Goal: Task Accomplishment & Management: Complete application form

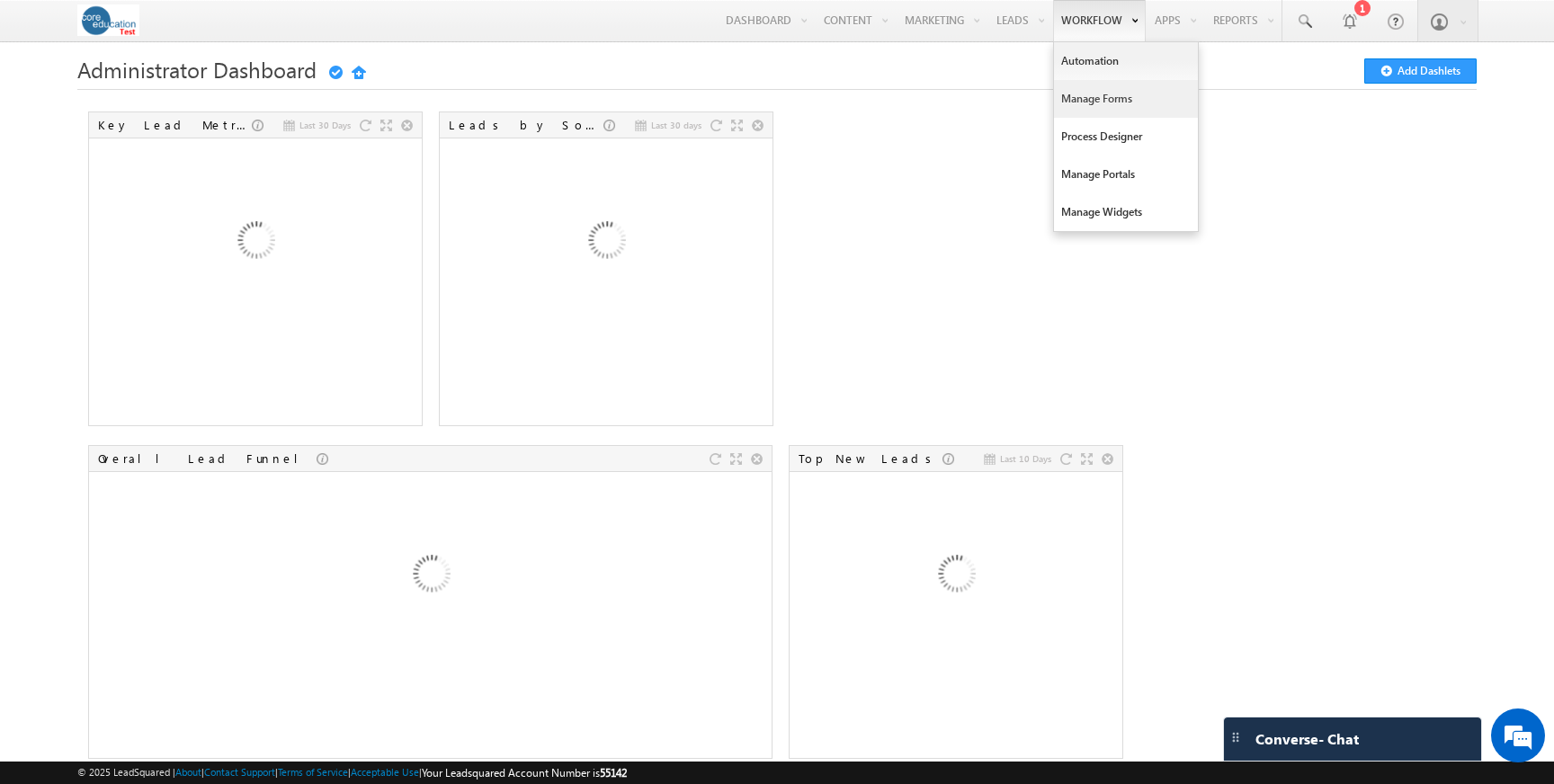
click at [1087, 97] on link "Manage Forms" at bounding box center [1126, 99] width 144 height 37
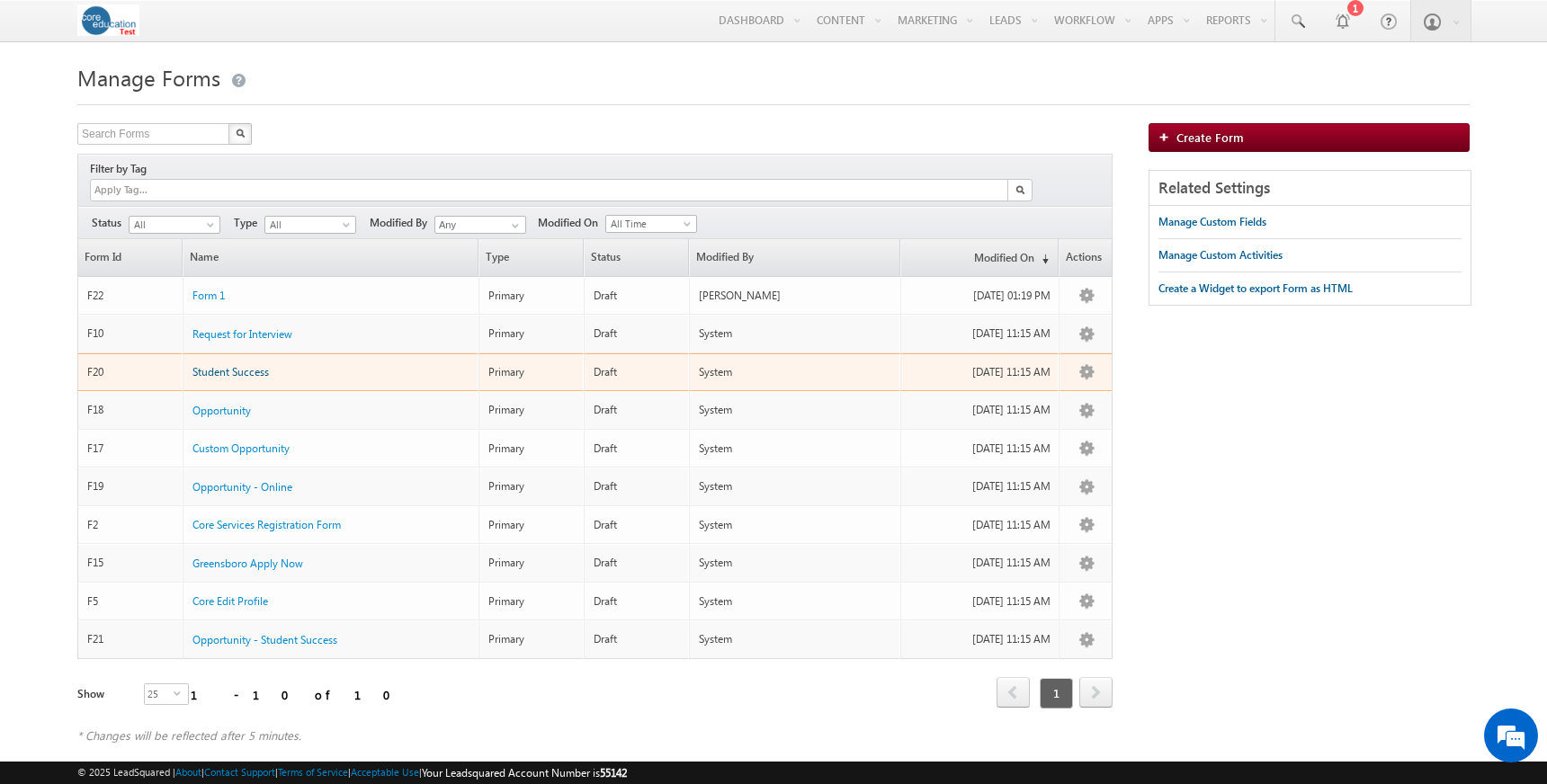
click at [228, 365] on span "Student Success" at bounding box center [231, 371] width 77 height 13
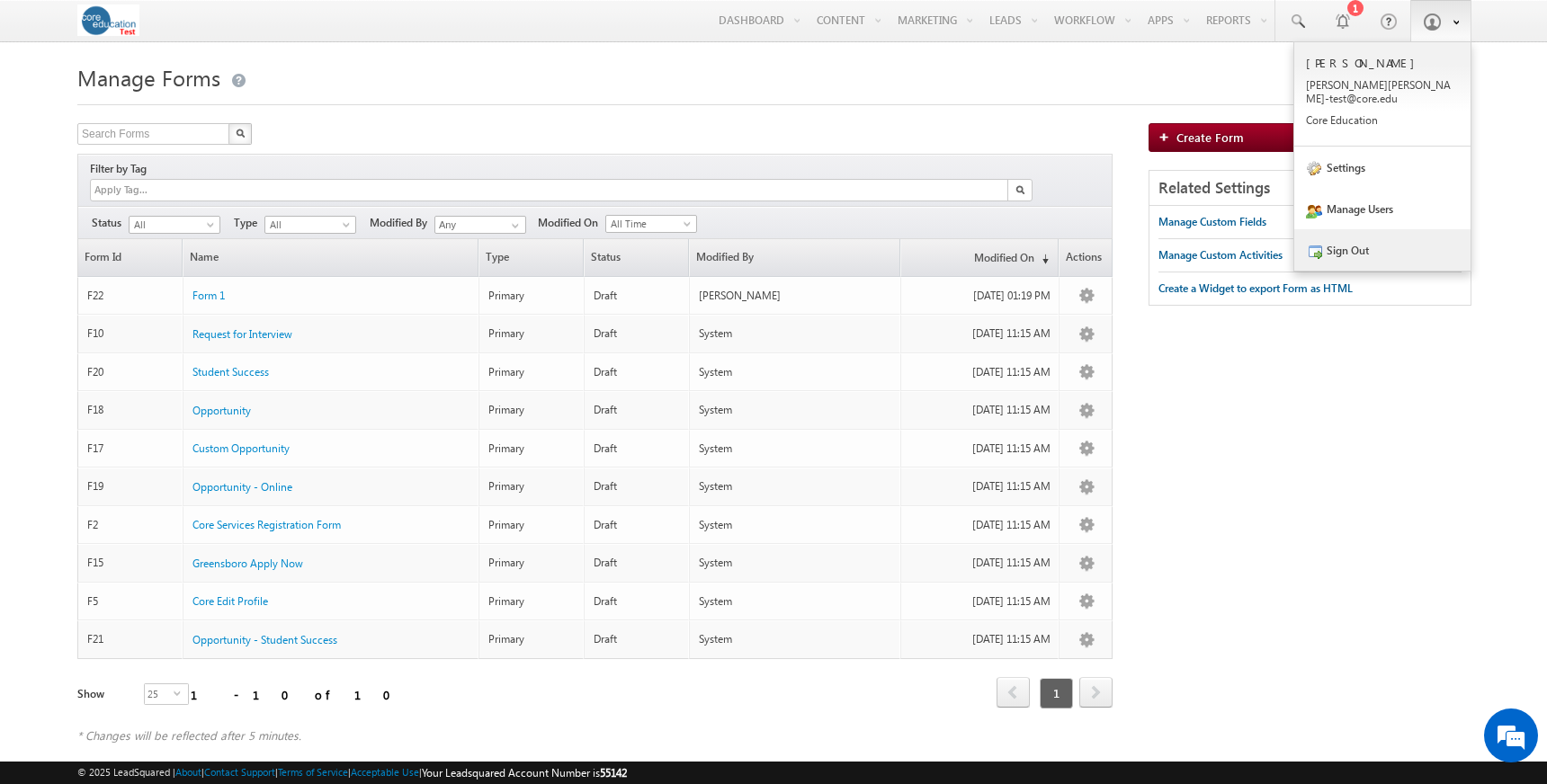
click at [1357, 241] on link "Sign Out" at bounding box center [1382, 250] width 176 height 41
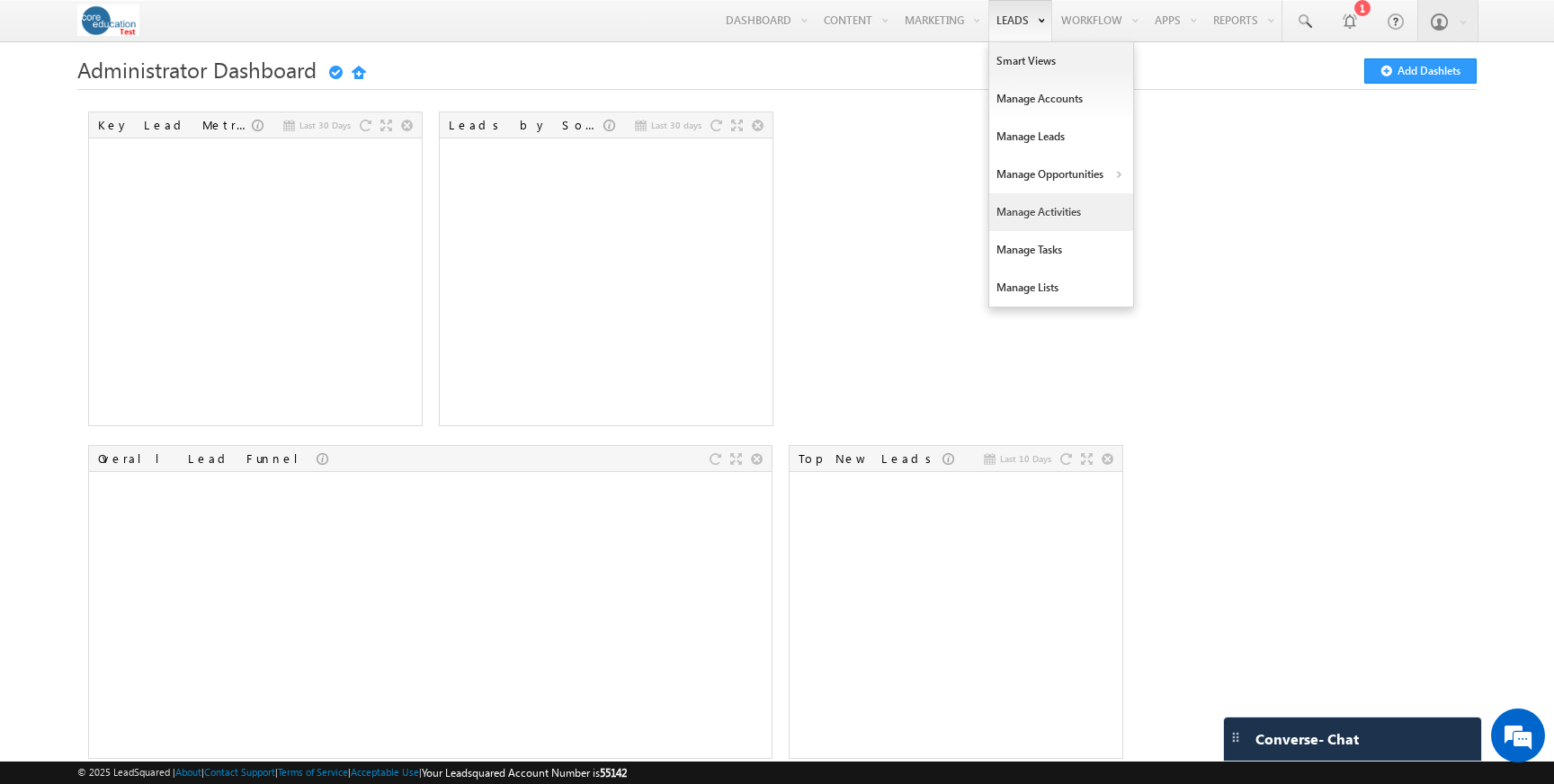
click at [1037, 216] on link "Manage Activities" at bounding box center [1061, 212] width 144 height 37
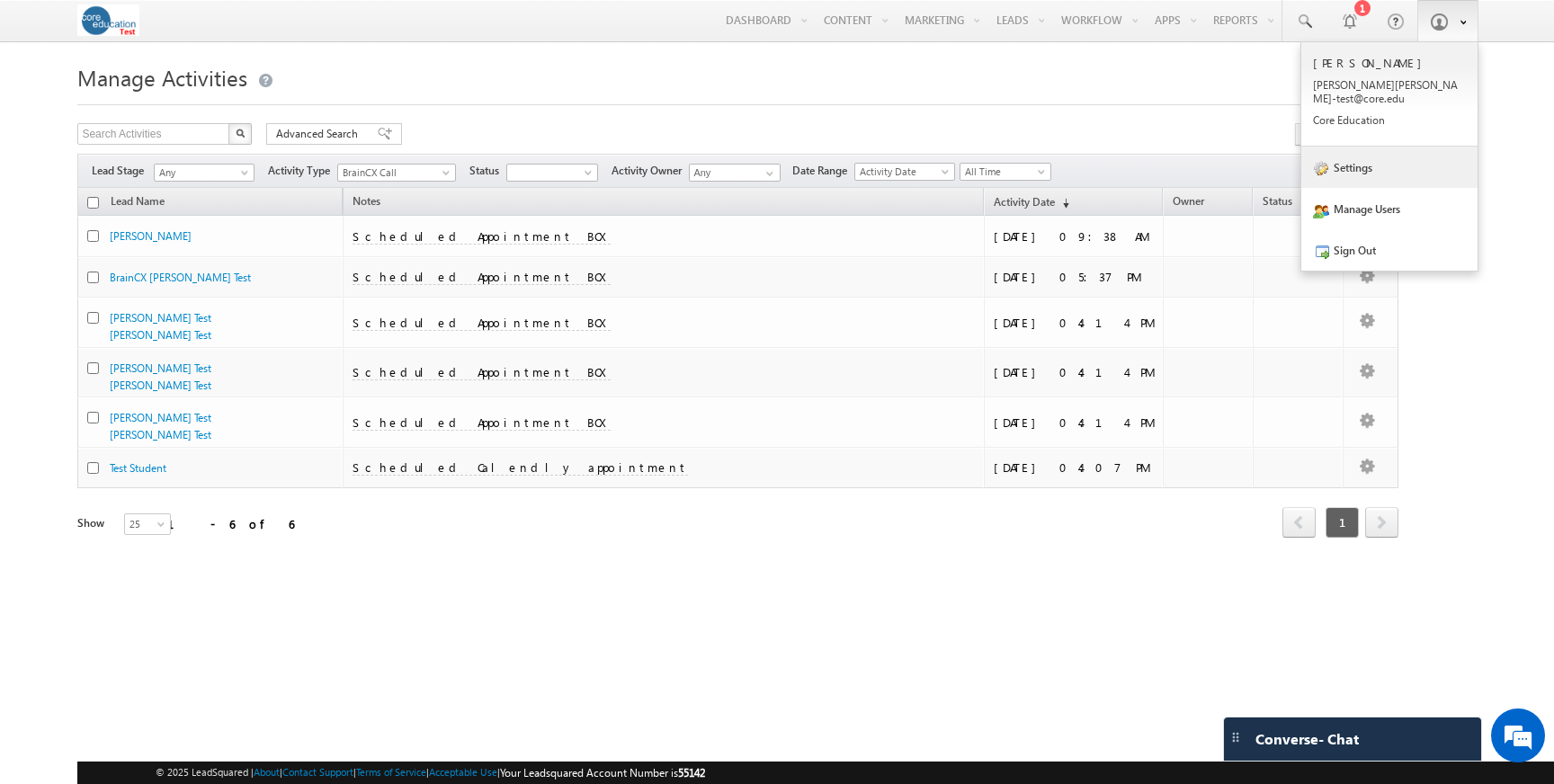
click at [1379, 150] on link "Settings" at bounding box center [1389, 167] width 176 height 41
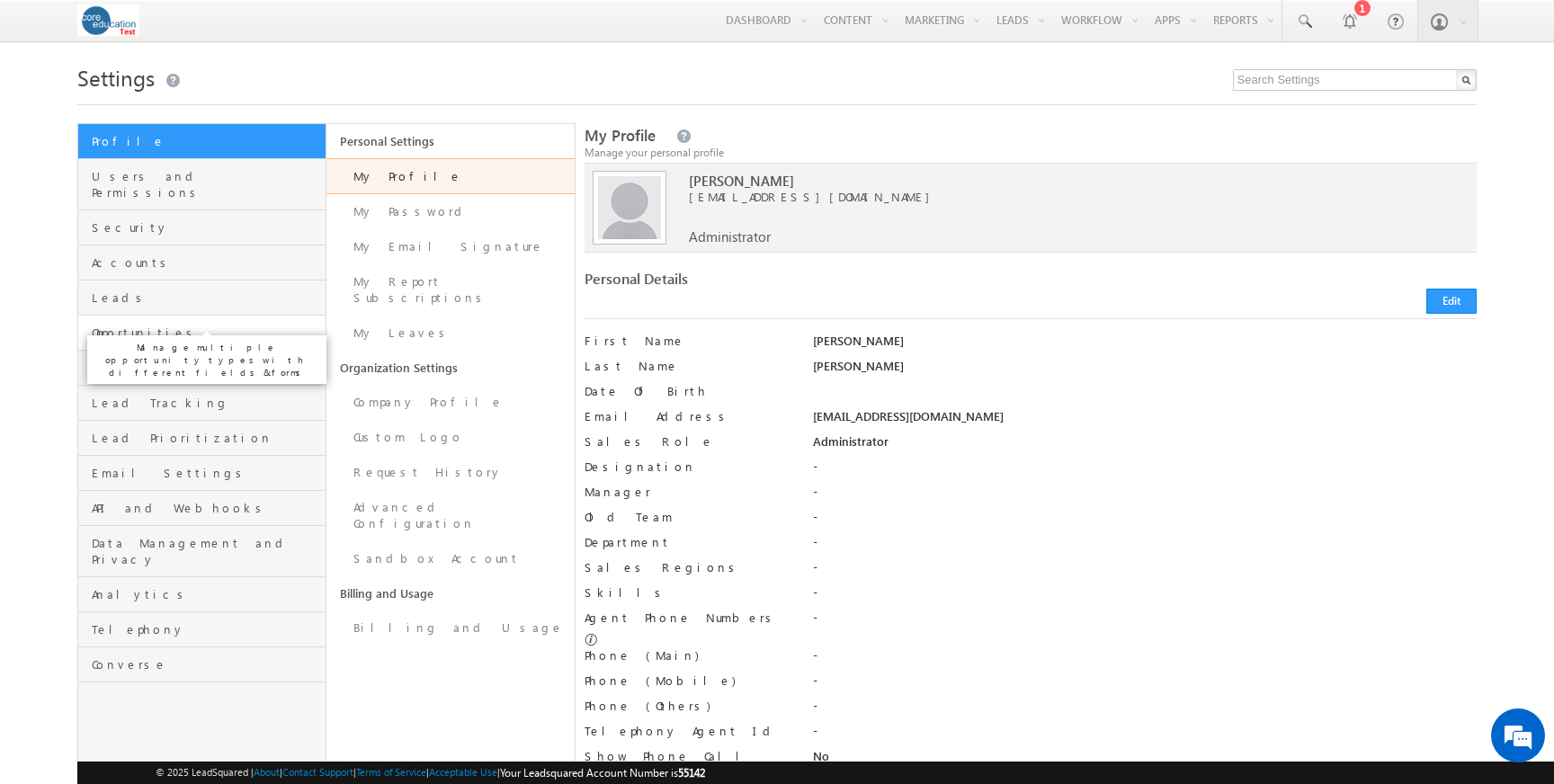
click at [160, 325] on span "Opportunities" at bounding box center [206, 332] width 230 height 16
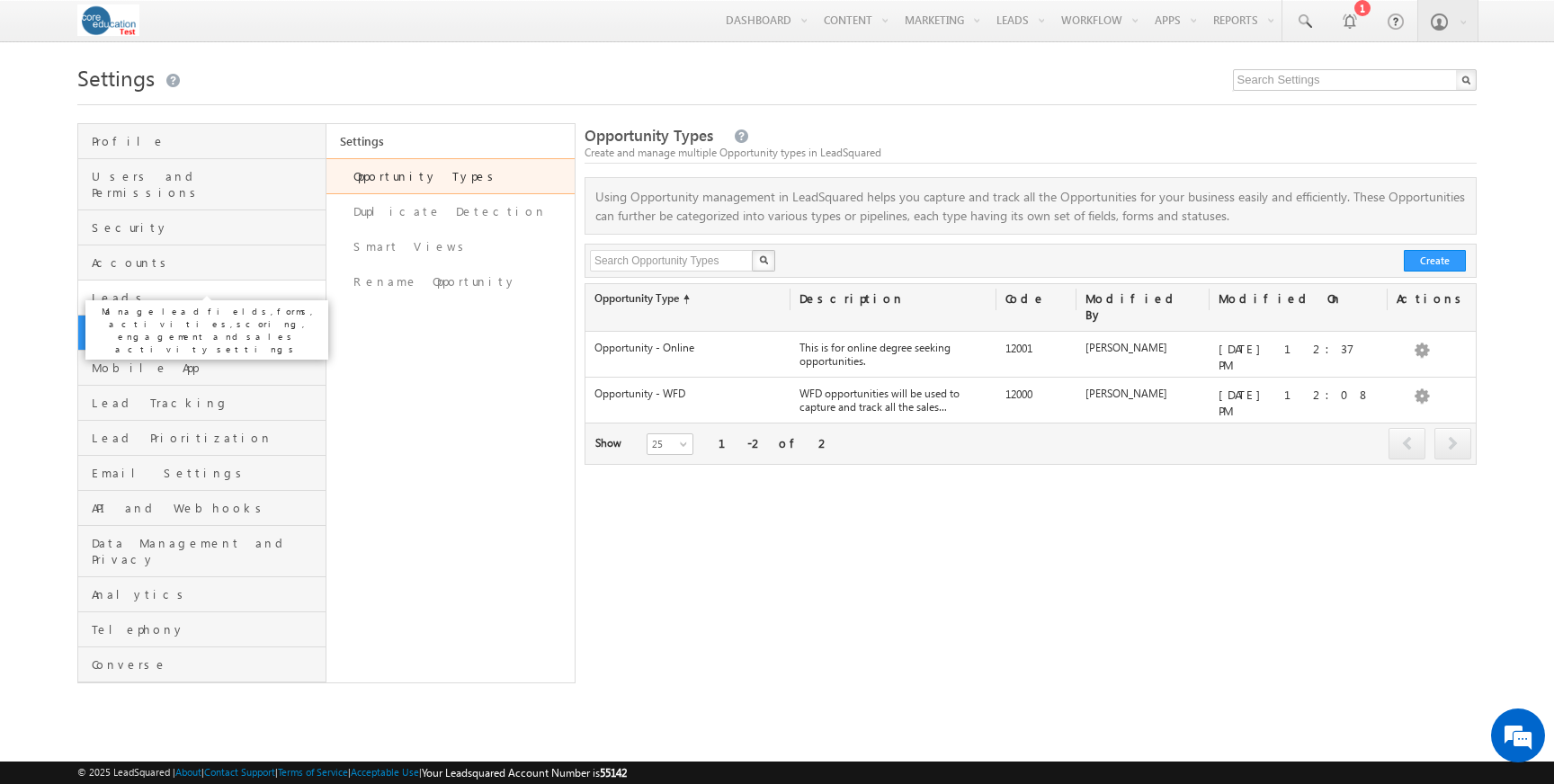
click at [191, 289] on span "Leads" at bounding box center [206, 297] width 230 height 16
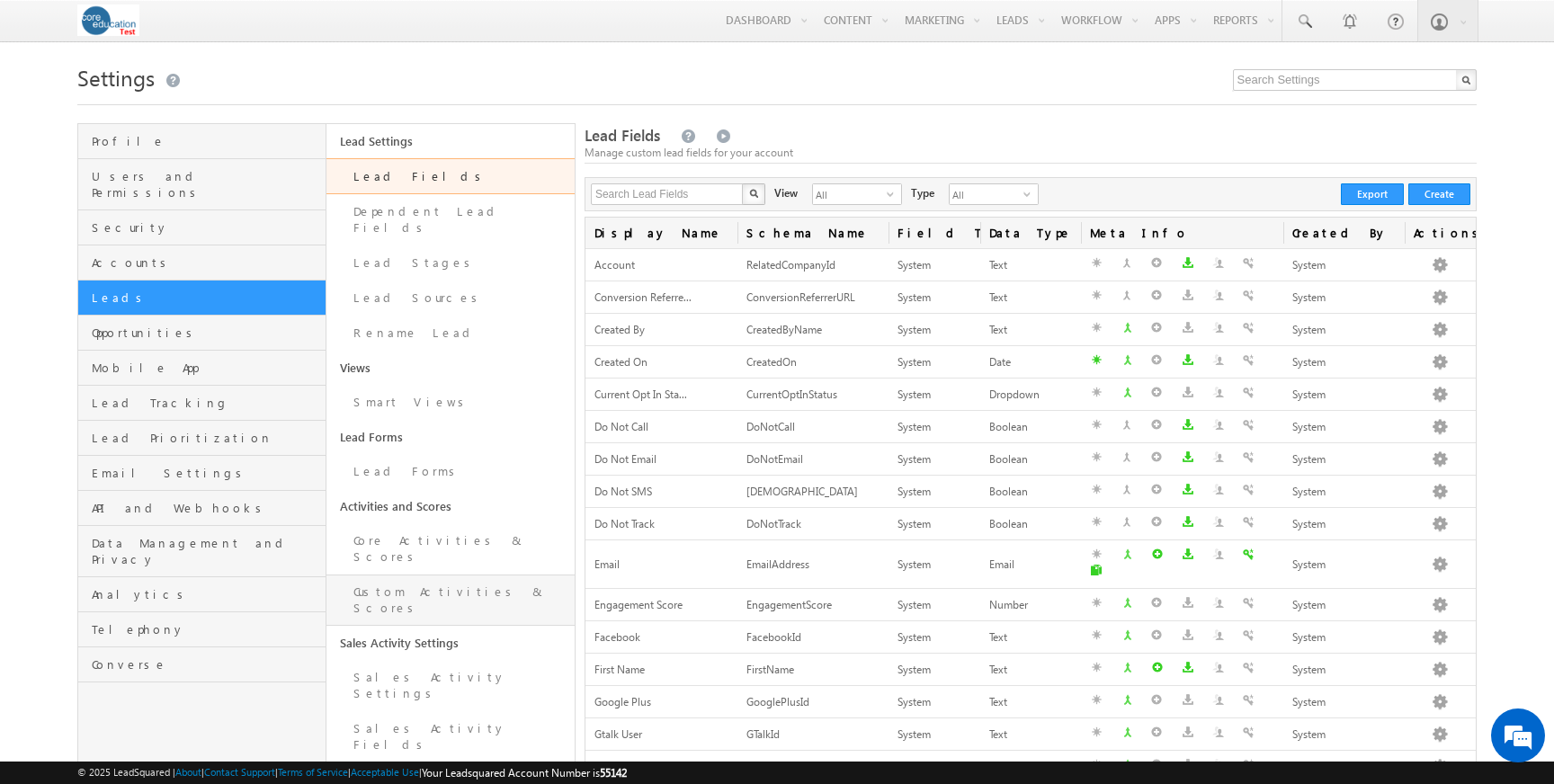
click at [413, 575] on link "Custom Activities & Scores" at bounding box center [451, 600] width 248 height 51
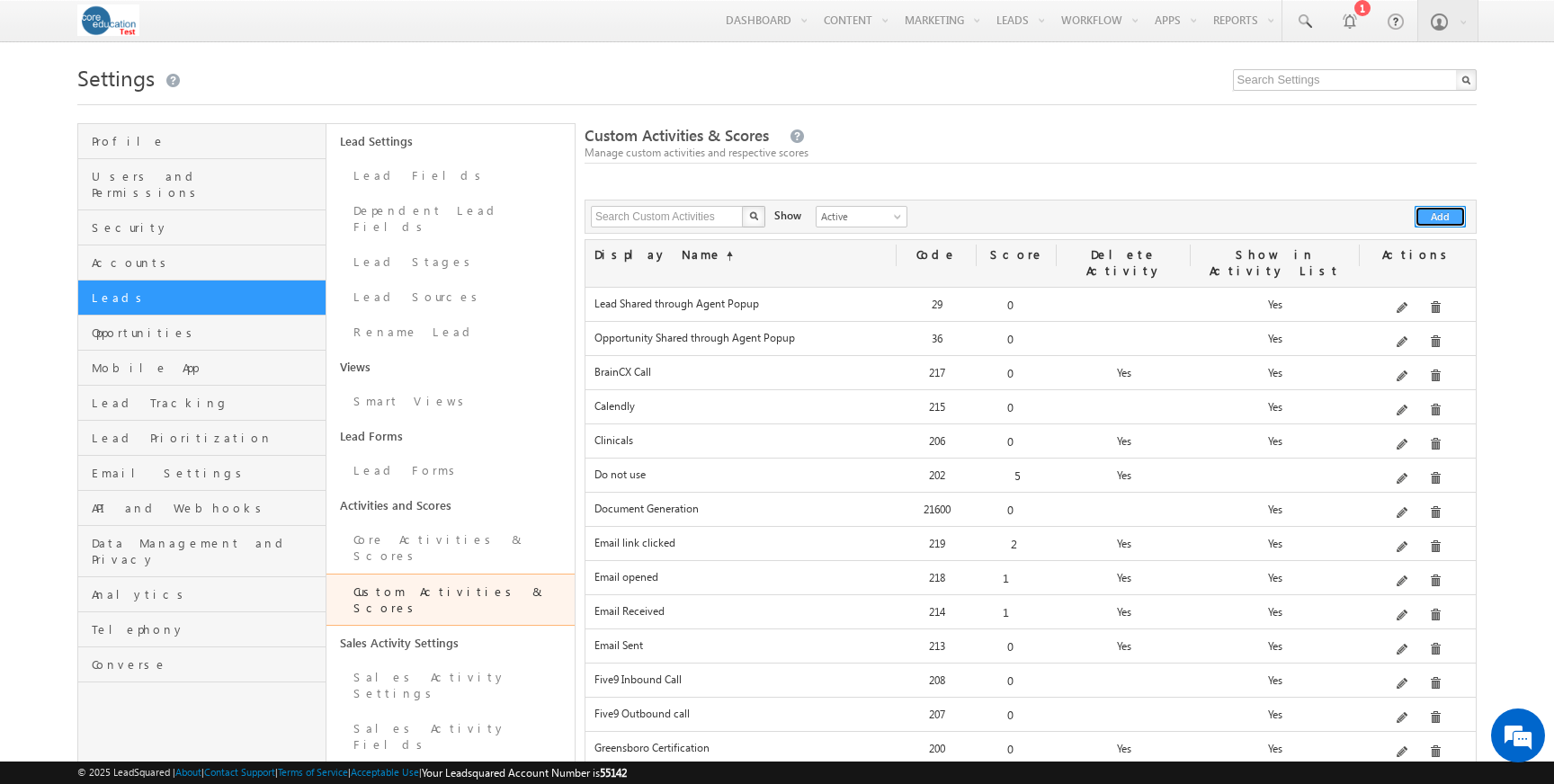
click at [1448, 217] on button "Add" at bounding box center [1439, 217] width 51 height 21
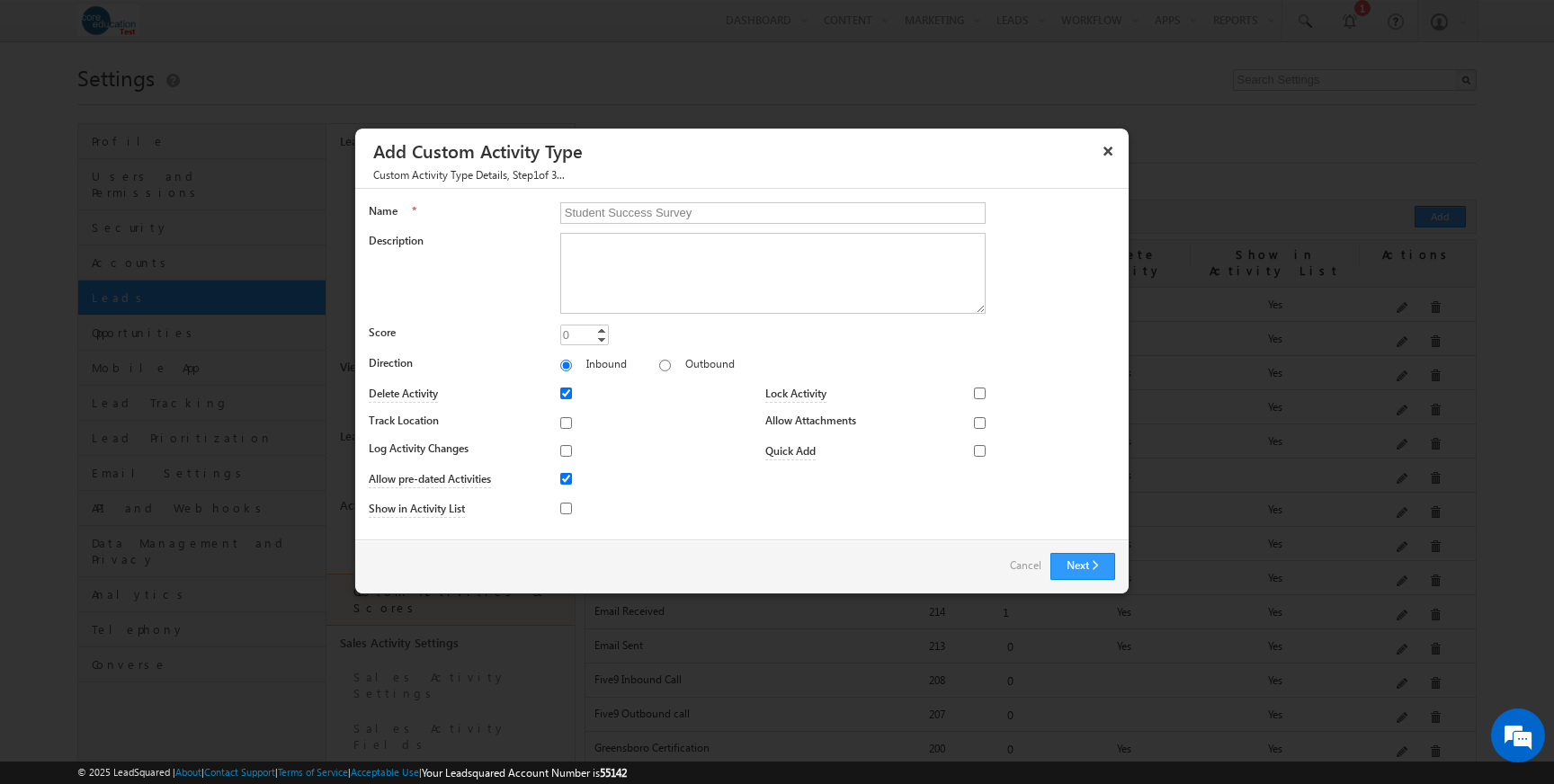
type input "Student Success Survey"
type textarea "This captures survey responses to the Student Success (post-completion) surveys."
click at [567, 509] on input "Show in Activity List" at bounding box center [566, 508] width 12 height 12
checkbox input "true"
click at [1085, 565] on button "Next" at bounding box center [1082, 566] width 64 height 27
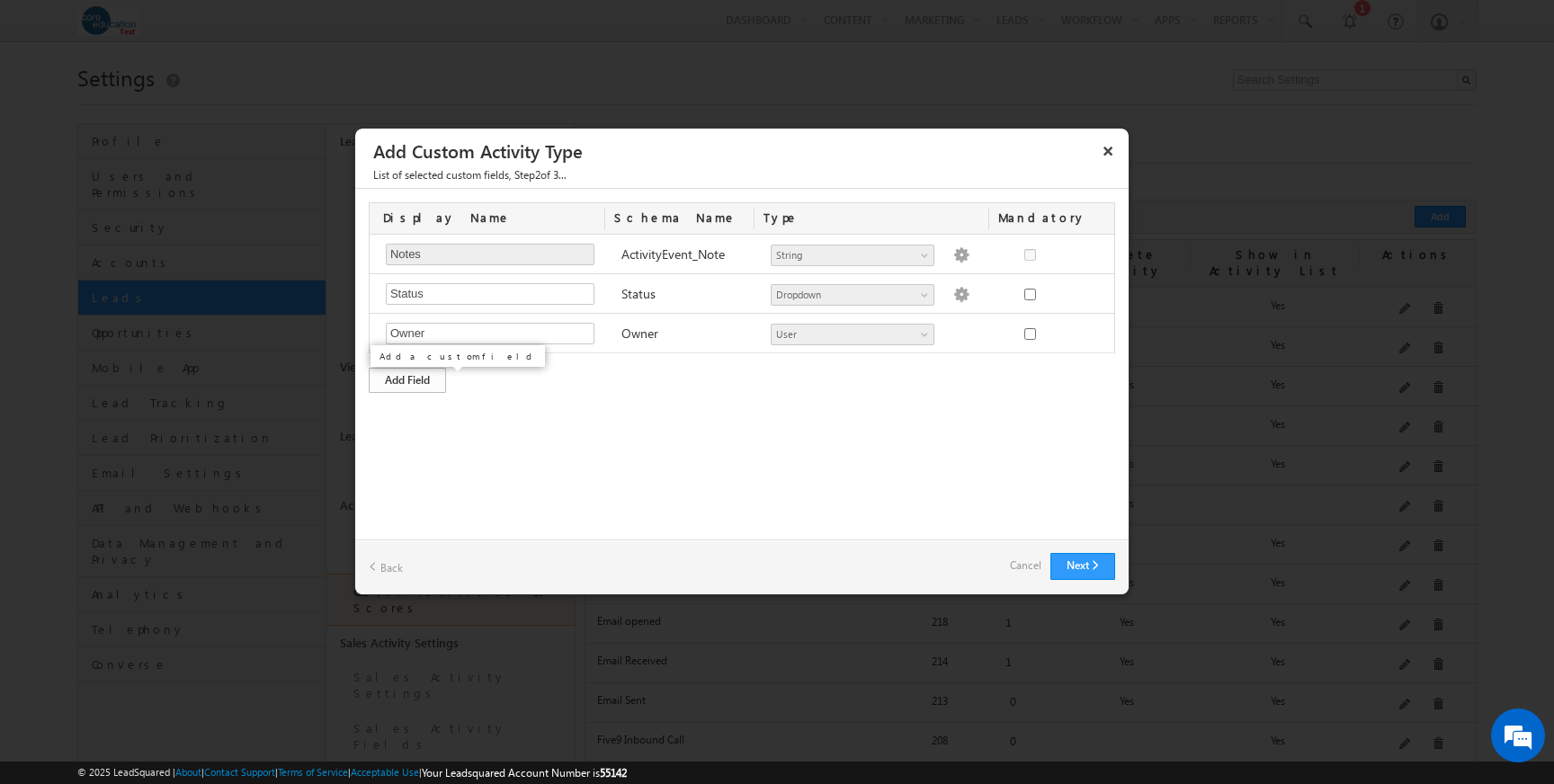
click at [413, 381] on div "Add Field" at bounding box center [407, 380] width 77 height 25
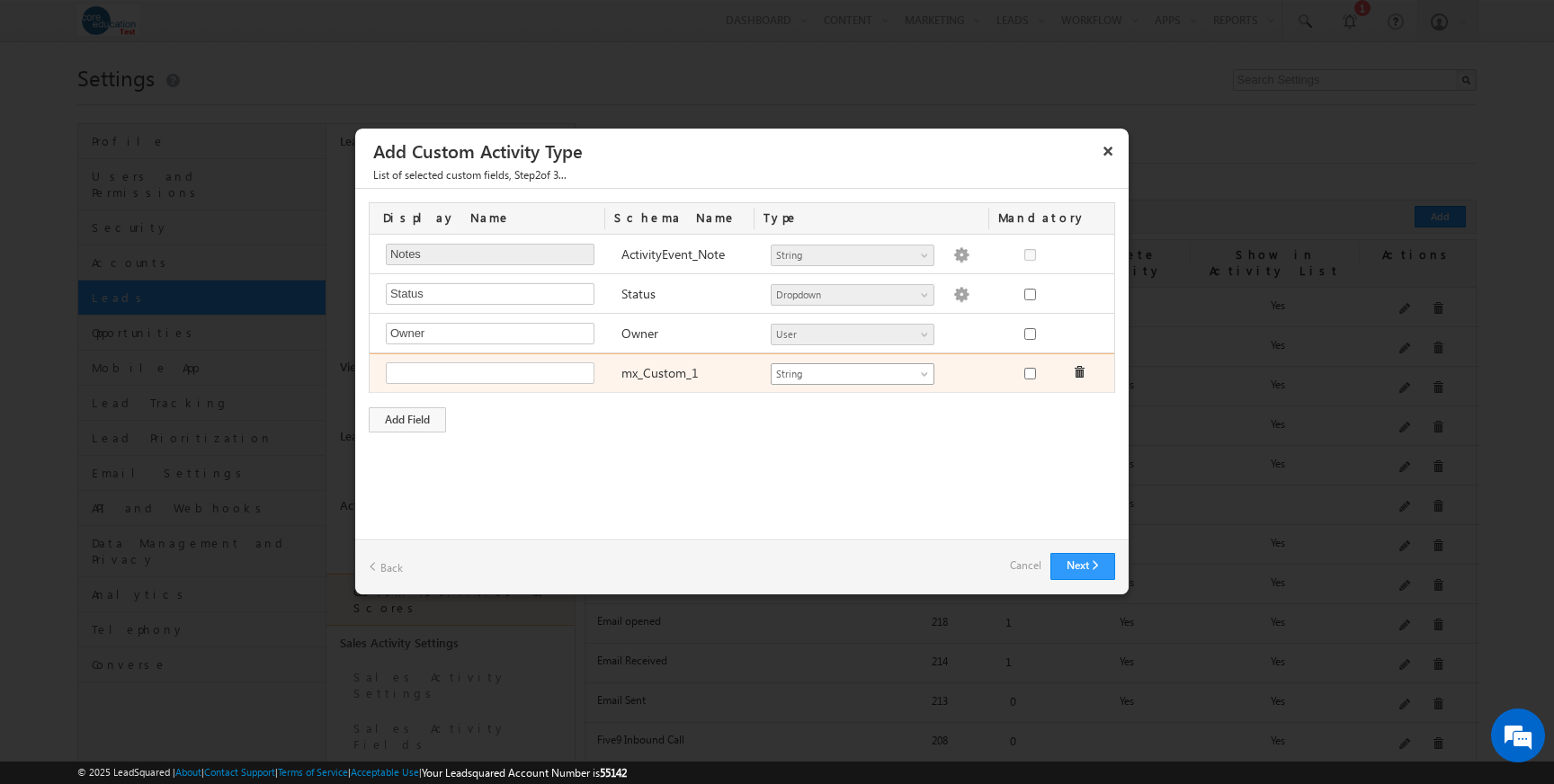
click at [925, 375] on span at bounding box center [925, 377] width 14 height 14
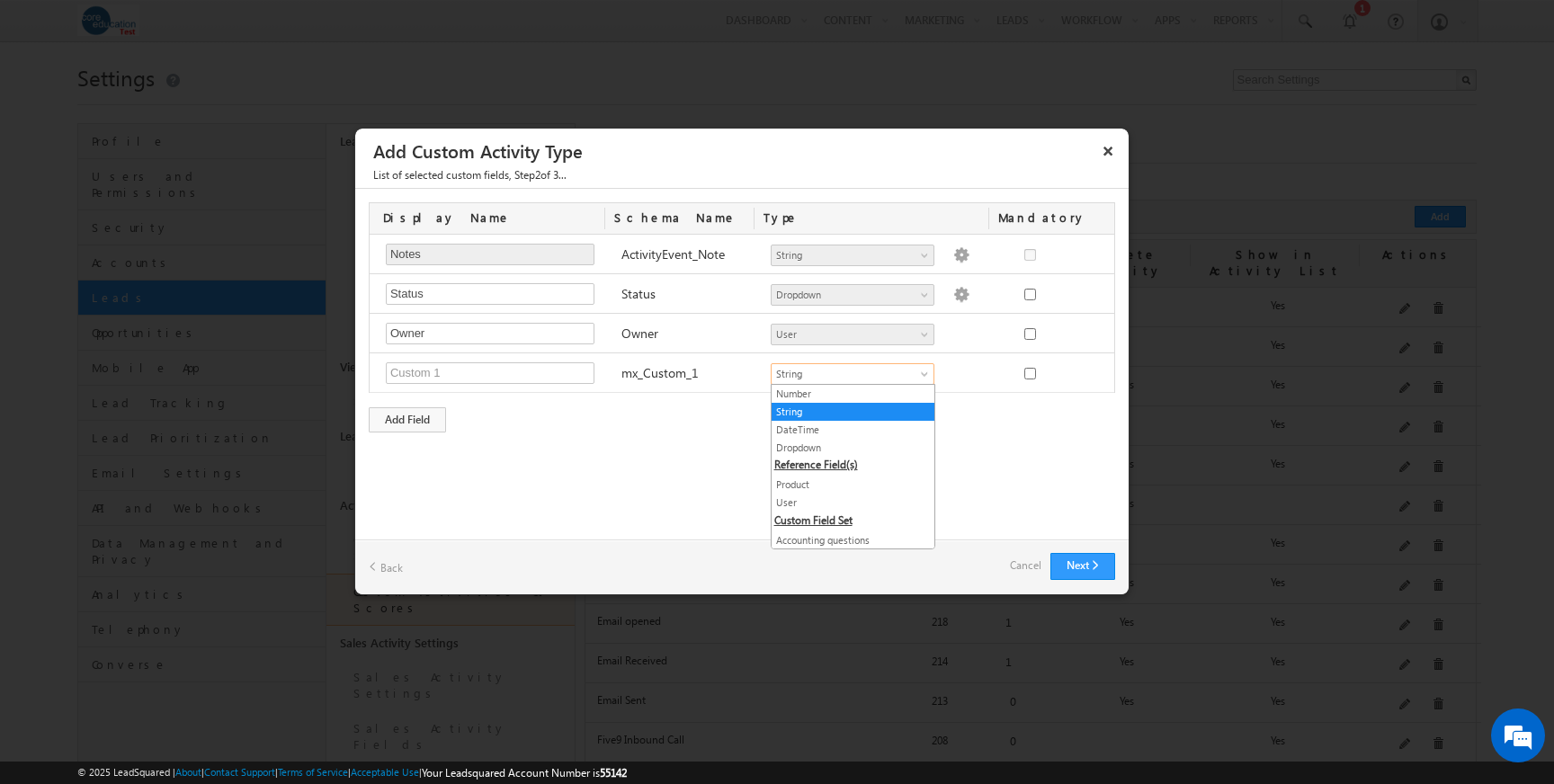
click at [996, 451] on div "Custom Activity Additional Fields Manage Forms Name * Student Success Survey De…" at bounding box center [741, 364] width 773 height 351
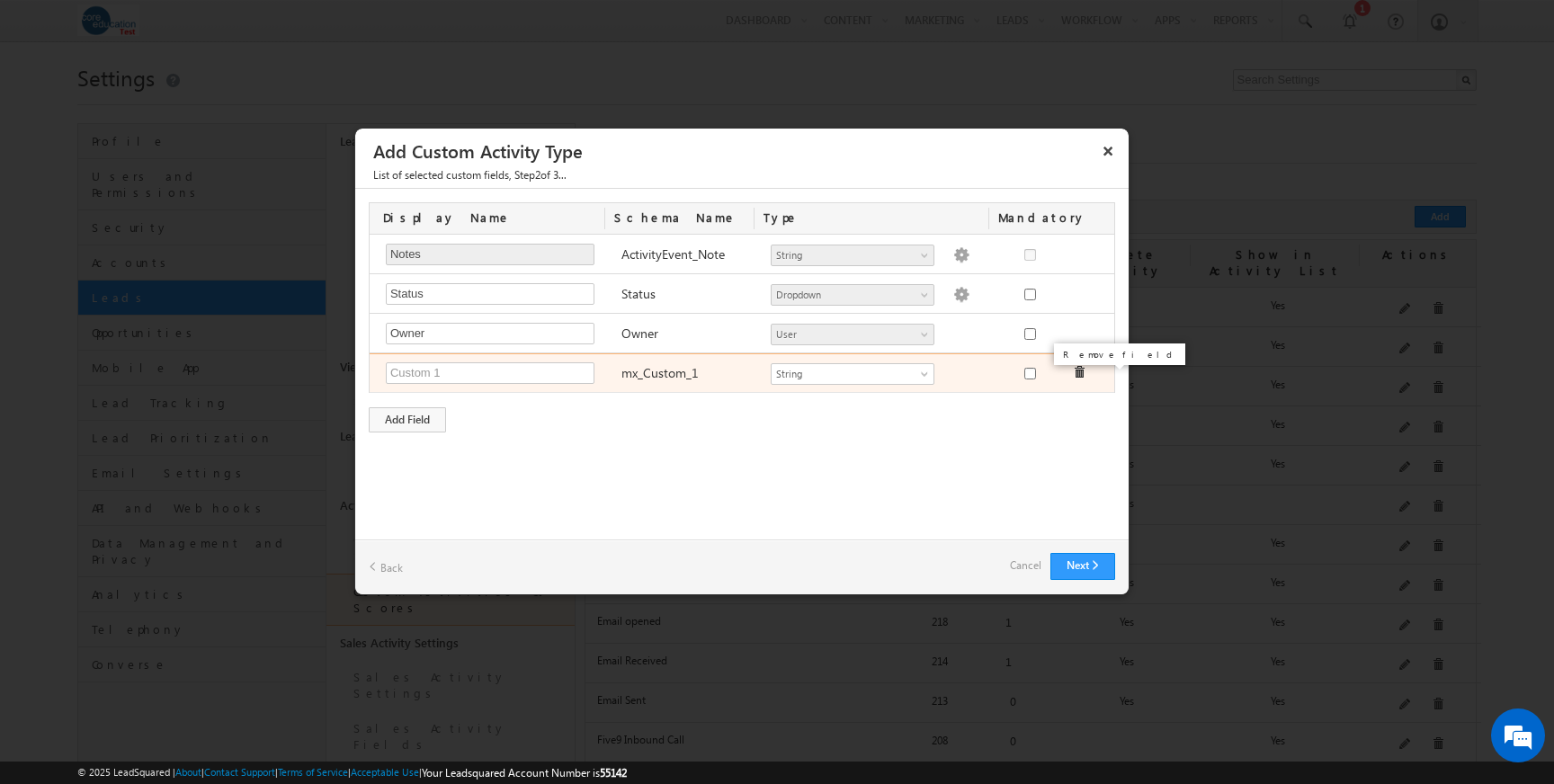
click at [1075, 374] on span at bounding box center [1078, 371] width 12 height 12
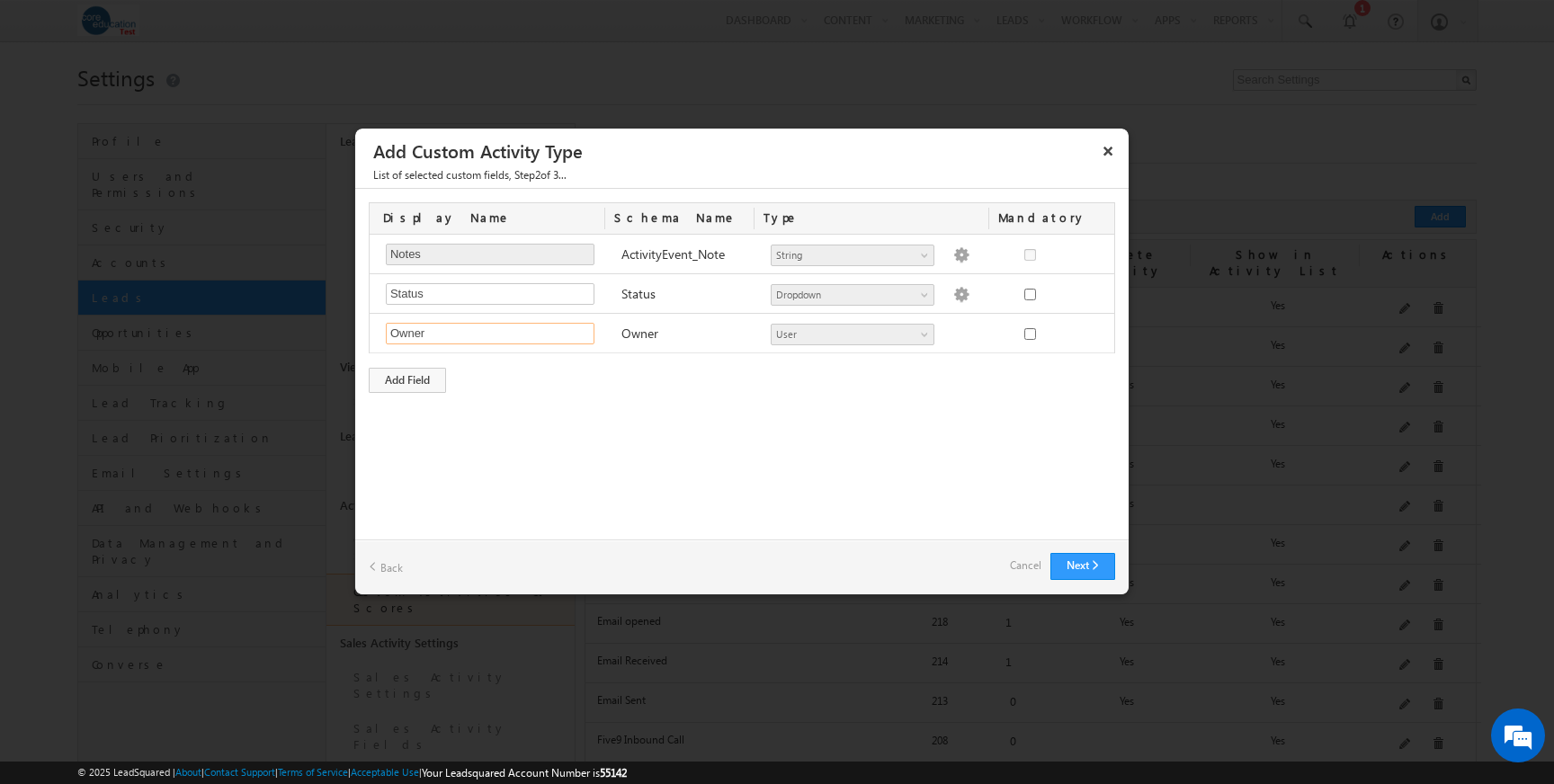
drag, startPoint x: 430, startPoint y: 331, endPoint x: 366, endPoint y: 331, distance: 64.0
click at [366, 331] on div "Display Name Schema Name Type Mandatory Notes Required Field ActivityEvent_Note…" at bounding box center [741, 297] width 773 height 217
type input "C"
type input "Owner"
click at [418, 386] on div "Add Field" at bounding box center [407, 380] width 77 height 25
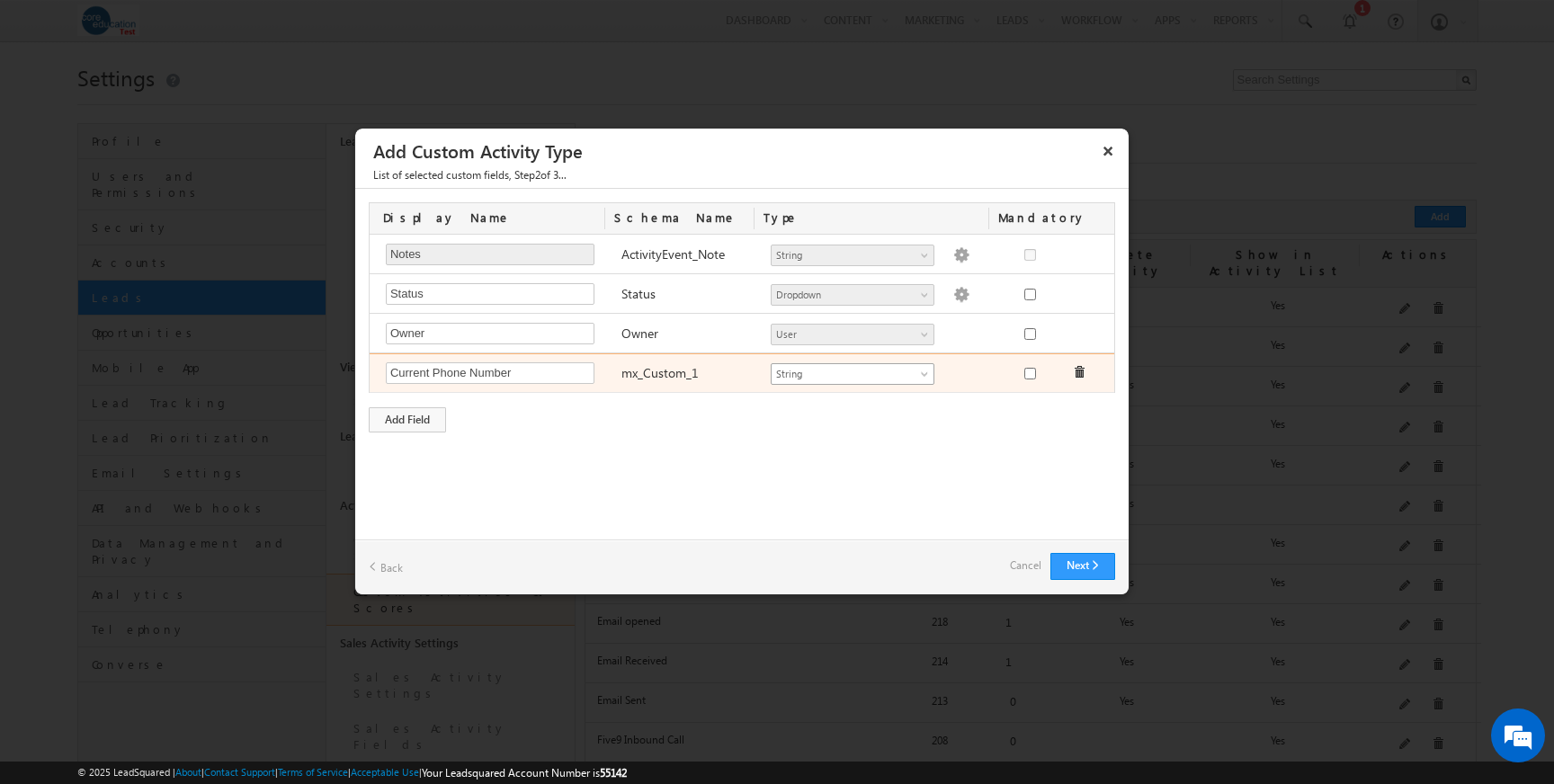
type input "Current Phone Number"
click at [924, 373] on span at bounding box center [925, 377] width 14 height 14
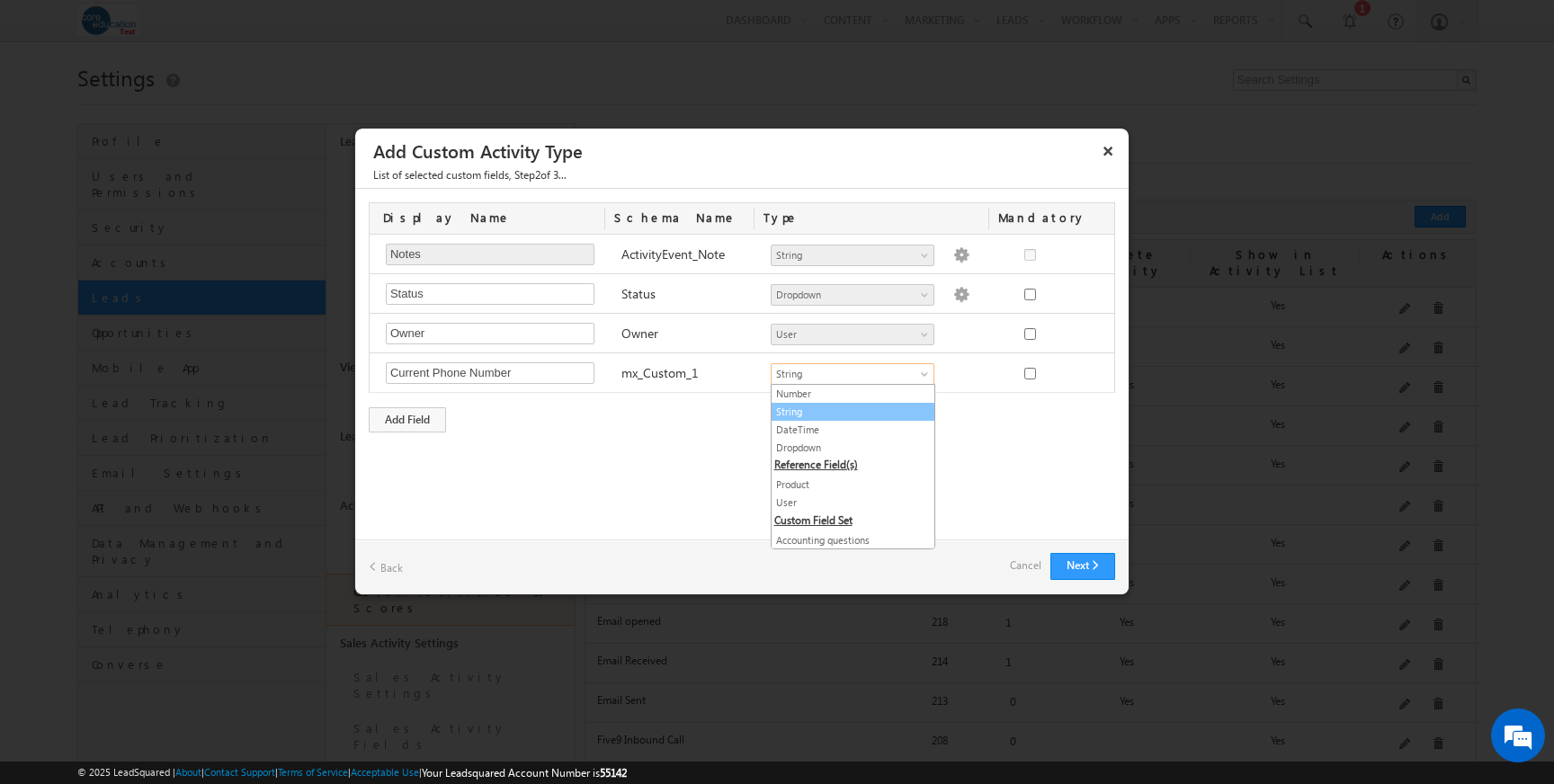
click at [845, 409] on link "String" at bounding box center [853, 412] width 162 height 16
click at [412, 415] on div "Add Field" at bounding box center [407, 419] width 77 height 25
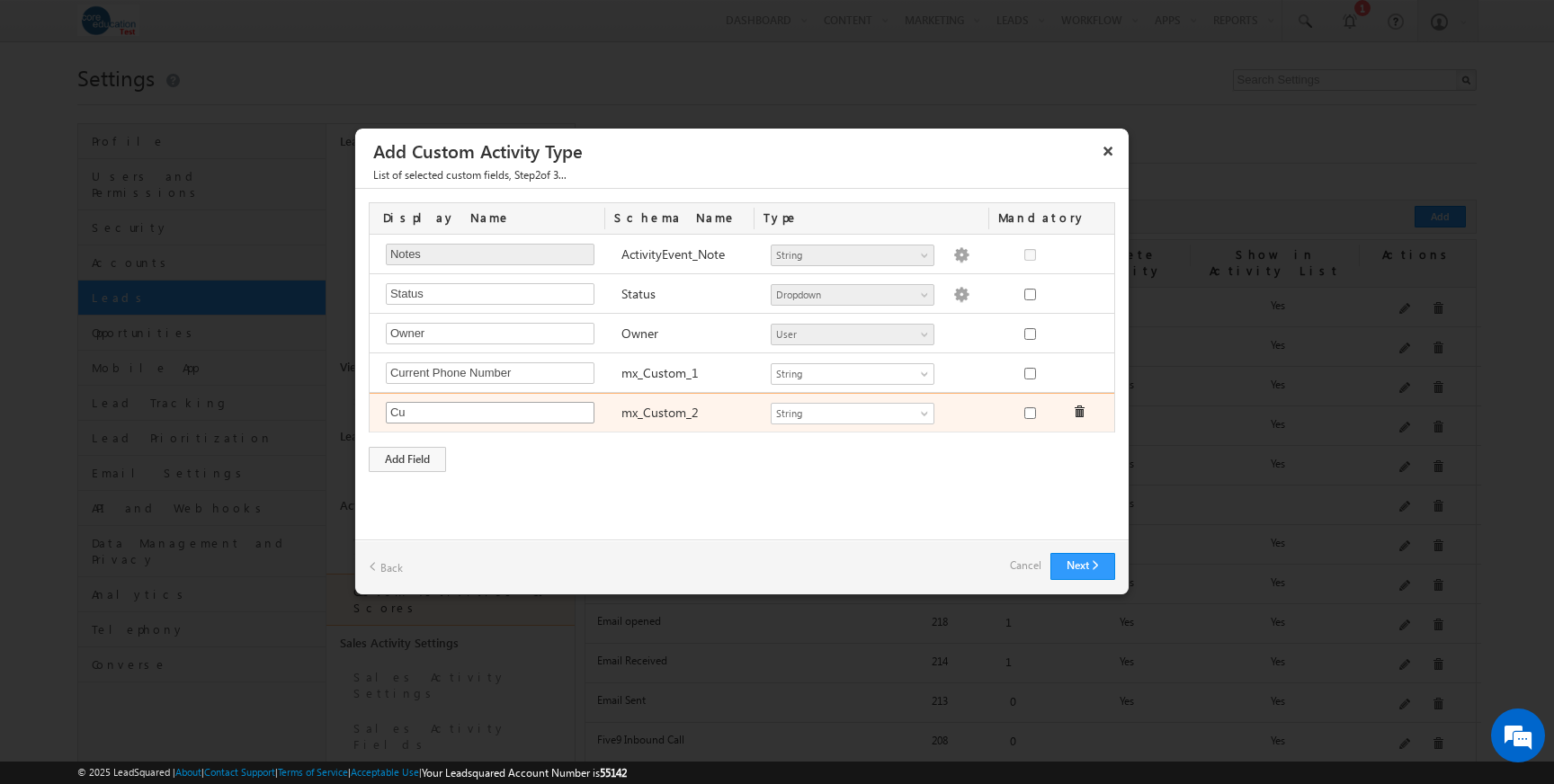
type input "C"
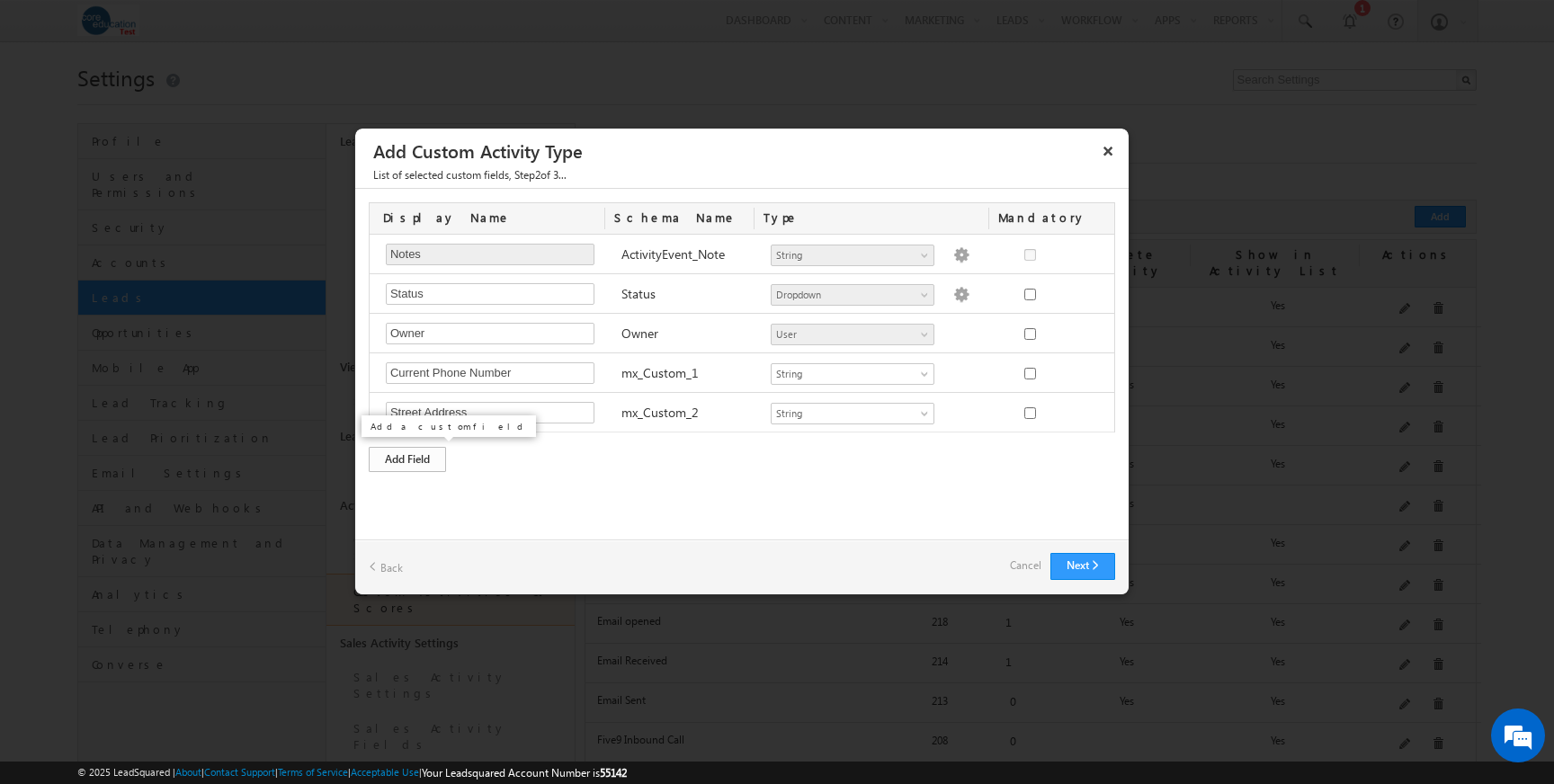
type input "Street Address"
click at [410, 455] on div "Add Field" at bounding box center [407, 459] width 77 height 25
type input "City"
click at [410, 503] on div "Add Field" at bounding box center [407, 498] width 77 height 25
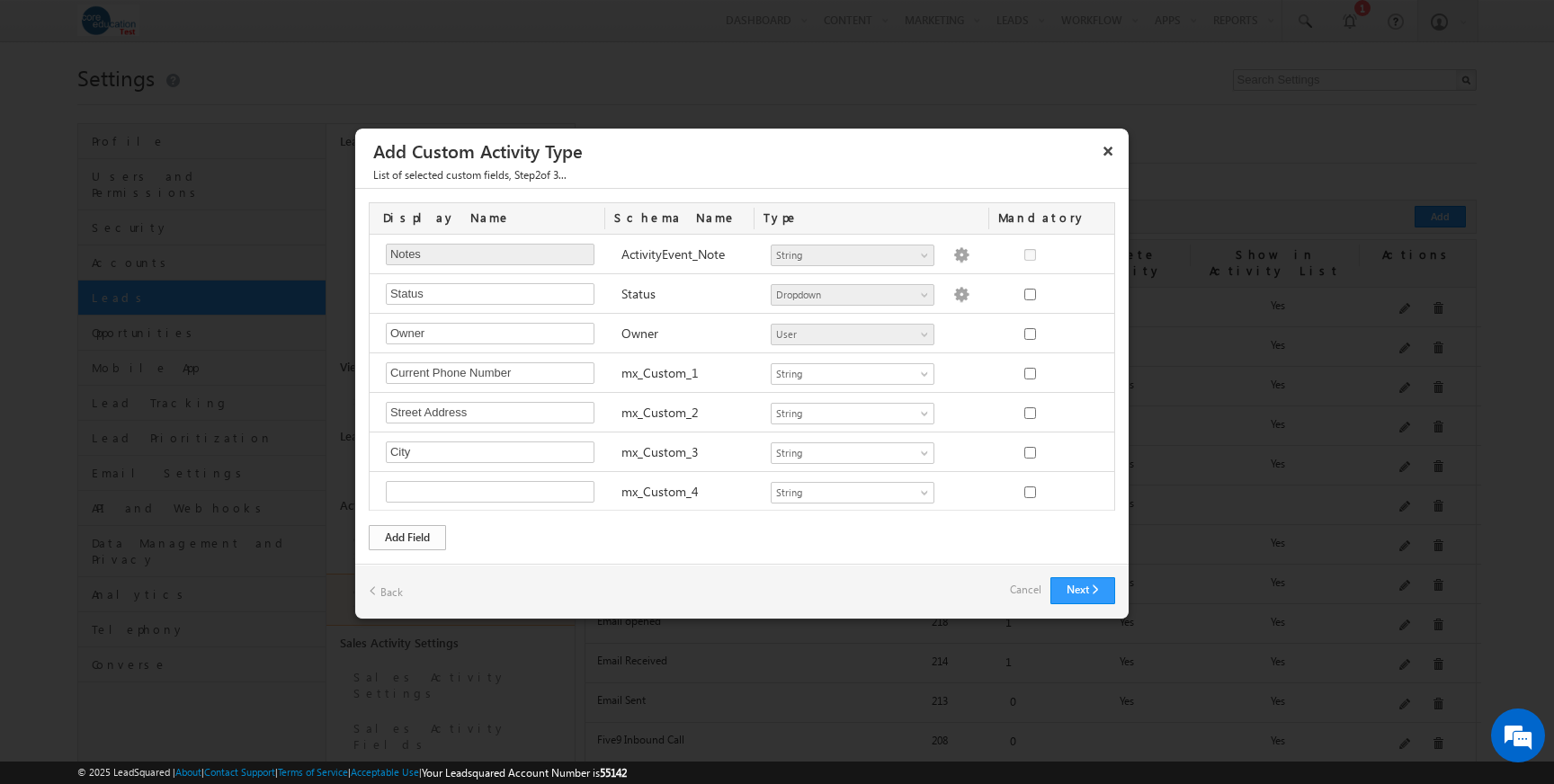
scroll to position [1, 0]
type input "State/Province"
click at [413, 532] on div "Add Field" at bounding box center [407, 538] width 77 height 25
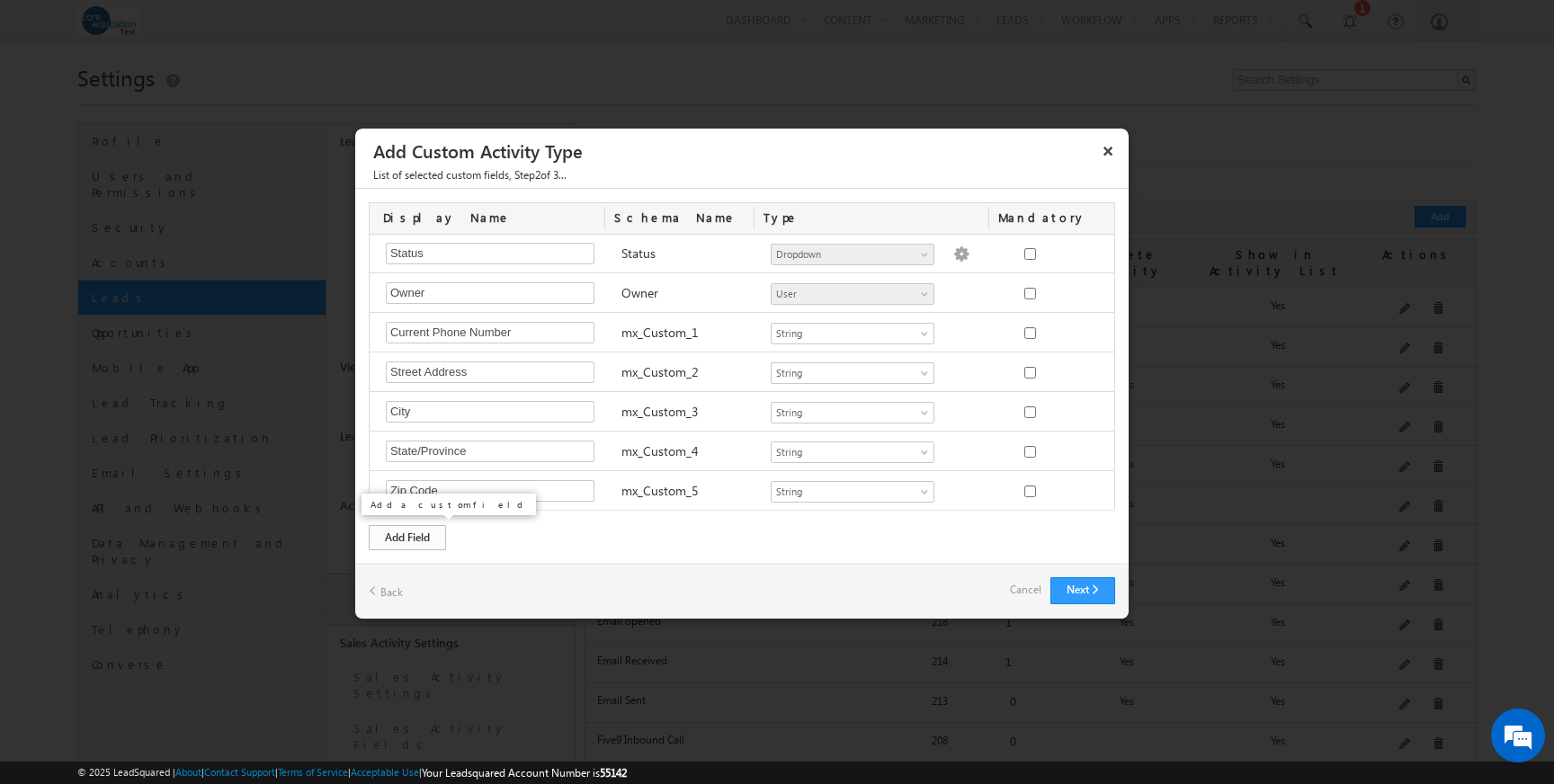
type input "Zip Code"
click at [424, 538] on div "Add Field" at bounding box center [407, 538] width 77 height 25
type input "Country"
click at [417, 540] on div "Add Field" at bounding box center [407, 538] width 77 height 25
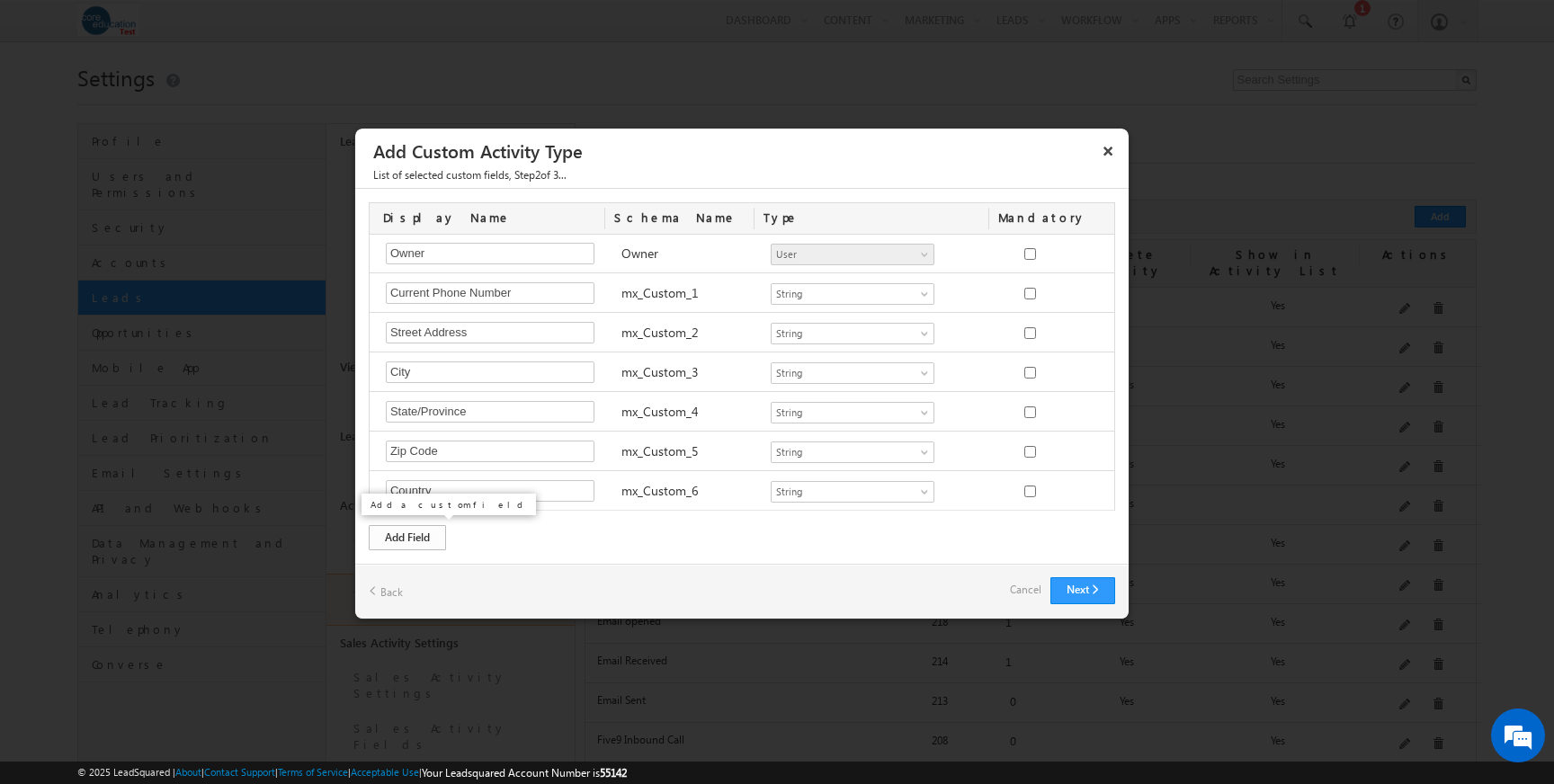
scroll to position [119, 0]
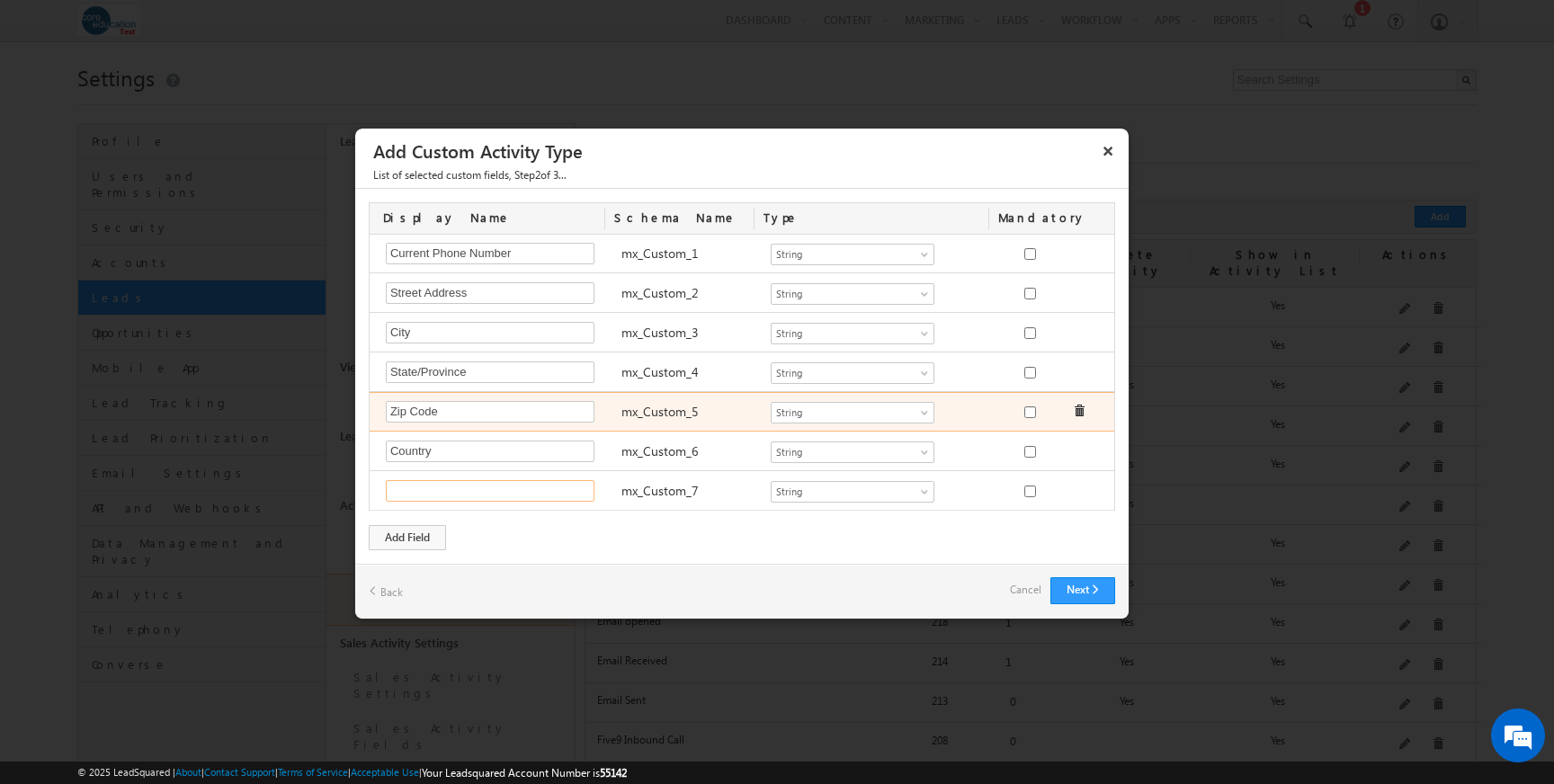
paste input "7. Have you completed your cou"
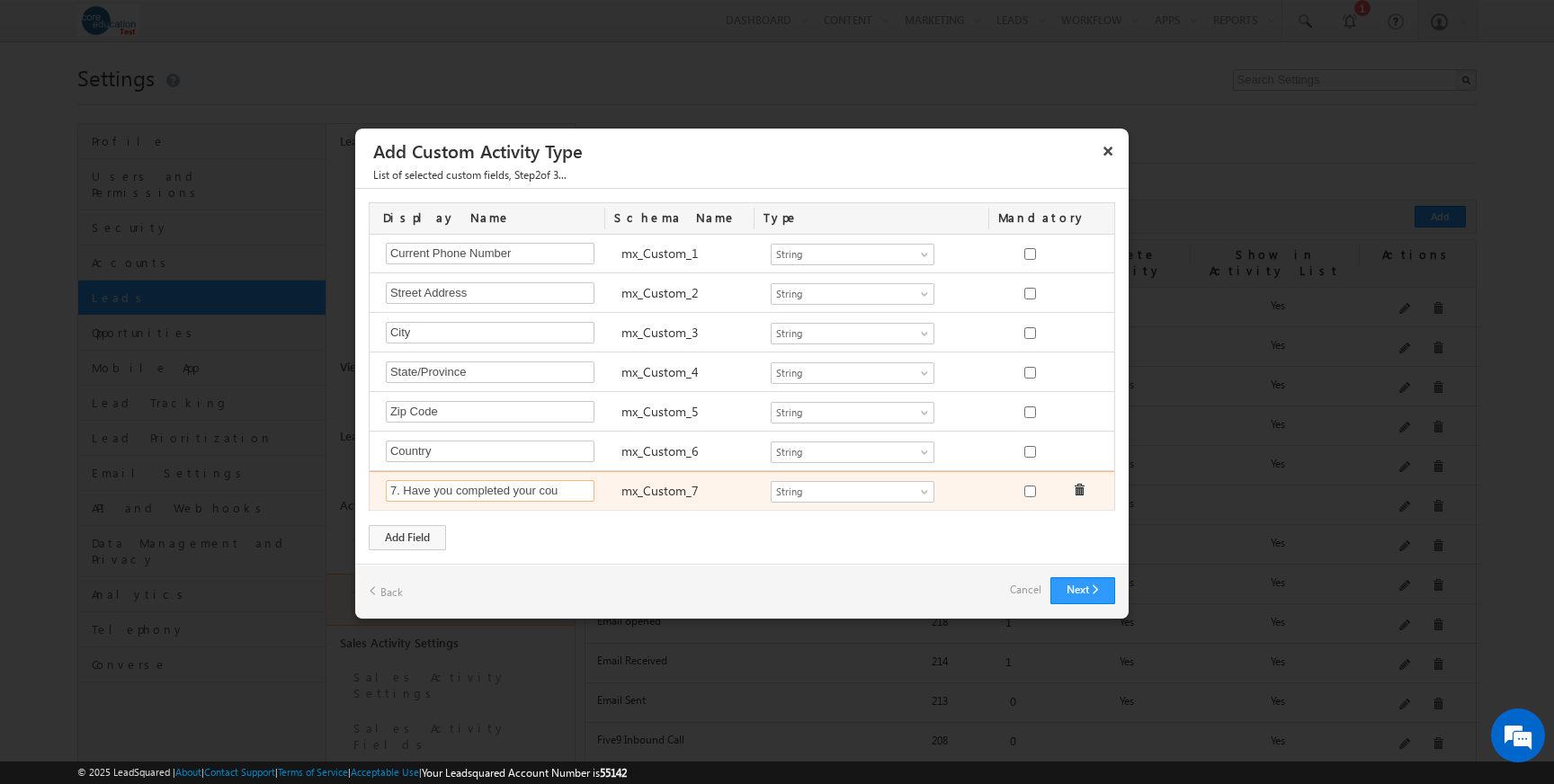
drag, startPoint x: 564, startPoint y: 492, endPoint x: 380, endPoint y: 491, distance: 184.0
click at [380, 491] on div "7. Have you completed your cou Required Field" at bounding box center [495, 492] width 235 height 25
type input "Course Completed"
click at [927, 493] on span at bounding box center [925, 495] width 14 height 14
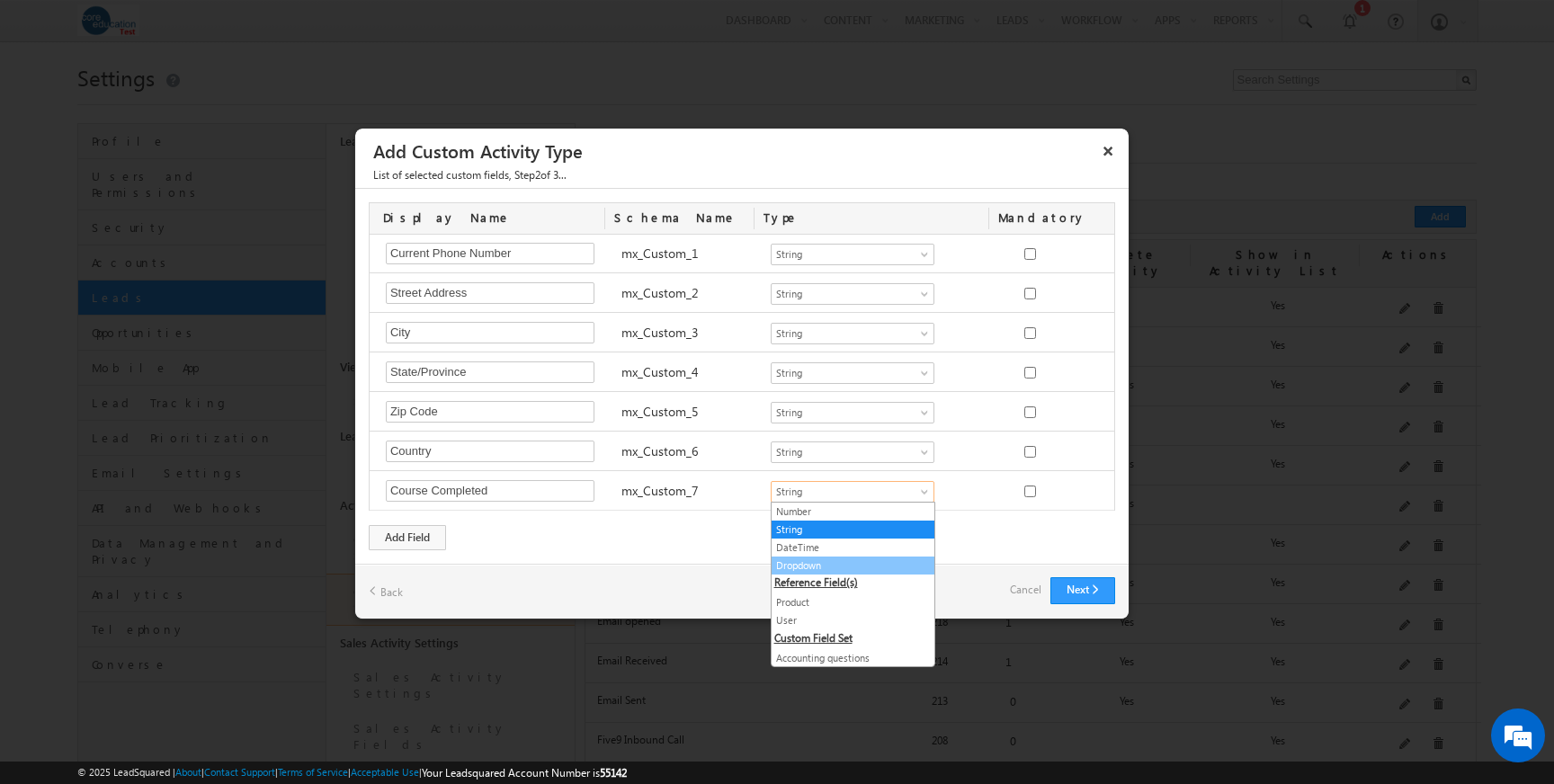
click at [834, 566] on link "Dropdown" at bounding box center [853, 565] width 162 height 16
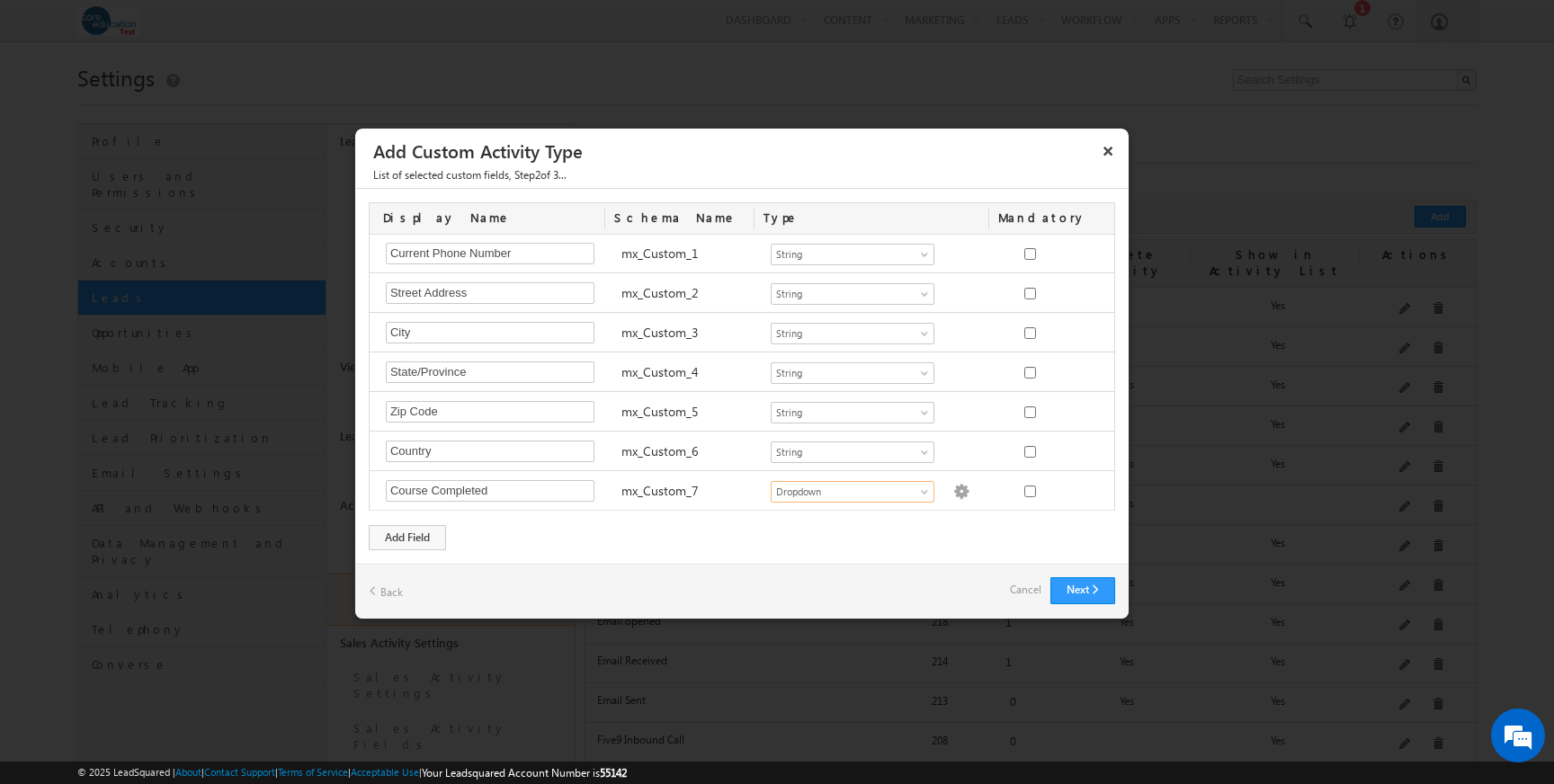
click at [834, 566] on div "Next Back Cancel" at bounding box center [741, 591] width 773 height 55
click at [953, 490] on img at bounding box center [960, 491] width 16 height 16
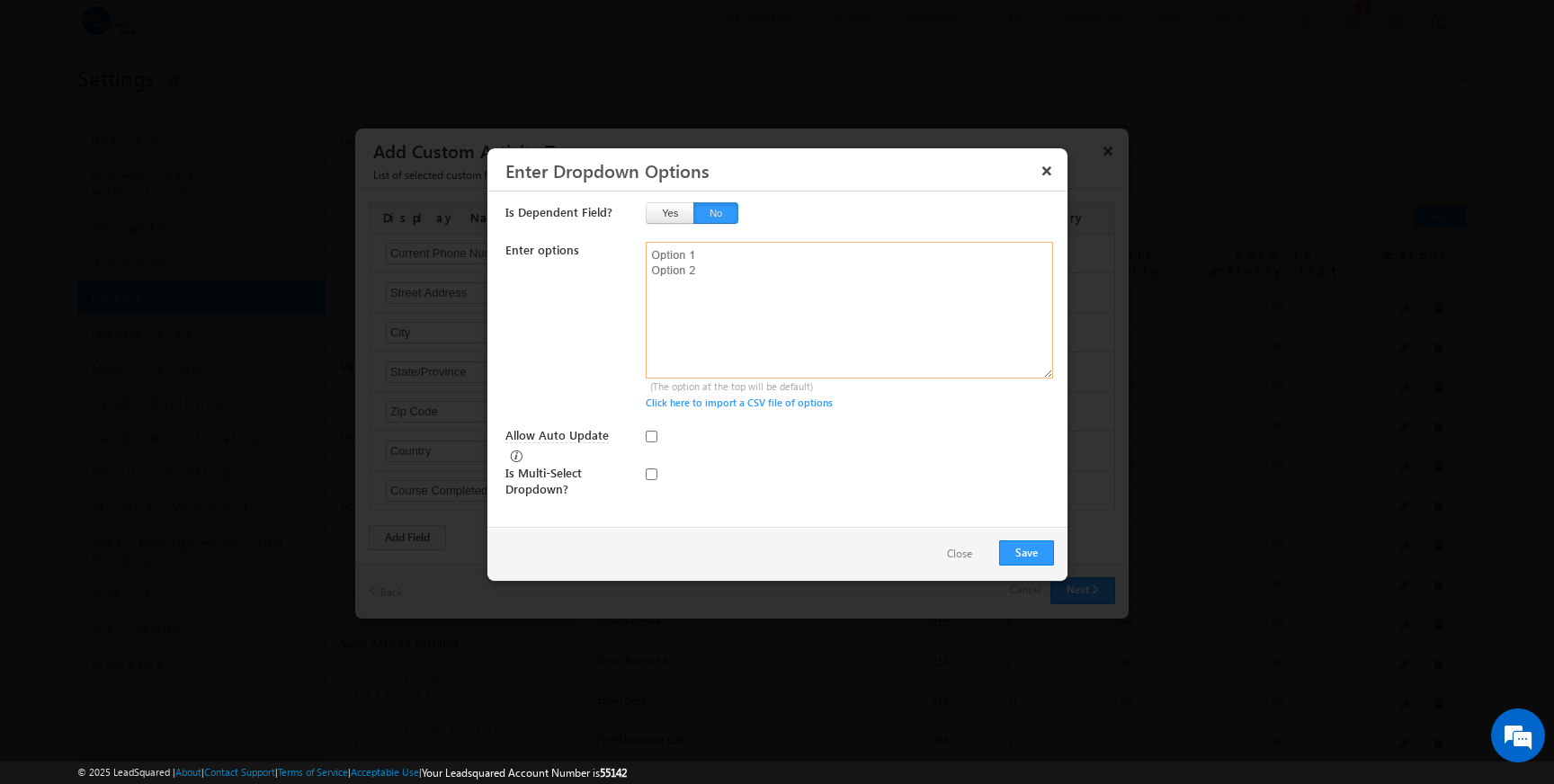
click at [833, 317] on textarea at bounding box center [849, 310] width 407 height 136
type textarea "Yes No"
click at [1029, 550] on button "Save" at bounding box center [1026, 553] width 55 height 25
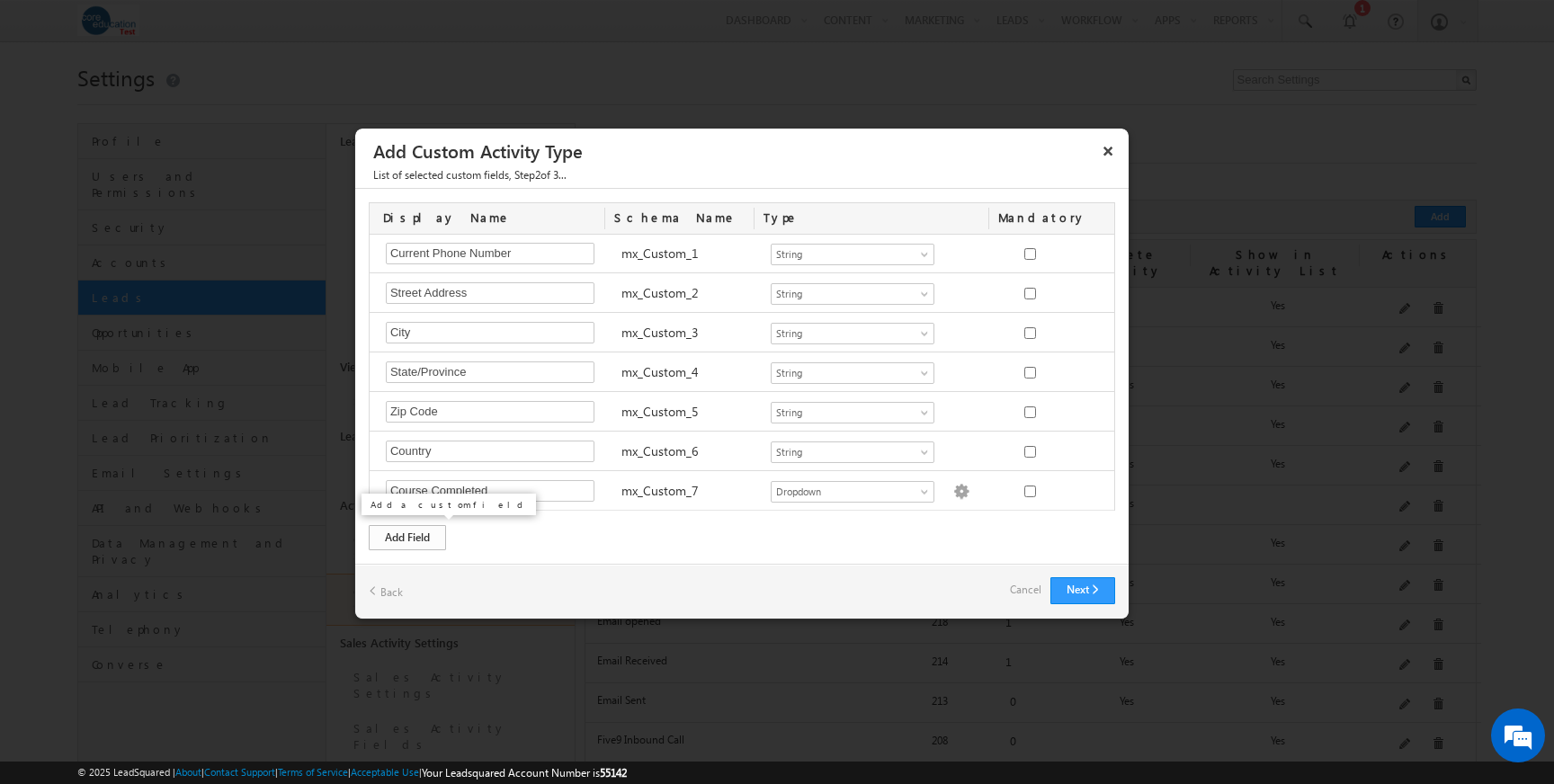
click at [400, 539] on div "Add Field" at bounding box center [407, 538] width 77 height 25
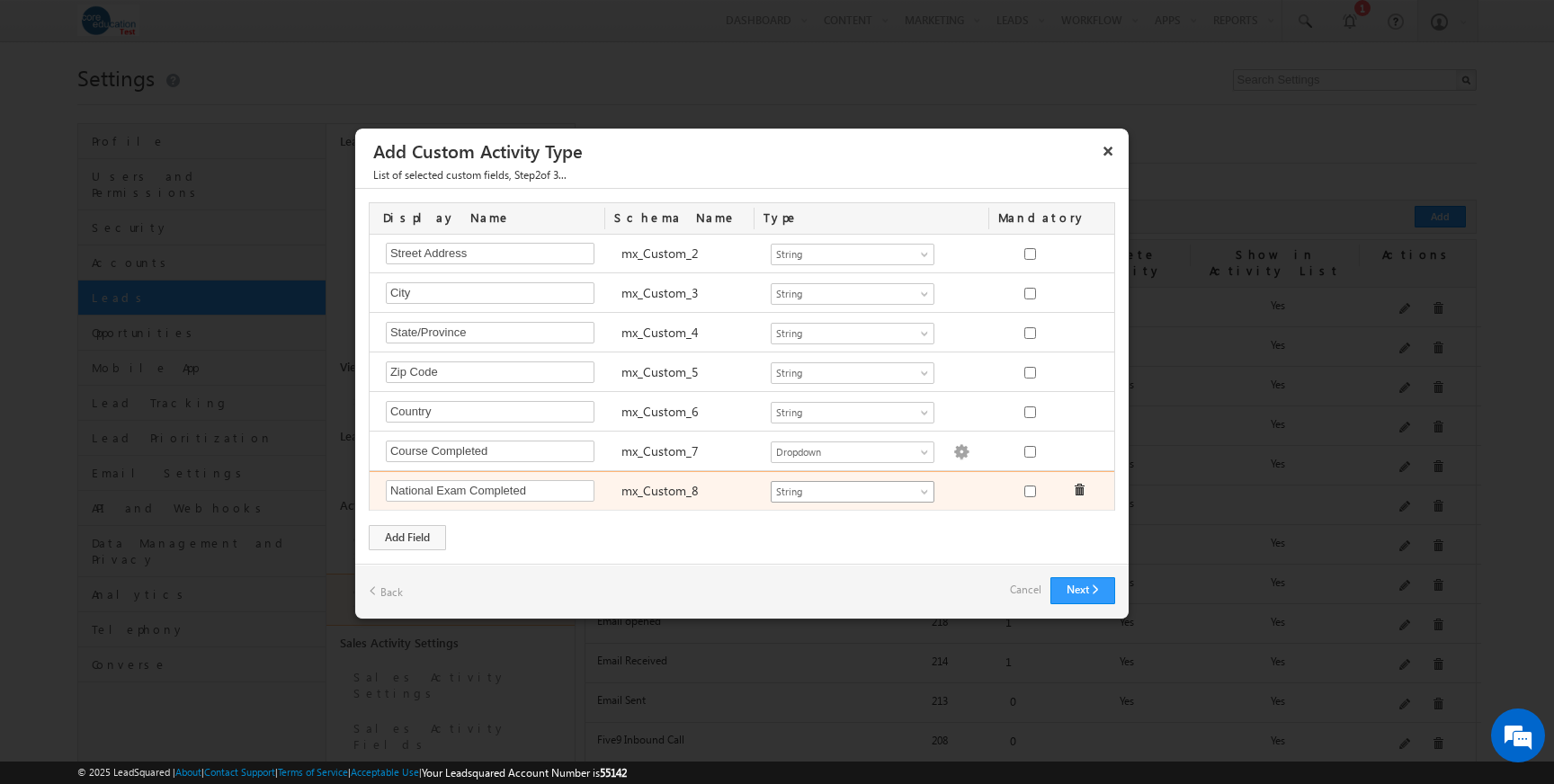
type input "National Exam Completed"
click at [923, 496] on span at bounding box center [925, 495] width 14 height 14
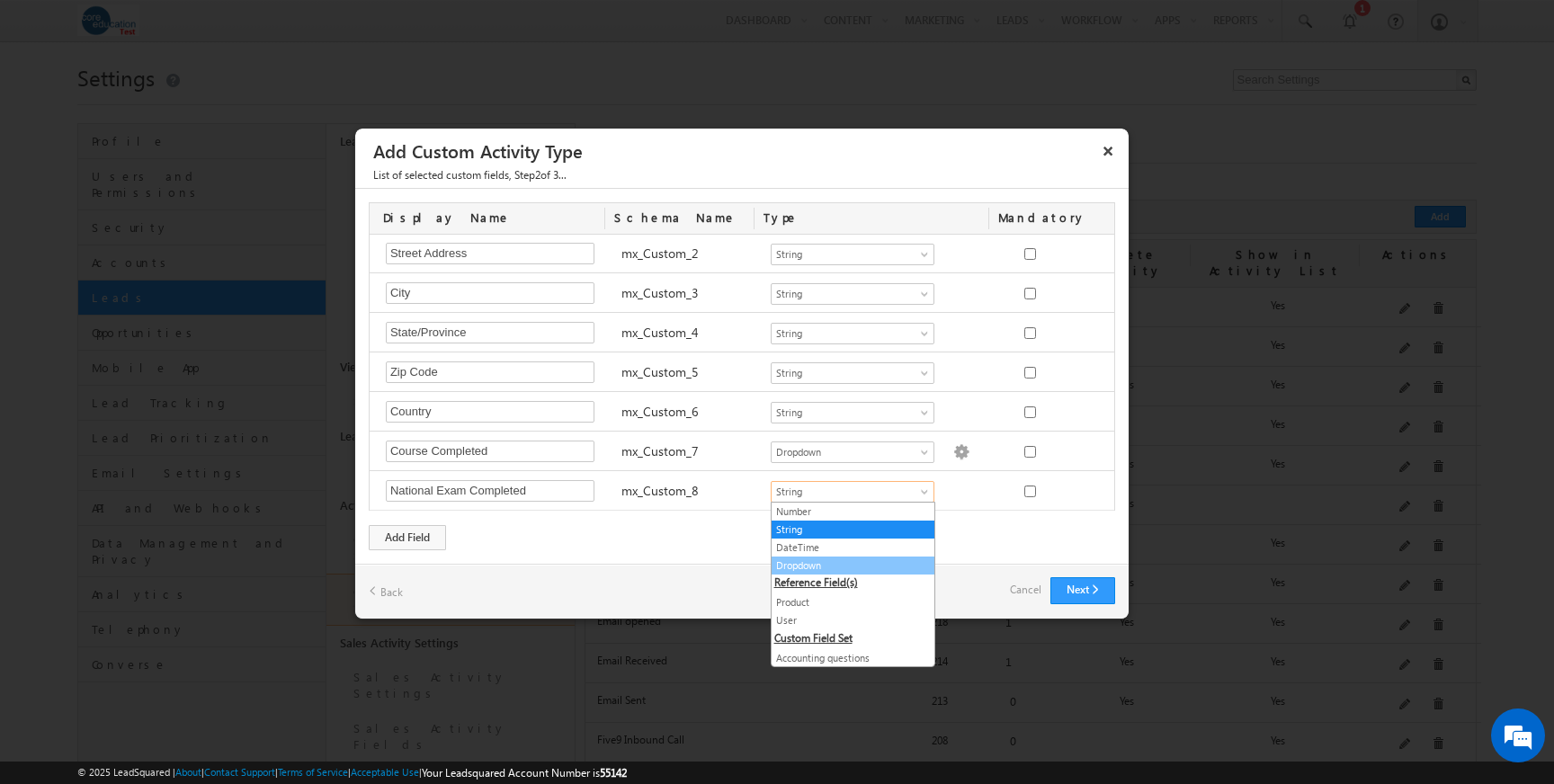
click at [849, 566] on link "Dropdown" at bounding box center [853, 565] width 162 height 16
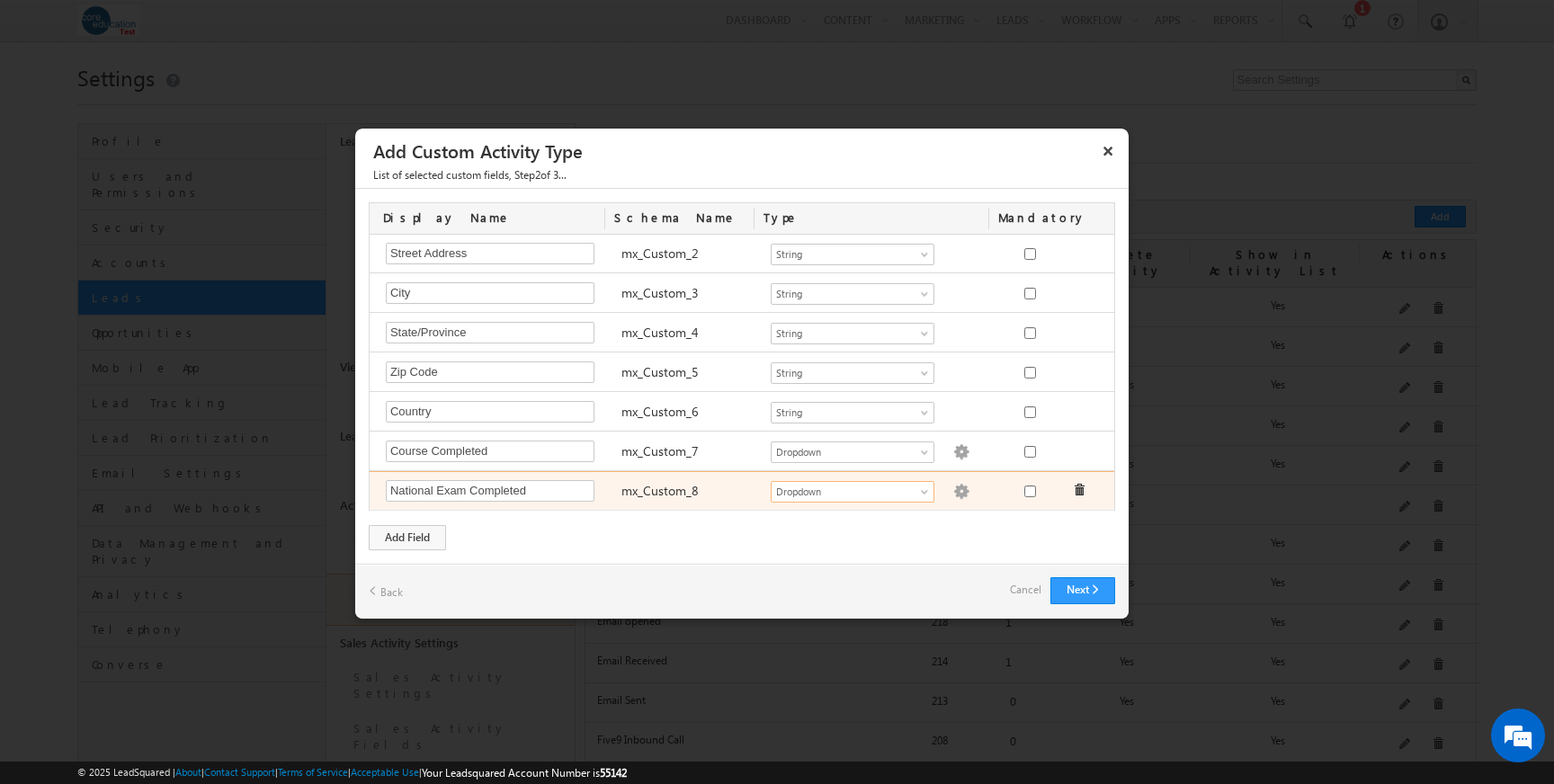
click at [953, 493] on img at bounding box center [960, 491] width 16 height 16
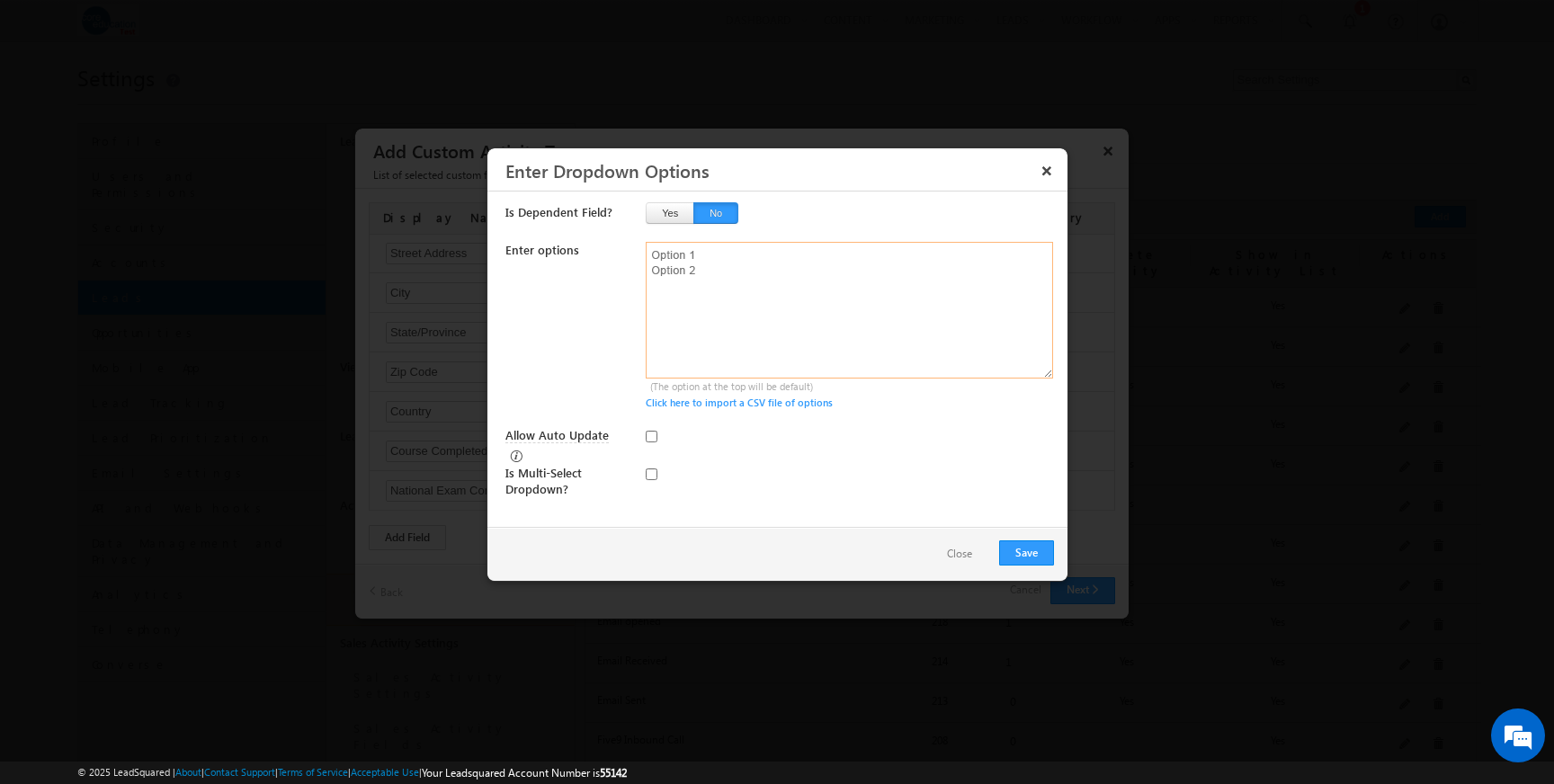
click at [805, 273] on textarea at bounding box center [849, 310] width 407 height 136
type textarea "Yes No N/A"
click at [1028, 548] on button "Save" at bounding box center [1026, 553] width 55 height 25
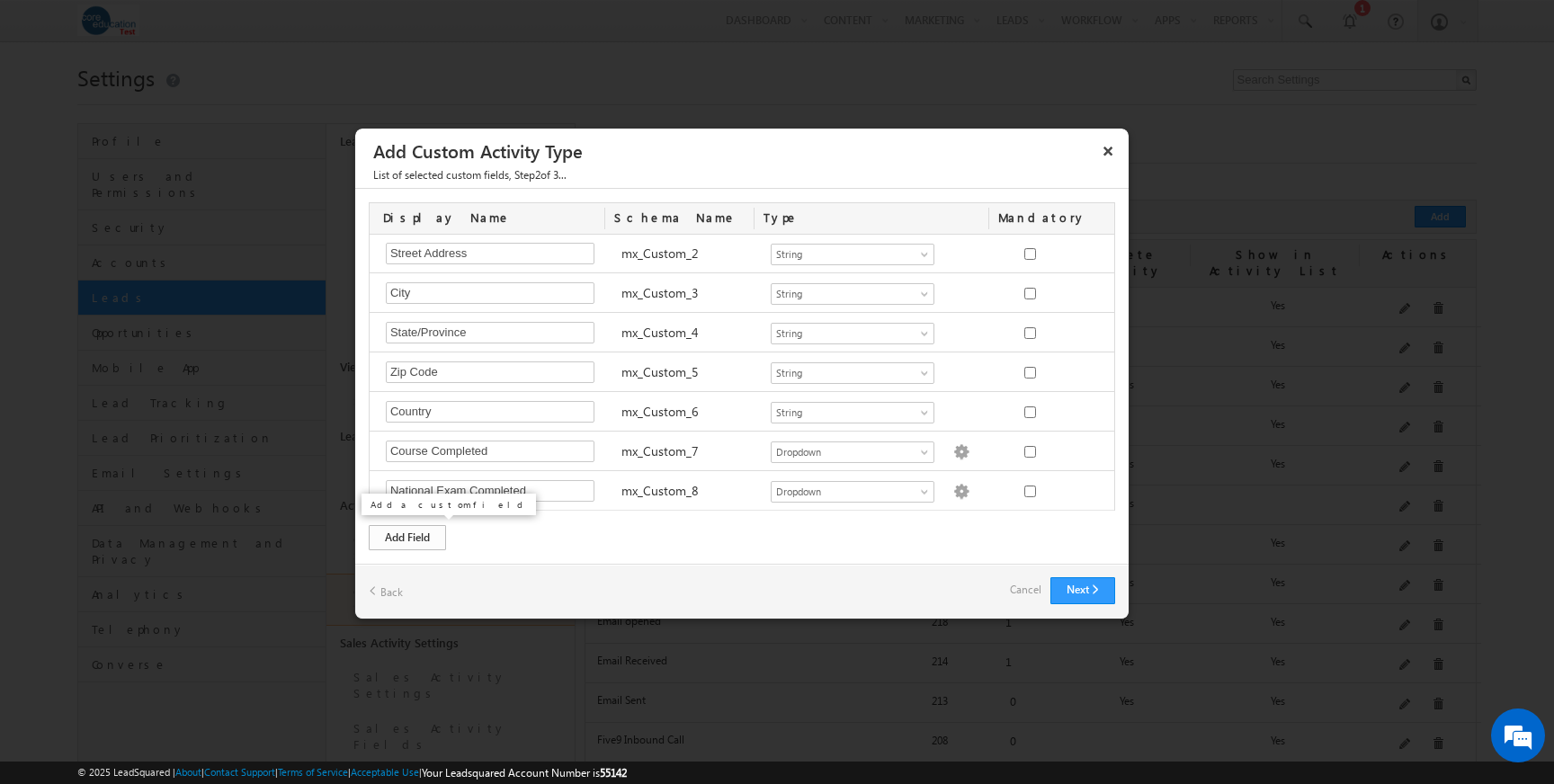
click at [430, 533] on div "Add Field" at bounding box center [407, 538] width 77 height 25
drag, startPoint x: 457, startPoint y: 491, endPoint x: 350, endPoint y: 491, distance: 107.0
click at [350, 491] on body "Menu Sara Kulakoski skula koski -test @core" at bounding box center [777, 676] width 1554 height 1351
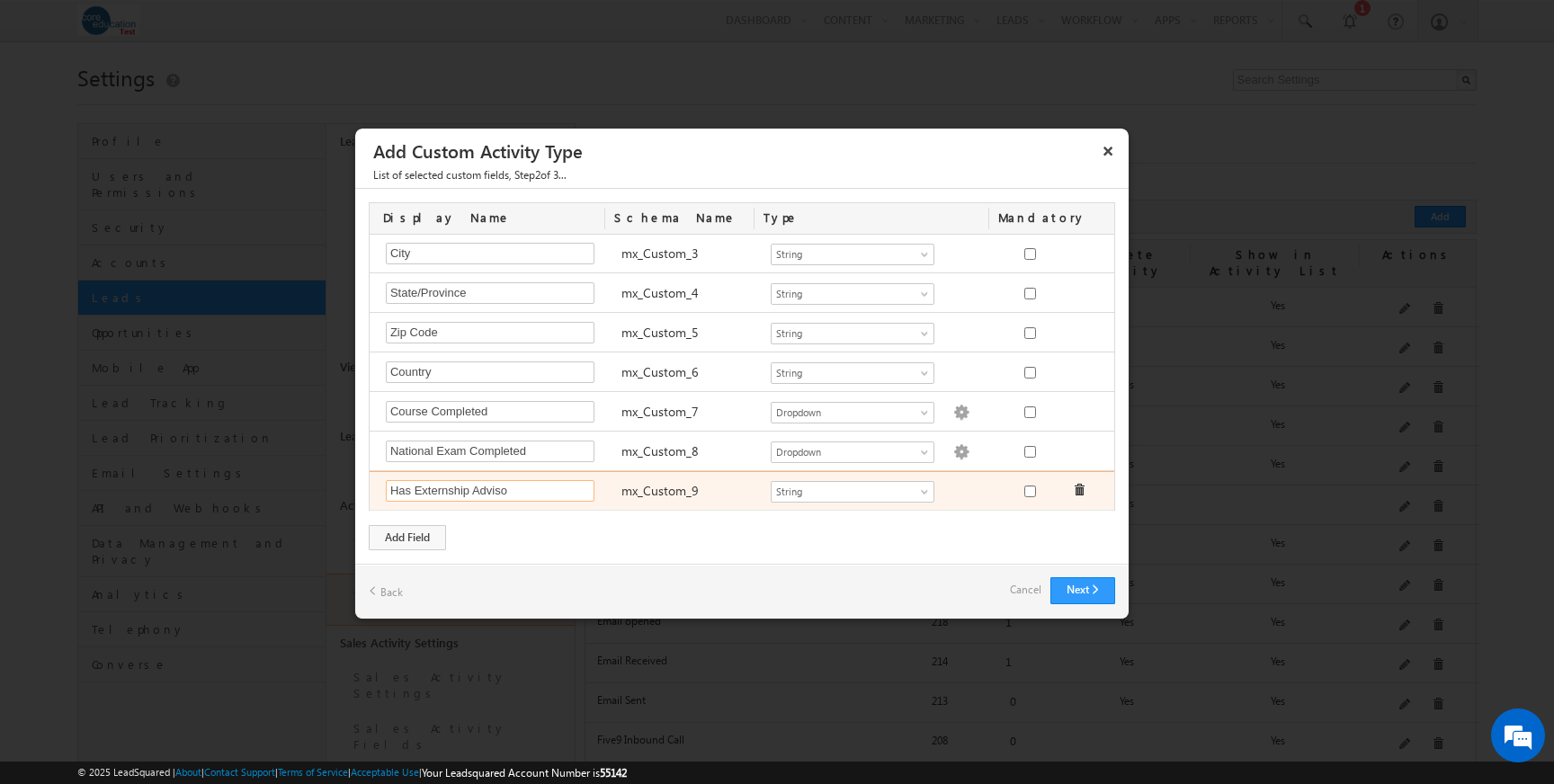
click at [526, 486] on input "Has Externship Adviso" at bounding box center [489, 490] width 208 height 21
type input "Has Externship Advisor"
click at [927, 490] on span at bounding box center [925, 495] width 14 height 14
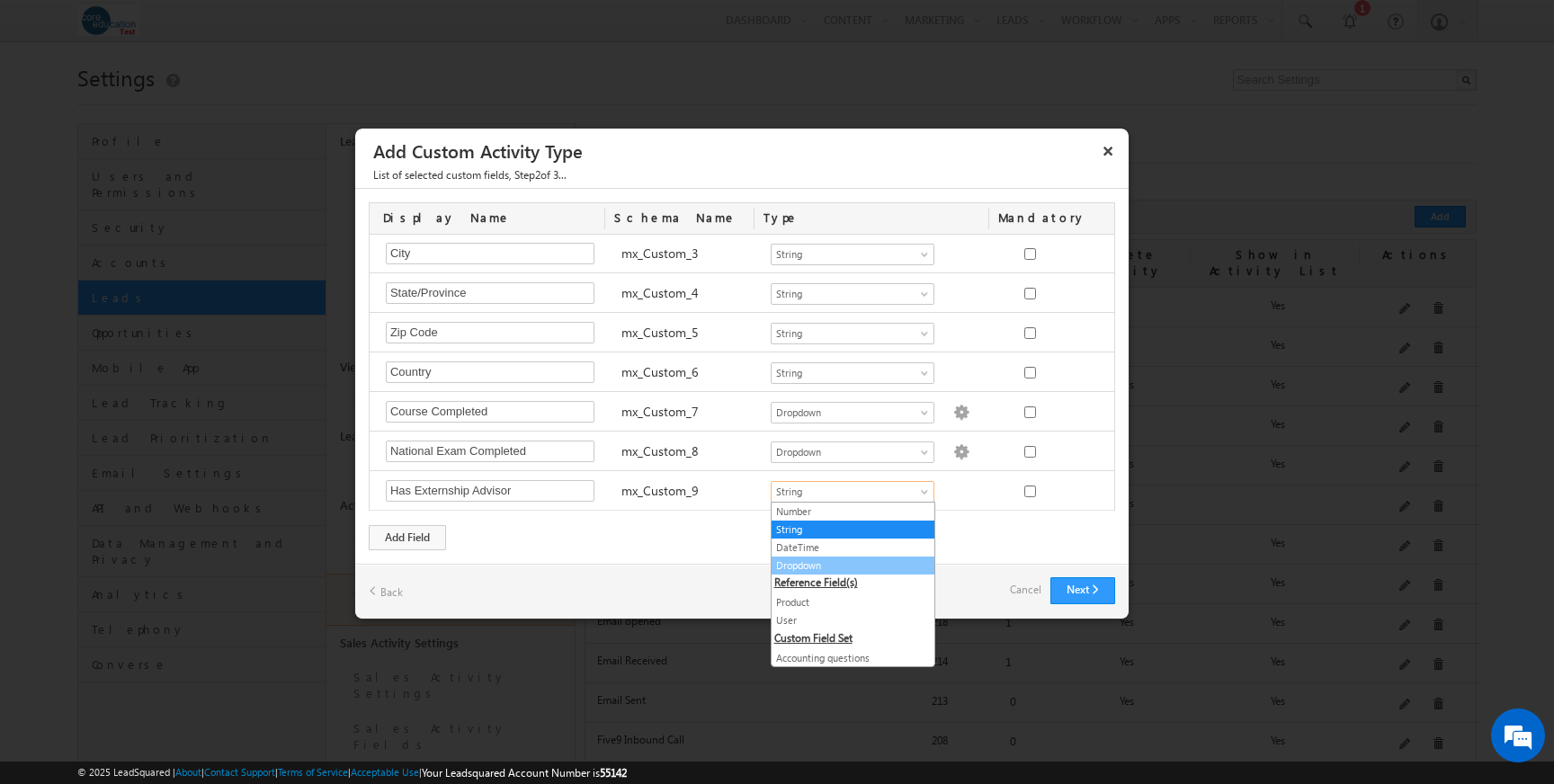
click at [869, 564] on link "Dropdown" at bounding box center [853, 565] width 162 height 16
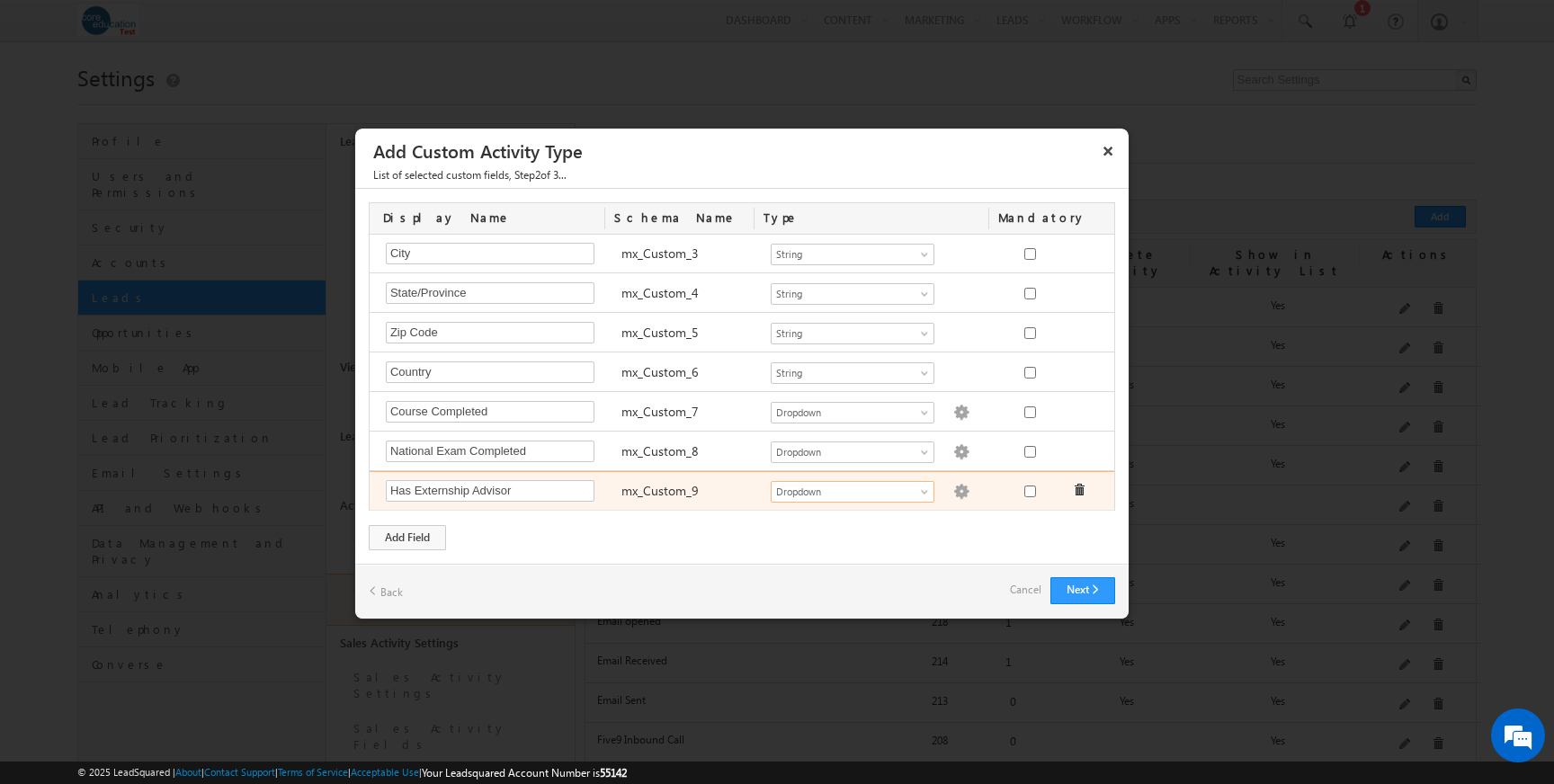
click at [953, 494] on img at bounding box center [960, 491] width 16 height 16
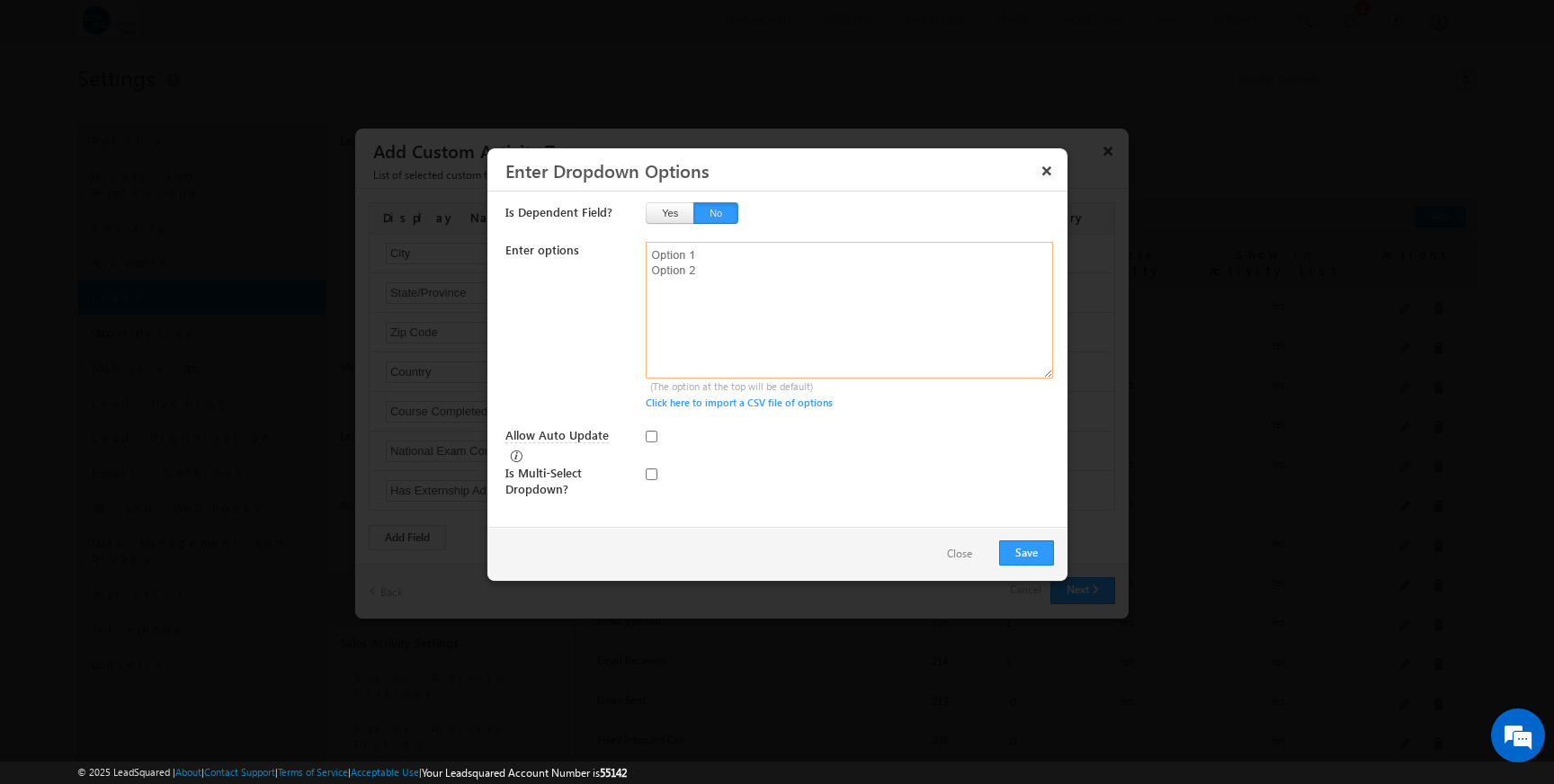
click at [791, 280] on textarea at bounding box center [849, 310] width 407 height 136
type textarea "Yes No"
click at [1036, 547] on button "Save" at bounding box center [1026, 553] width 55 height 25
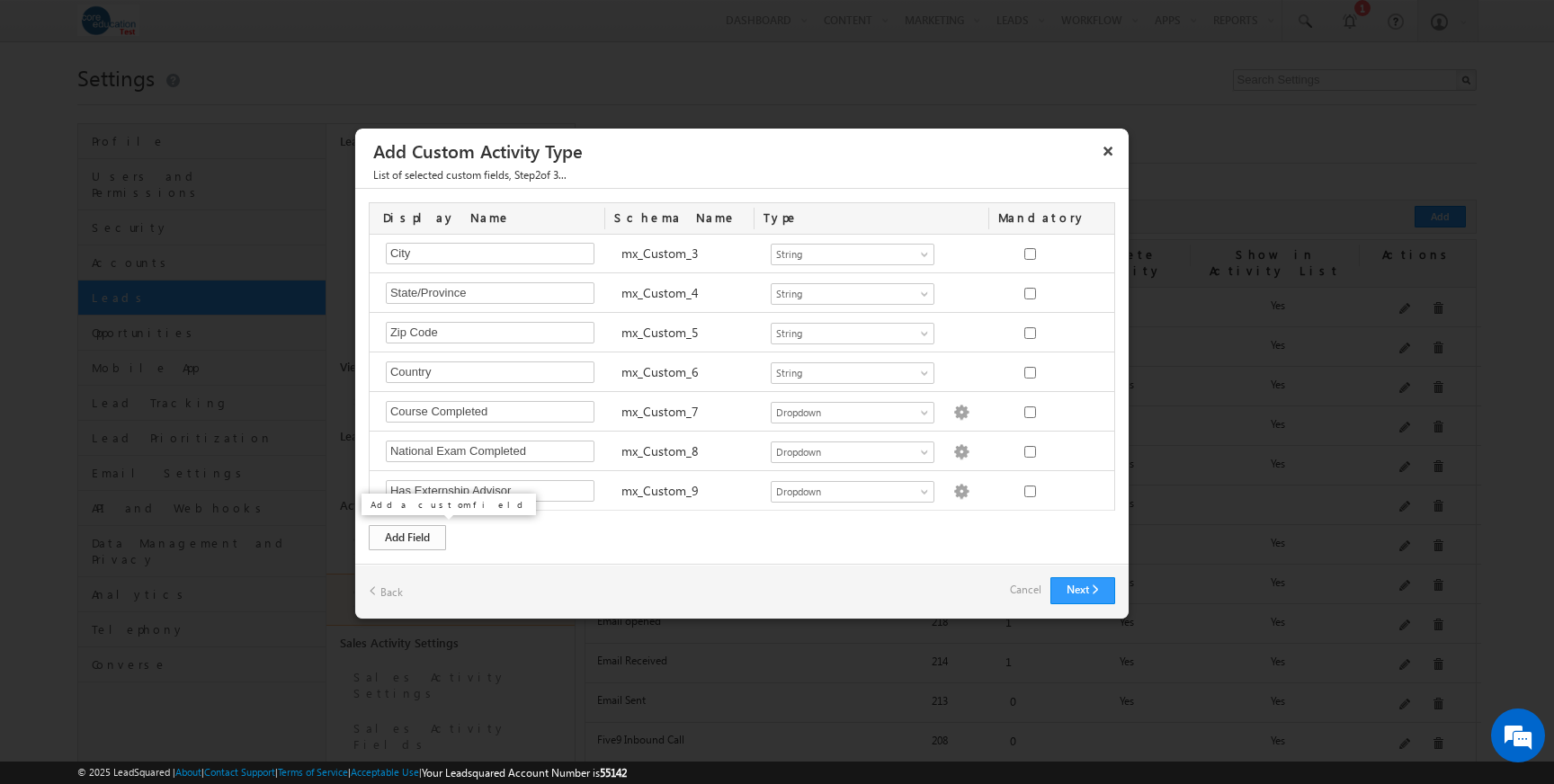
click at [402, 541] on div "Add Field" at bounding box center [407, 538] width 77 height 25
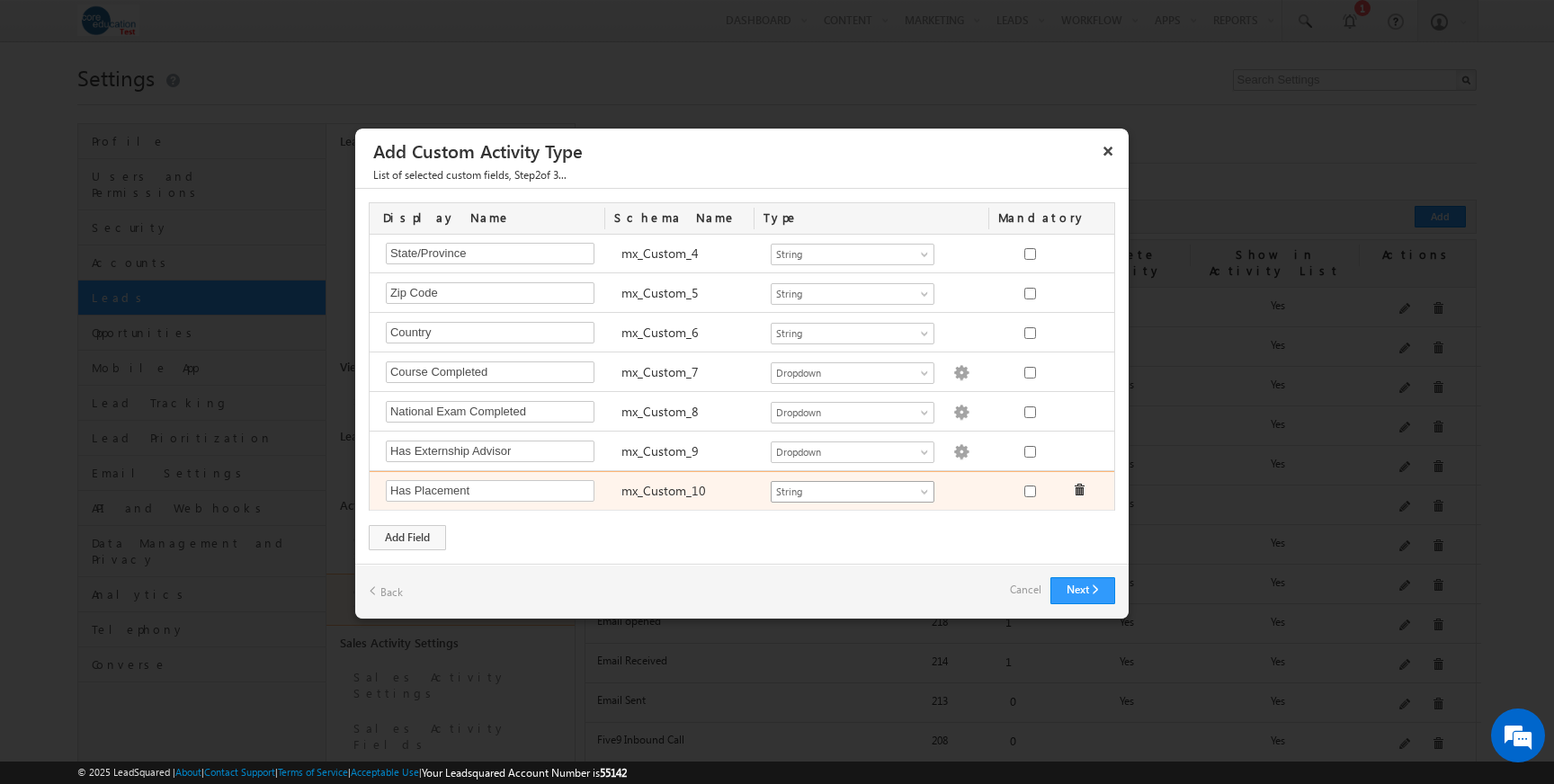
type input "Has Placement"
click at [926, 492] on span at bounding box center [925, 495] width 14 height 14
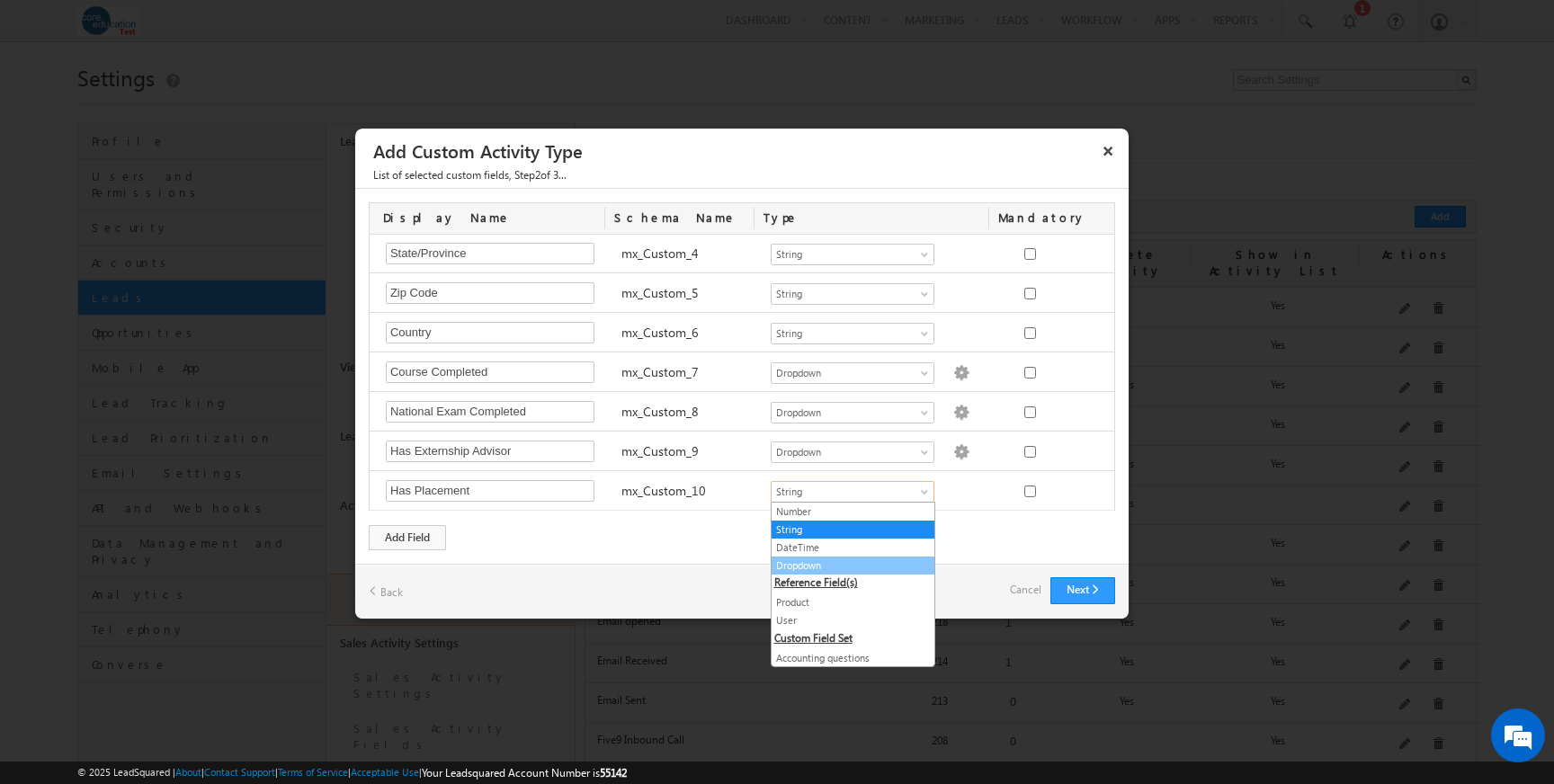
click at [860, 561] on link "Dropdown" at bounding box center [853, 565] width 162 height 16
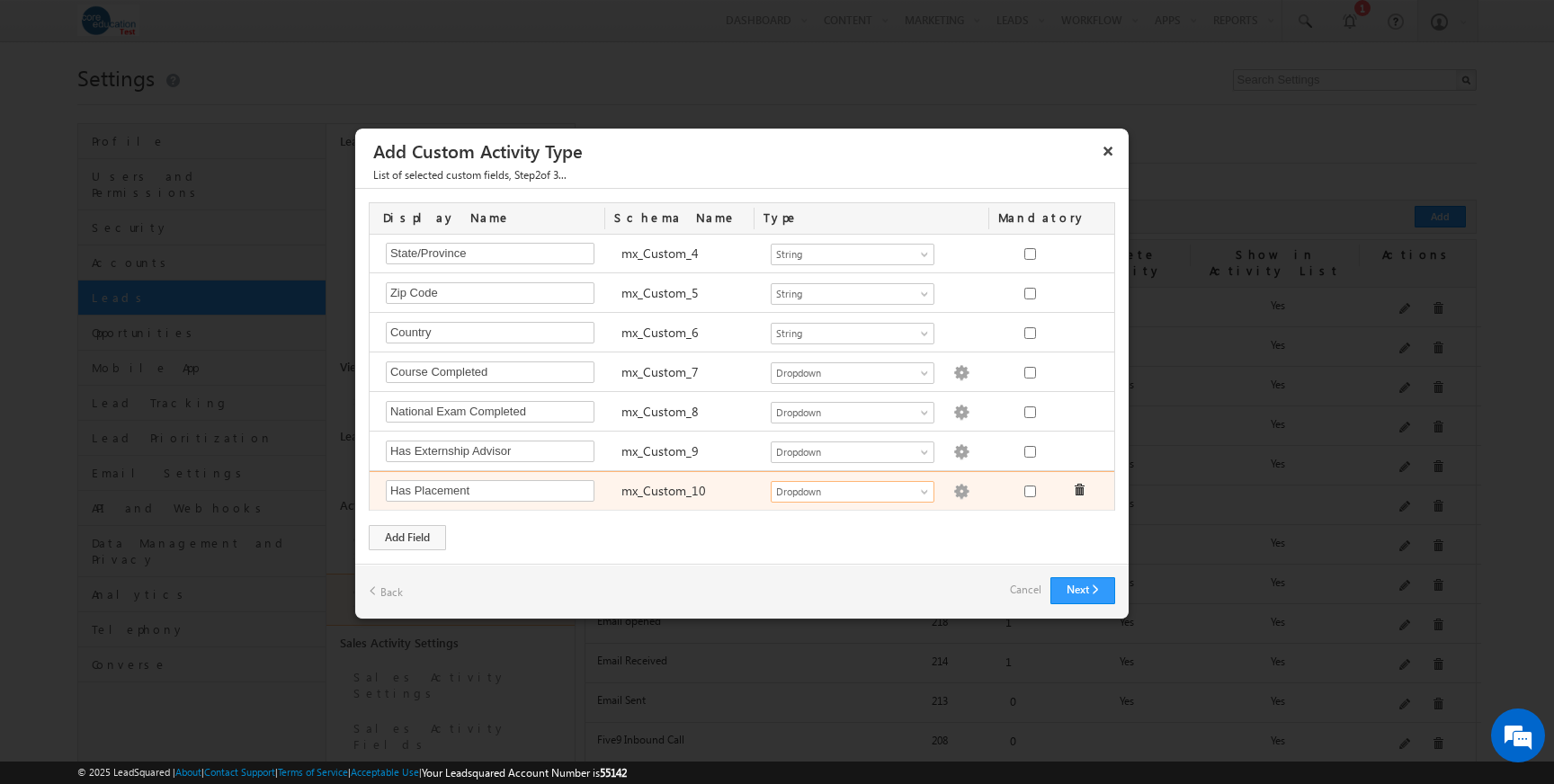
click at [953, 493] on img at bounding box center [960, 491] width 16 height 16
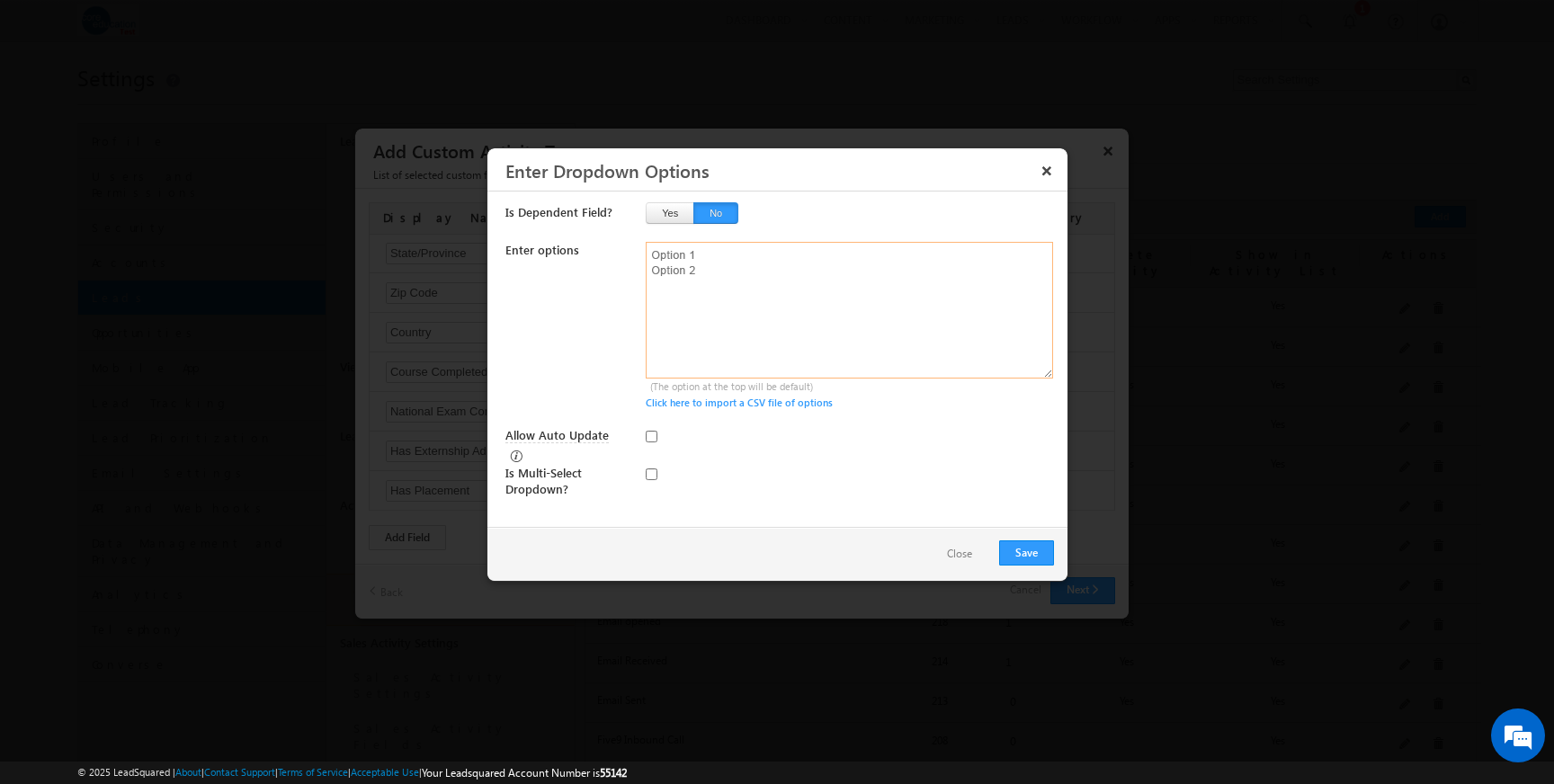
click at [825, 309] on textarea at bounding box center [849, 310] width 407 height 136
type textarea "Yes No"
click at [1015, 548] on button "Save" at bounding box center [1026, 553] width 55 height 25
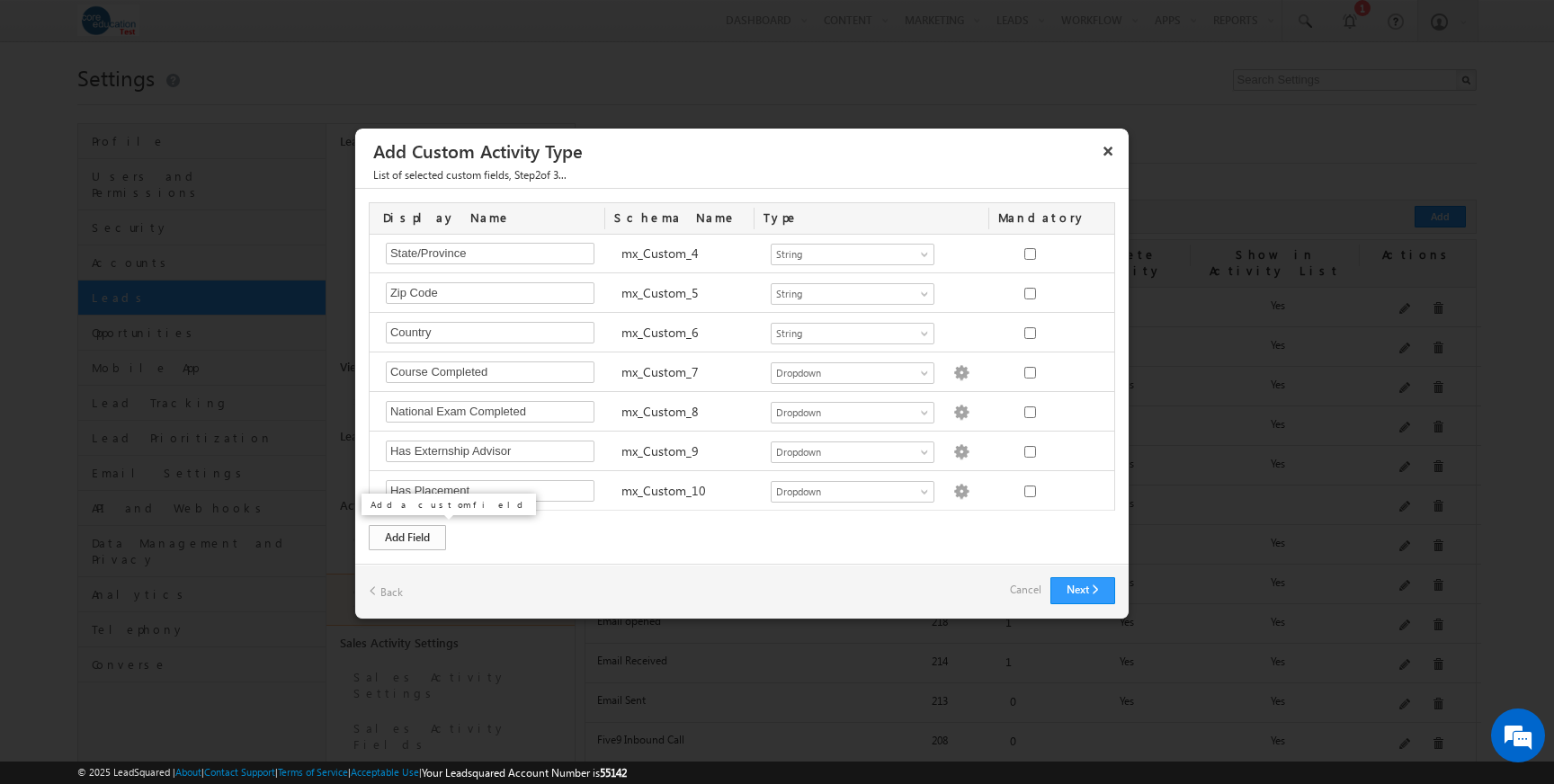
click at [414, 538] on div "Add Field" at bounding box center [407, 538] width 77 height 25
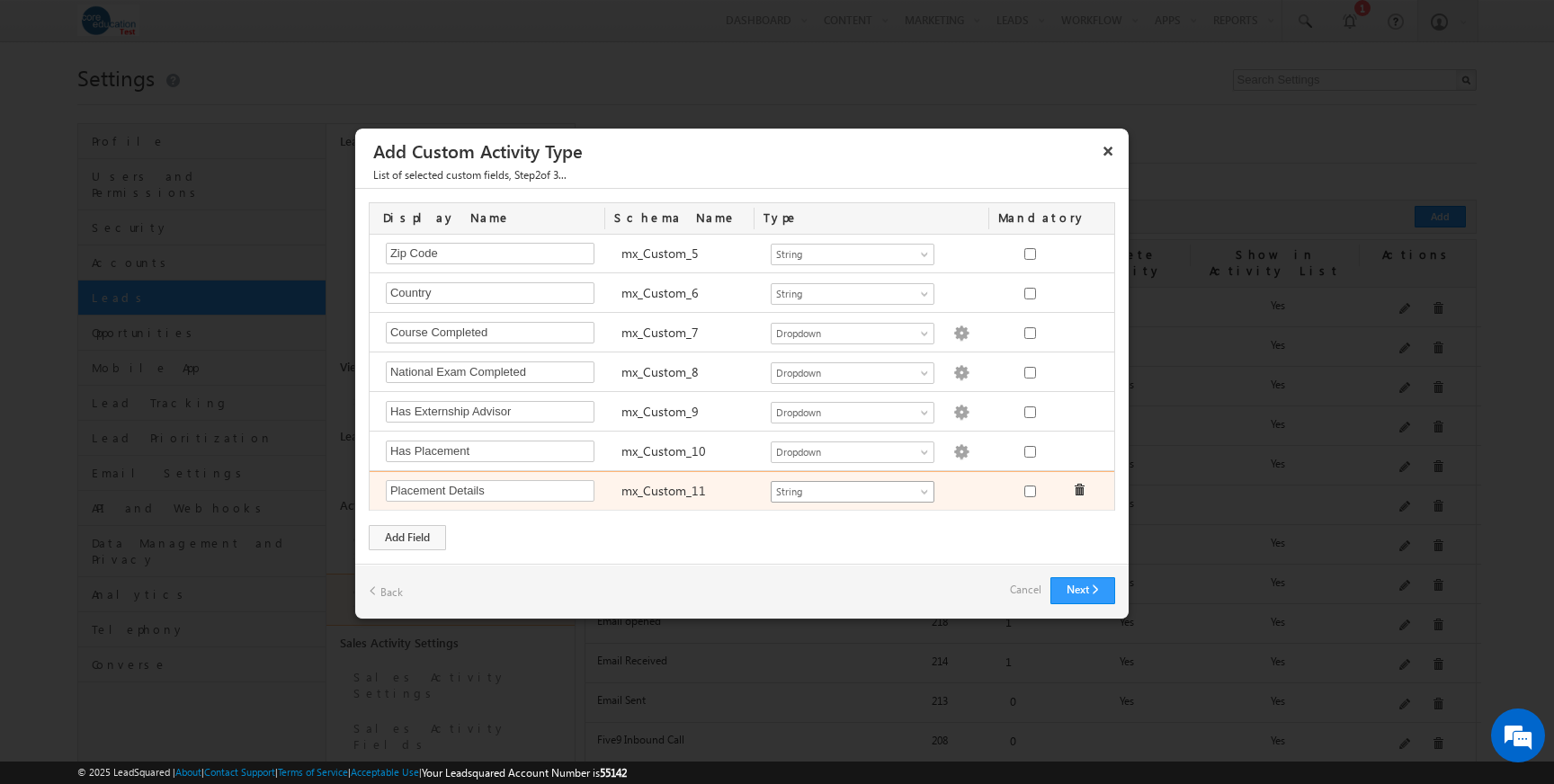
type input "Placement Details"
click at [924, 493] on span at bounding box center [925, 495] width 14 height 14
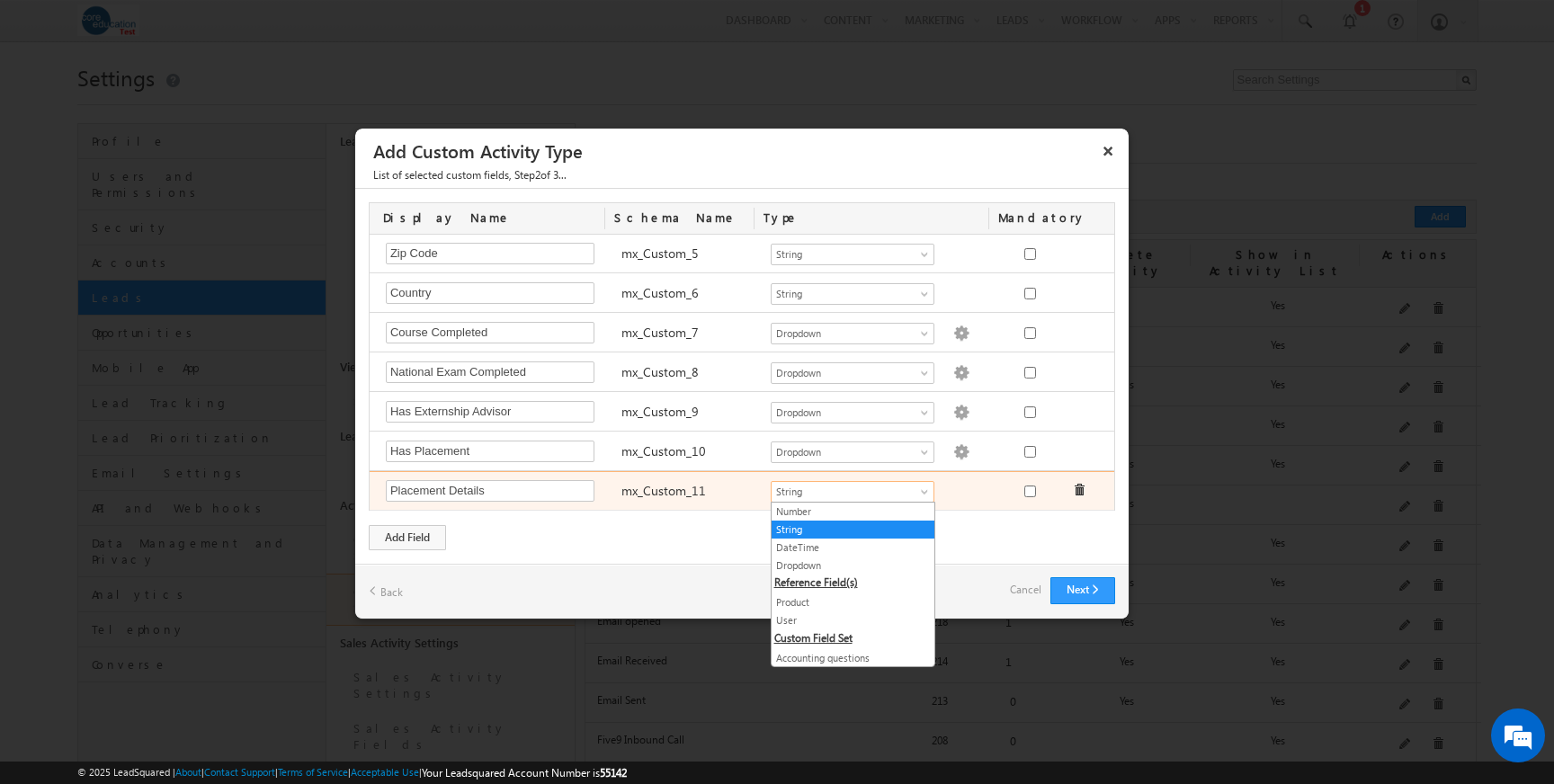
click at [924, 493] on span at bounding box center [925, 495] width 14 height 14
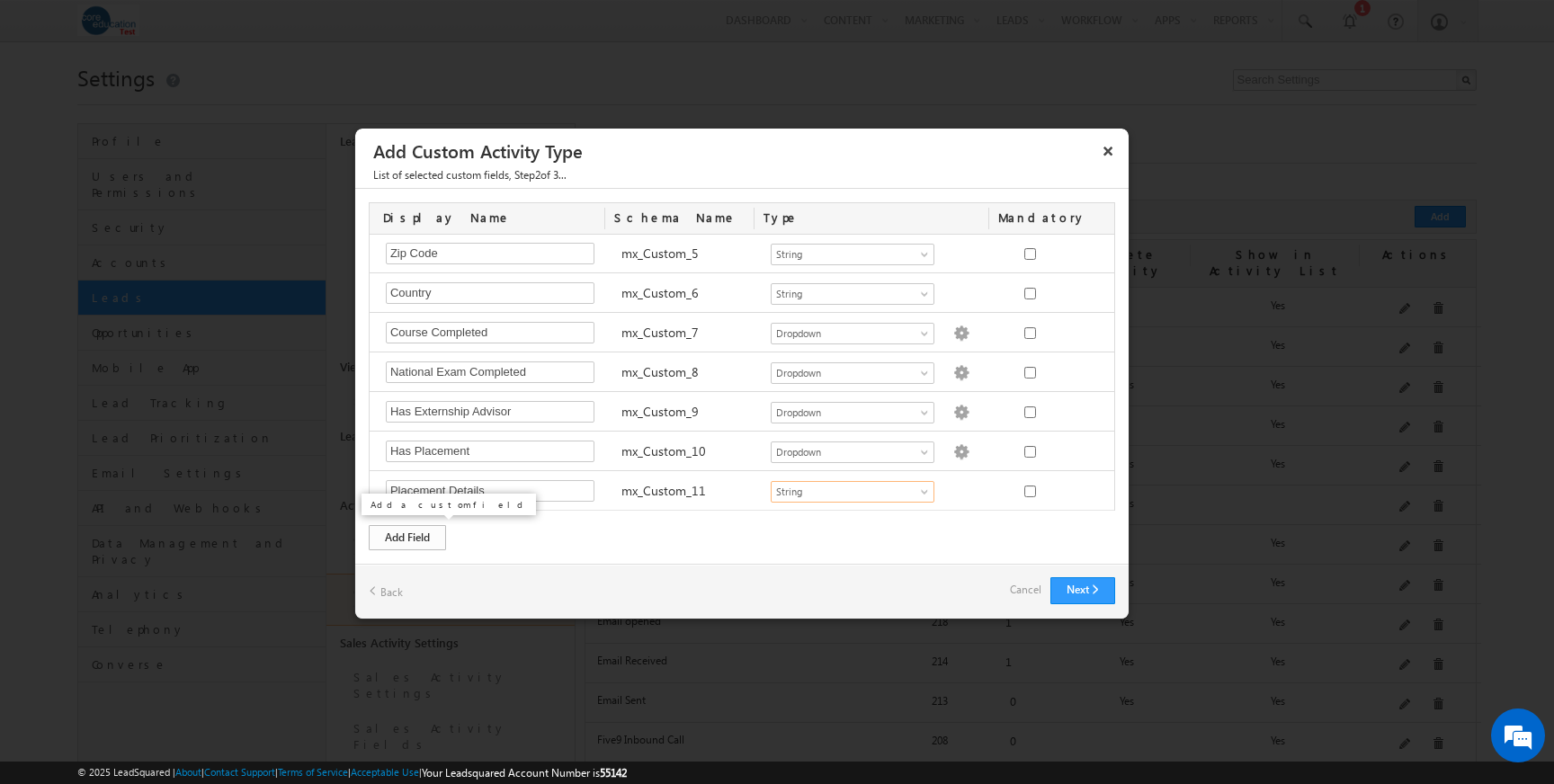
click at [399, 540] on div "Add Field" at bounding box center [407, 538] width 77 height 25
type input "Advisor Name"
click at [419, 539] on div "Add Field" at bounding box center [407, 538] width 77 height 25
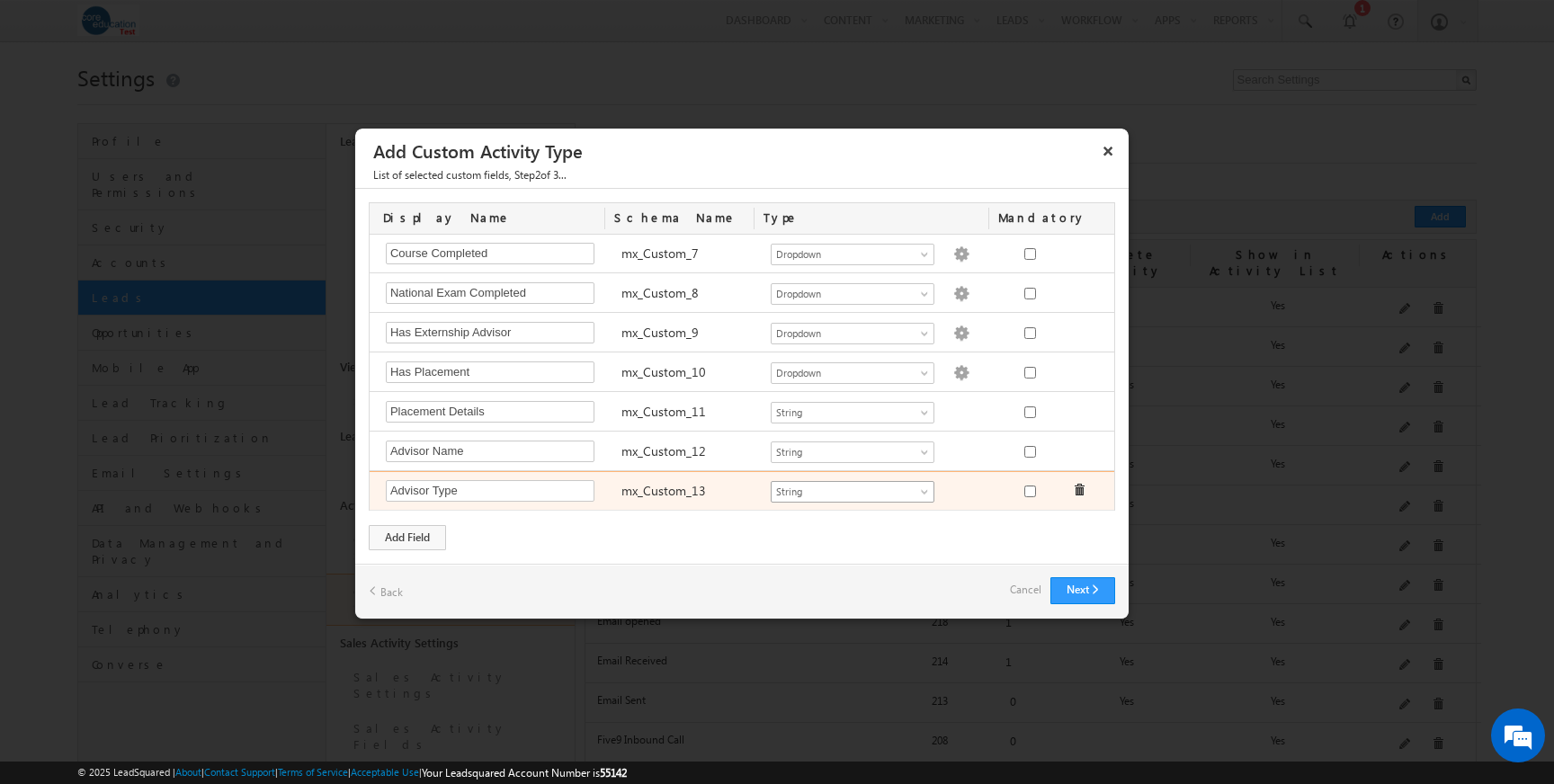
type input "Advisor Type"
click at [927, 493] on span at bounding box center [925, 495] width 14 height 14
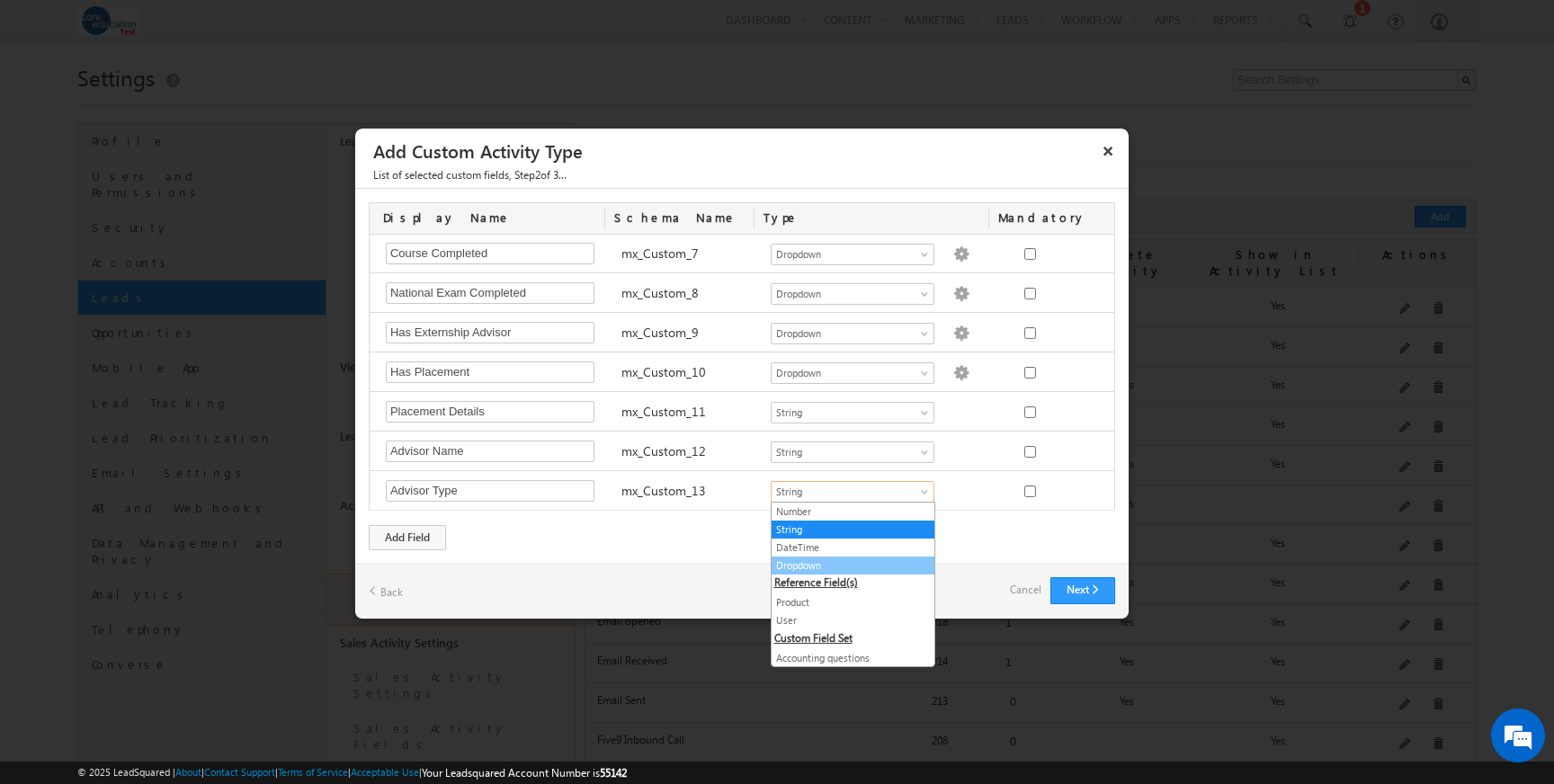
click at [851, 567] on link "Dropdown" at bounding box center [853, 565] width 162 height 16
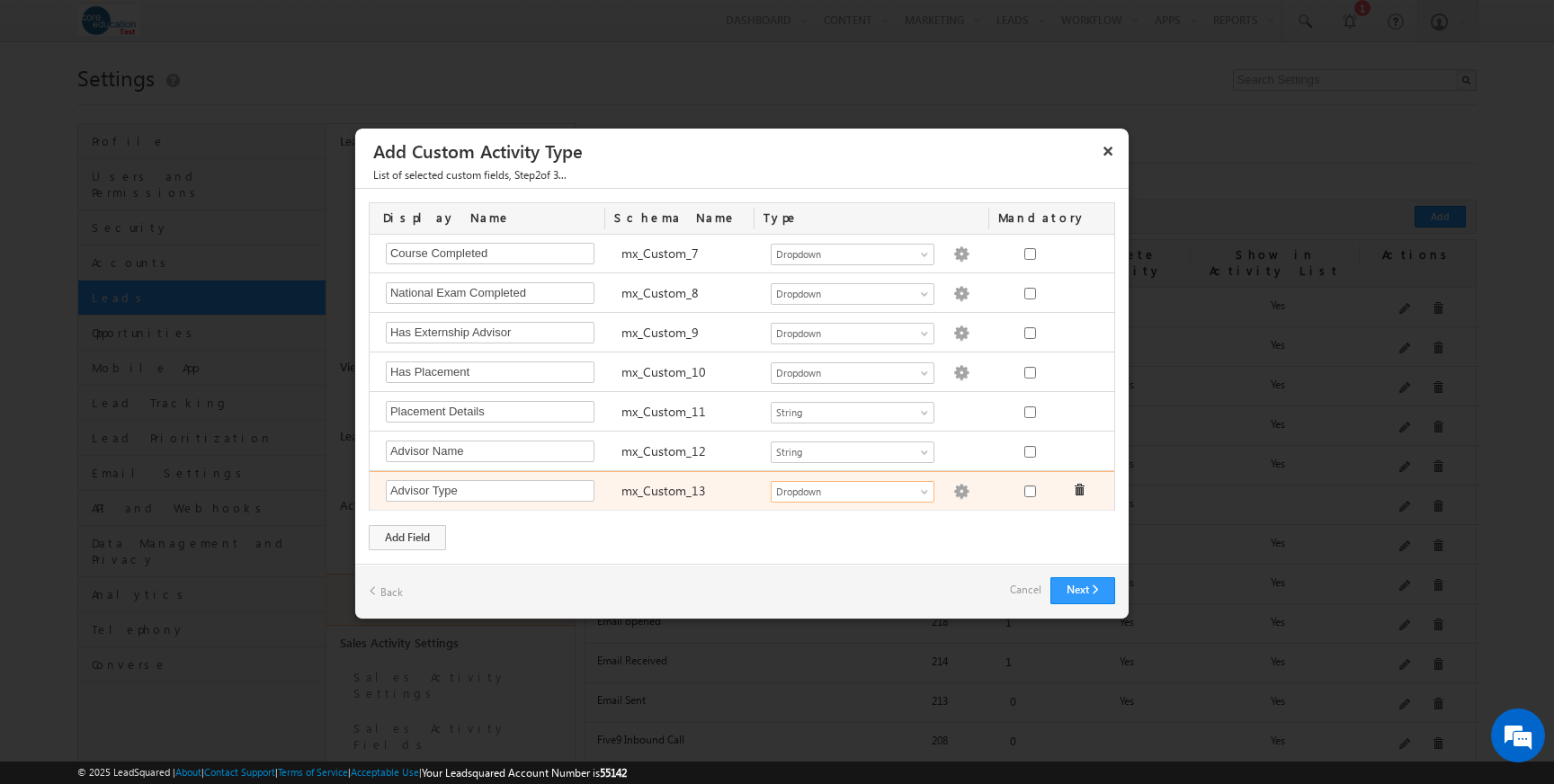
click at [953, 494] on img at bounding box center [960, 491] width 16 height 16
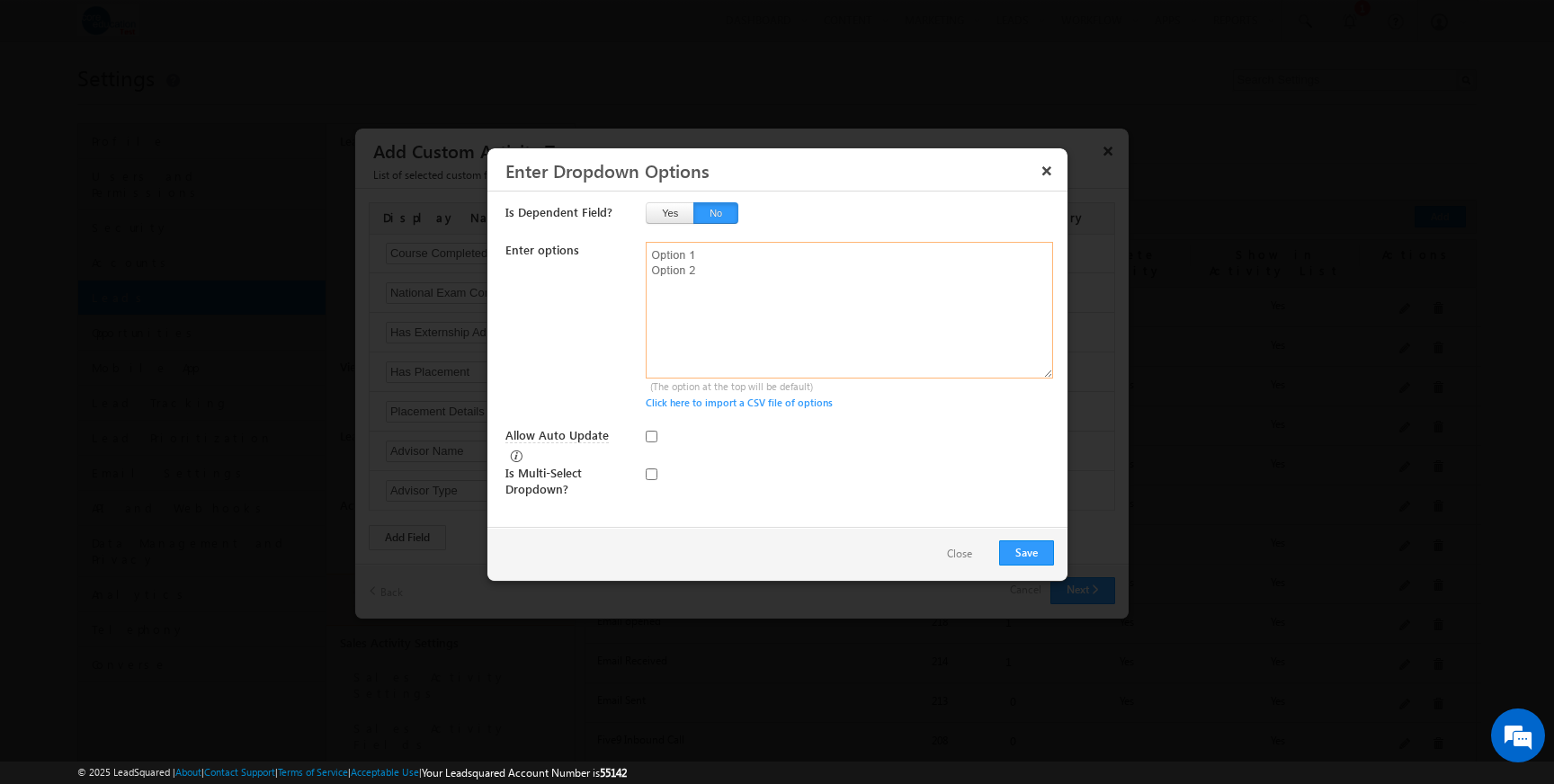
click at [833, 284] on textarea at bounding box center [849, 310] width 407 height 136
type textarea "Externship Student Success Other"
click at [1029, 552] on button "Save" at bounding box center [1026, 553] width 55 height 25
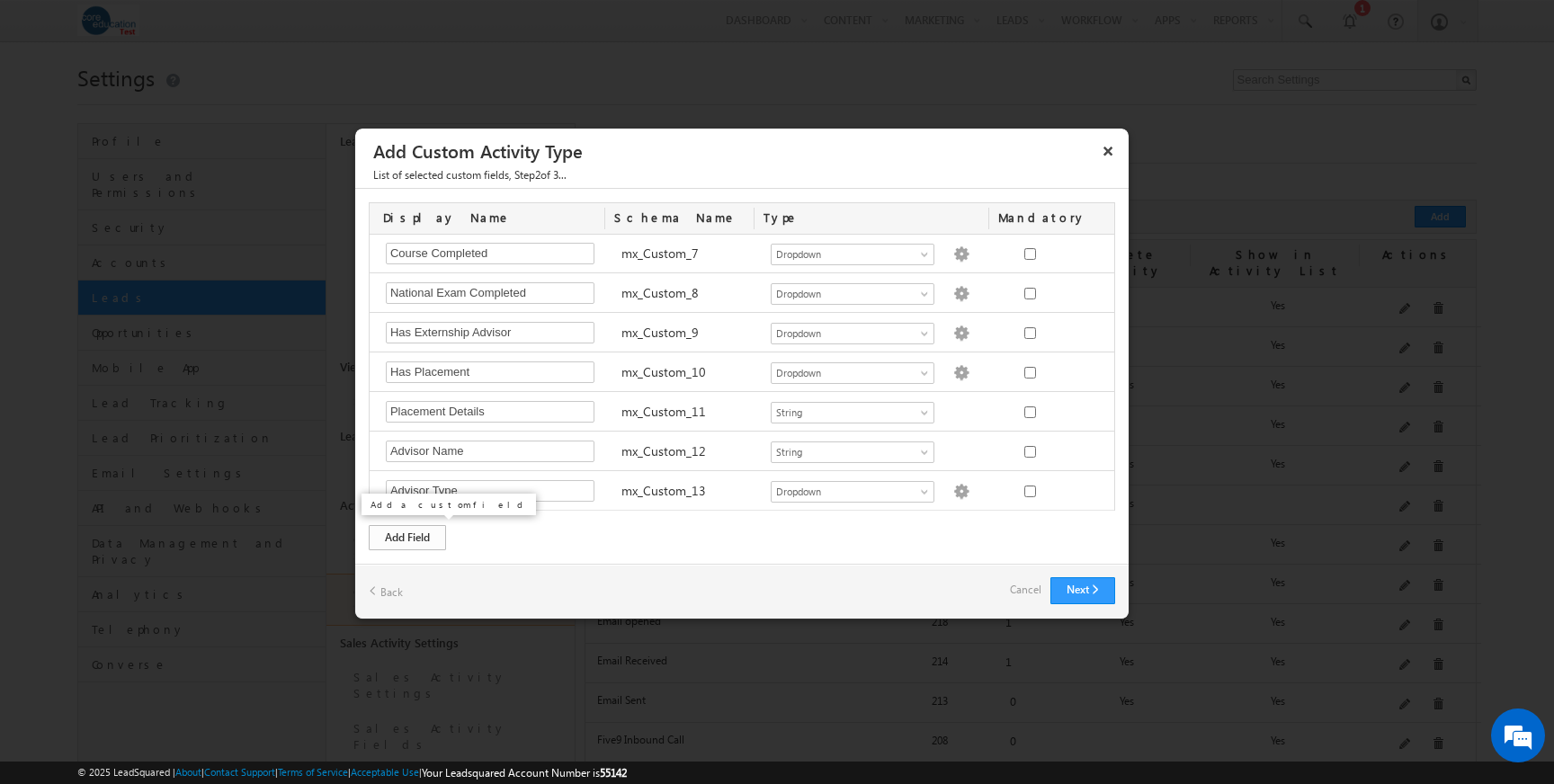
click at [405, 541] on div "Add Field" at bounding box center [407, 538] width 77 height 25
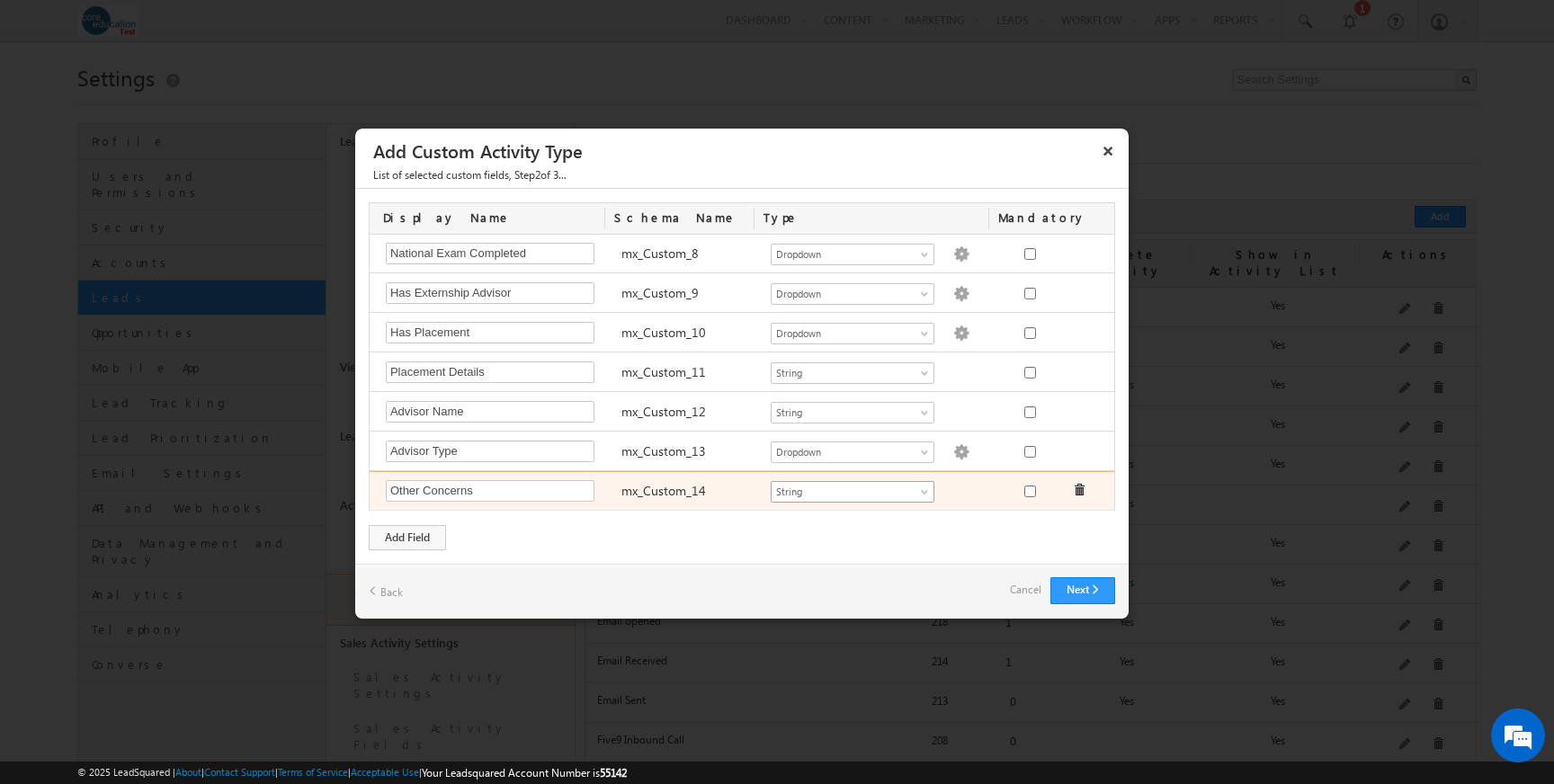
type input "Other Concerns"
click at [924, 493] on span at bounding box center [925, 495] width 14 height 14
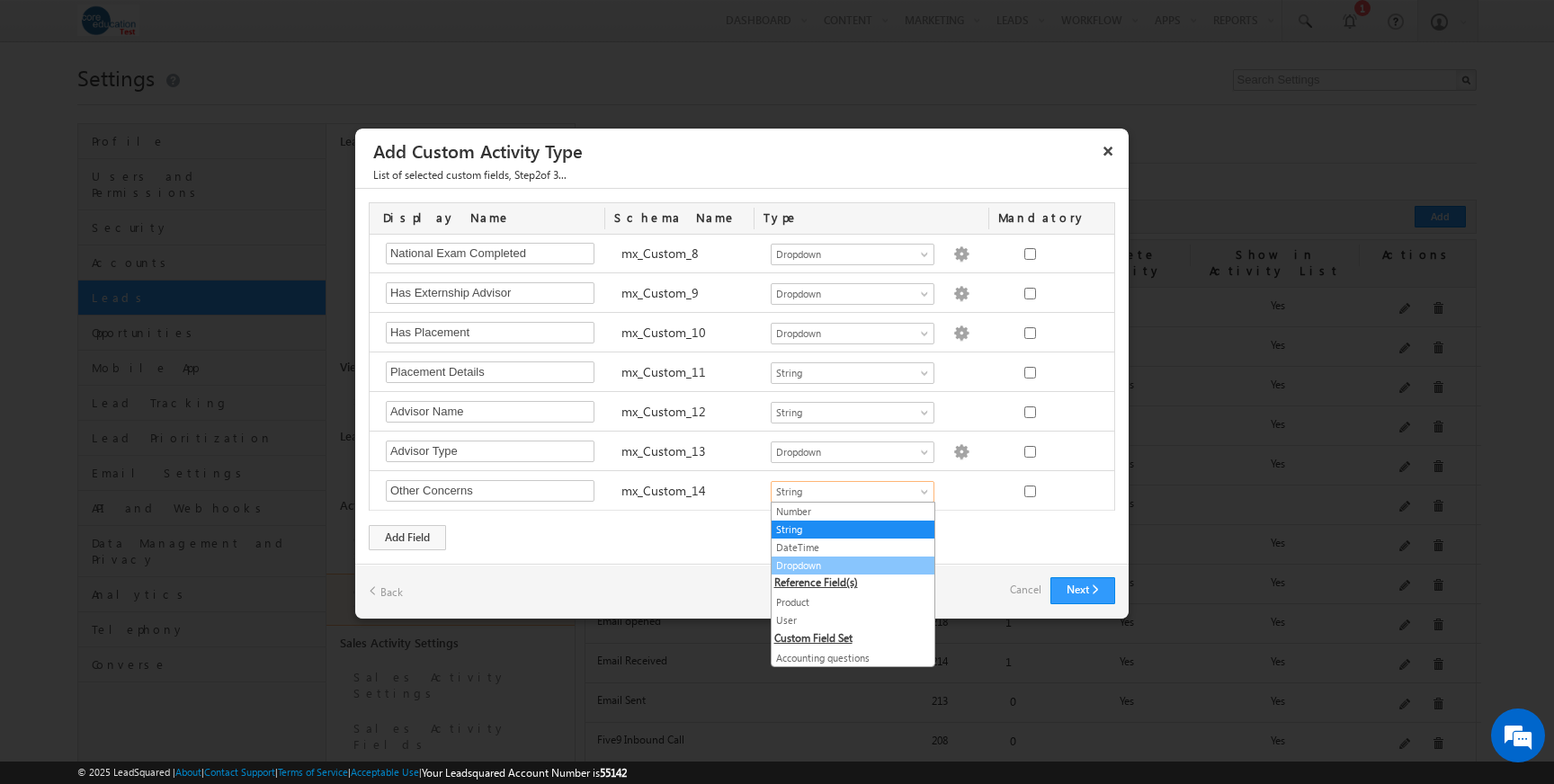
click at [845, 567] on link "Dropdown" at bounding box center [853, 565] width 162 height 16
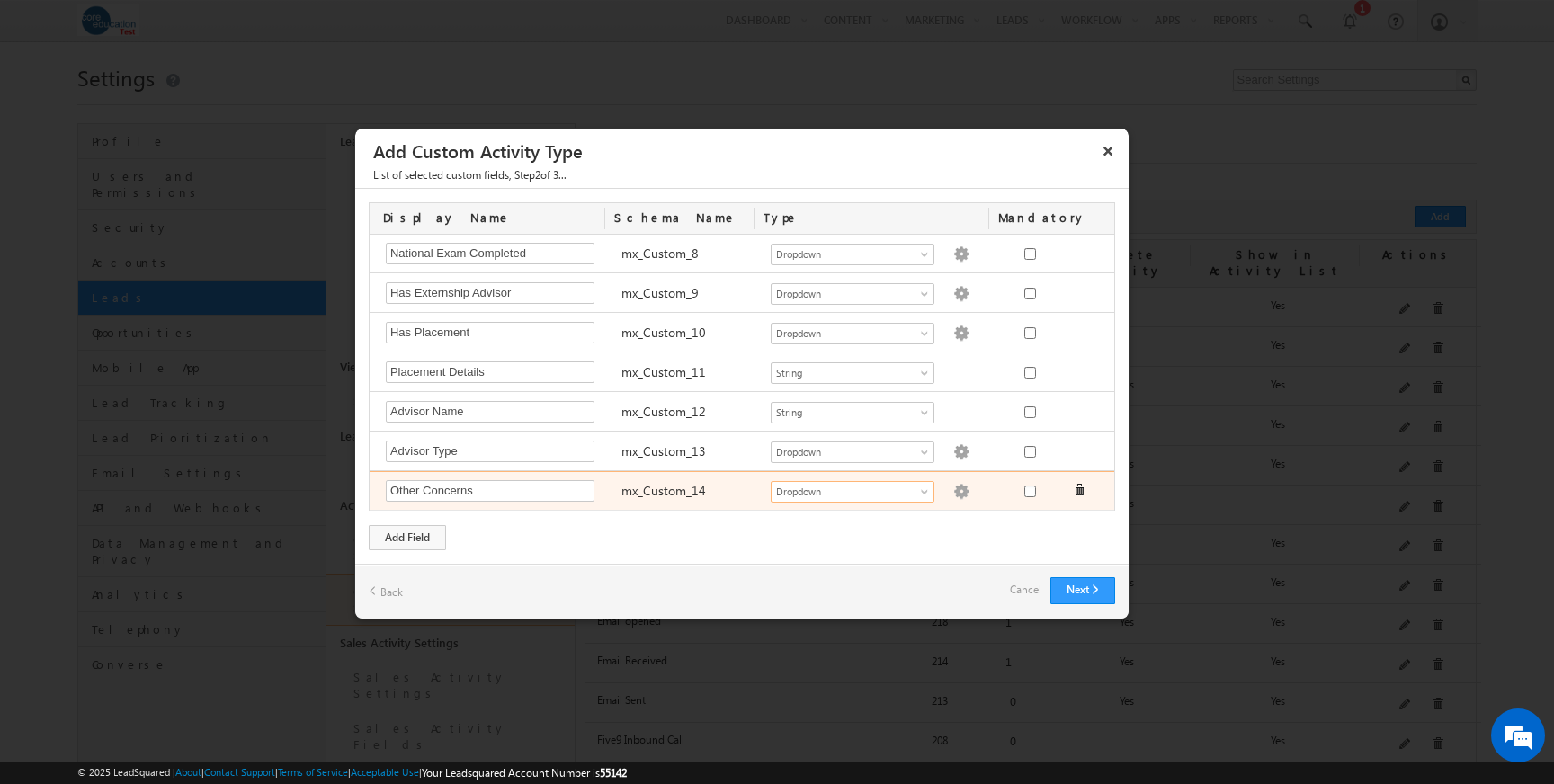
click at [953, 489] on img at bounding box center [960, 491] width 16 height 16
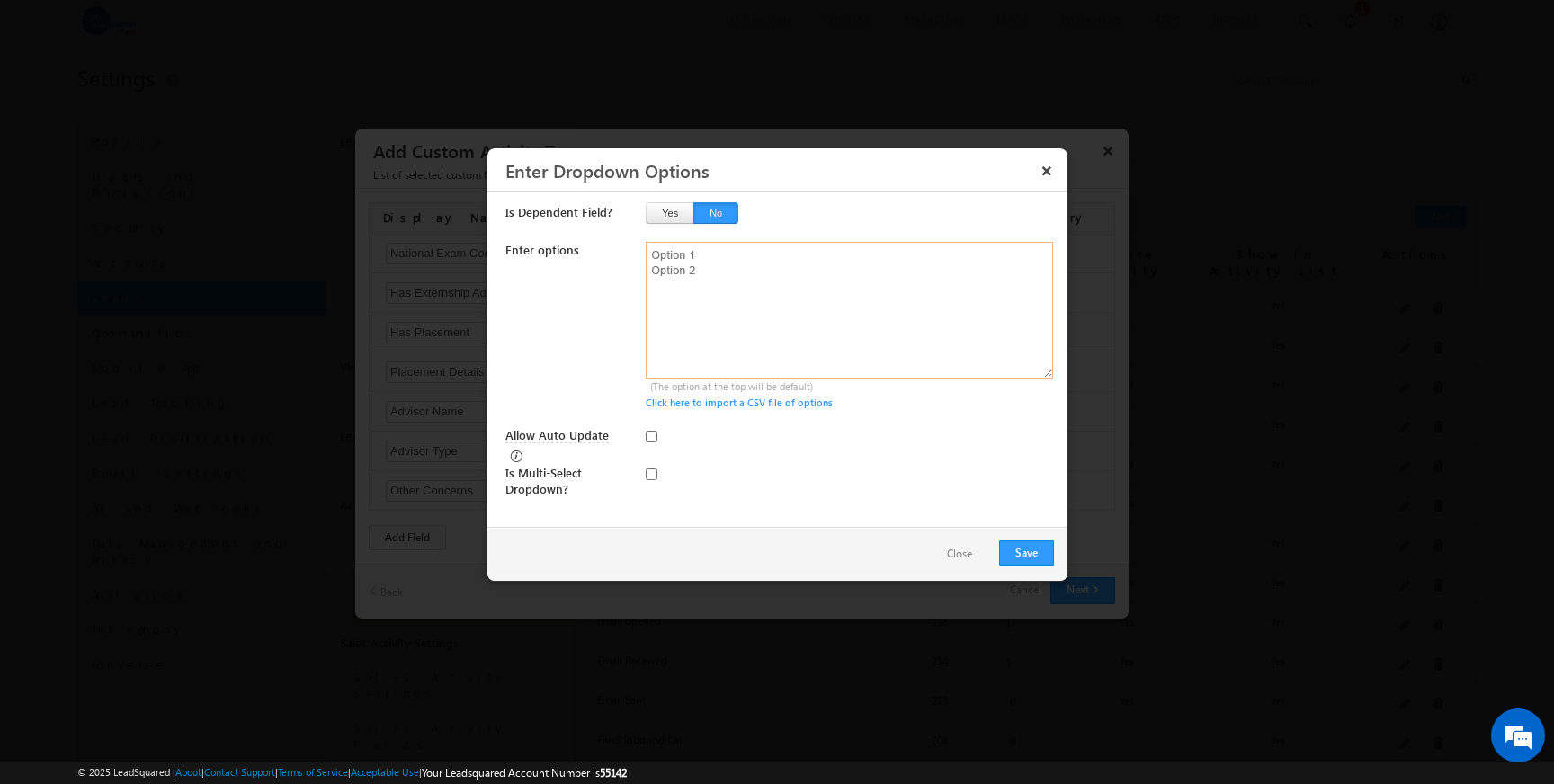
click at [785, 251] on textarea at bounding box center [849, 310] width 407 height 136
type textarea "Yes No"
click at [1017, 553] on button "Save" at bounding box center [1026, 553] width 55 height 25
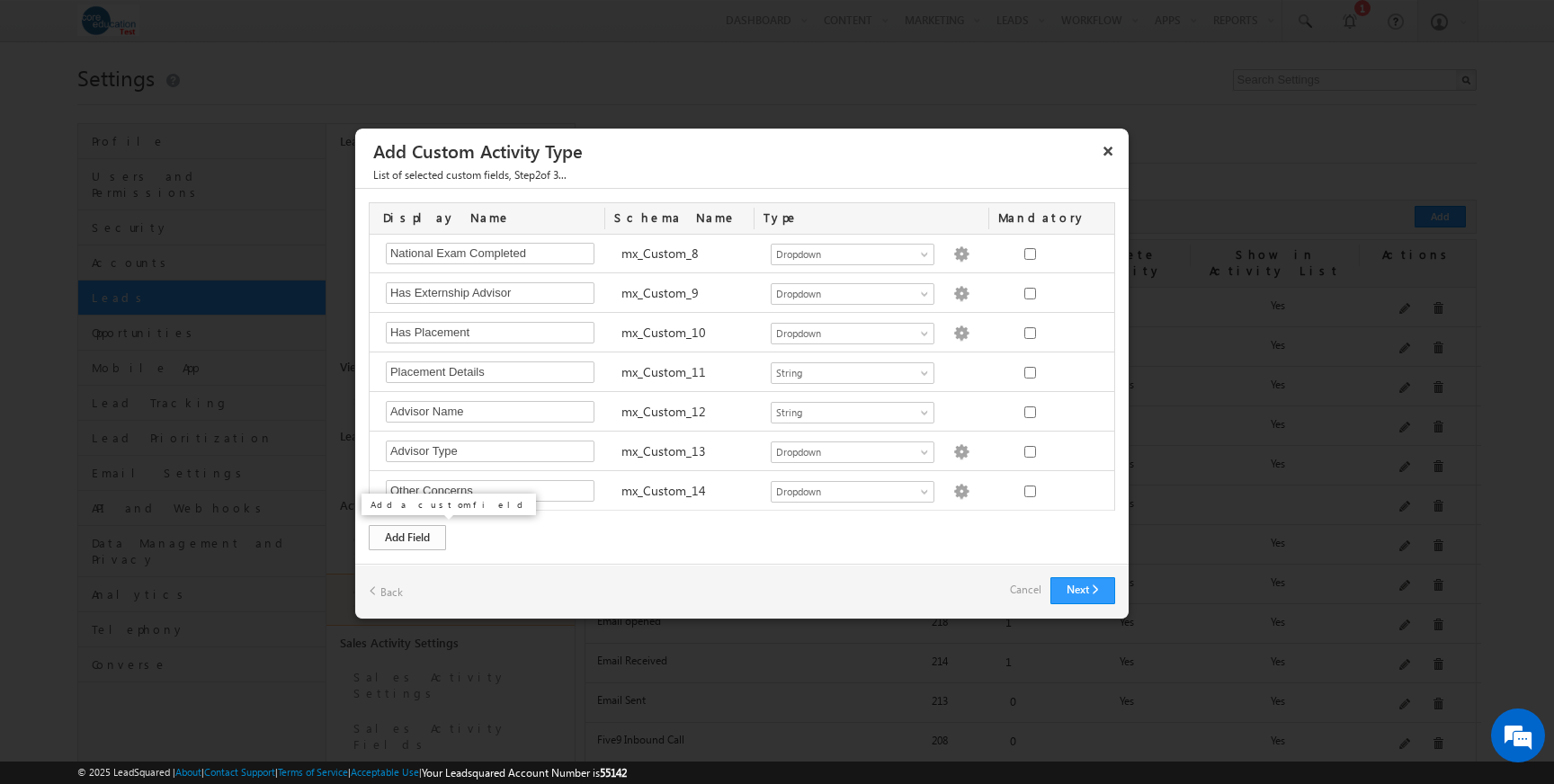
click at [415, 535] on div "Add Field" at bounding box center [407, 538] width 77 height 25
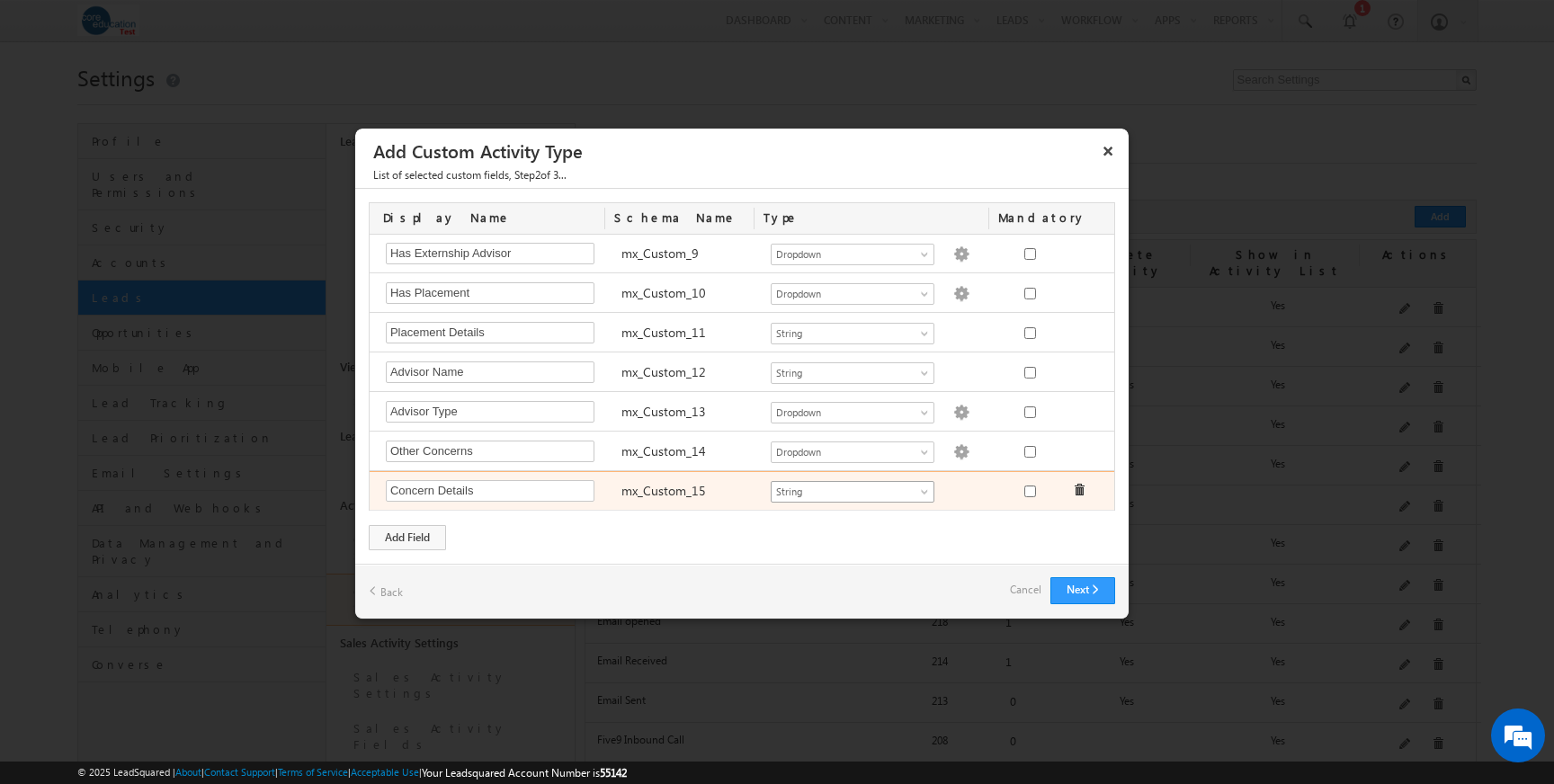
type input "Concern Details"
click at [925, 489] on span at bounding box center [925, 495] width 14 height 14
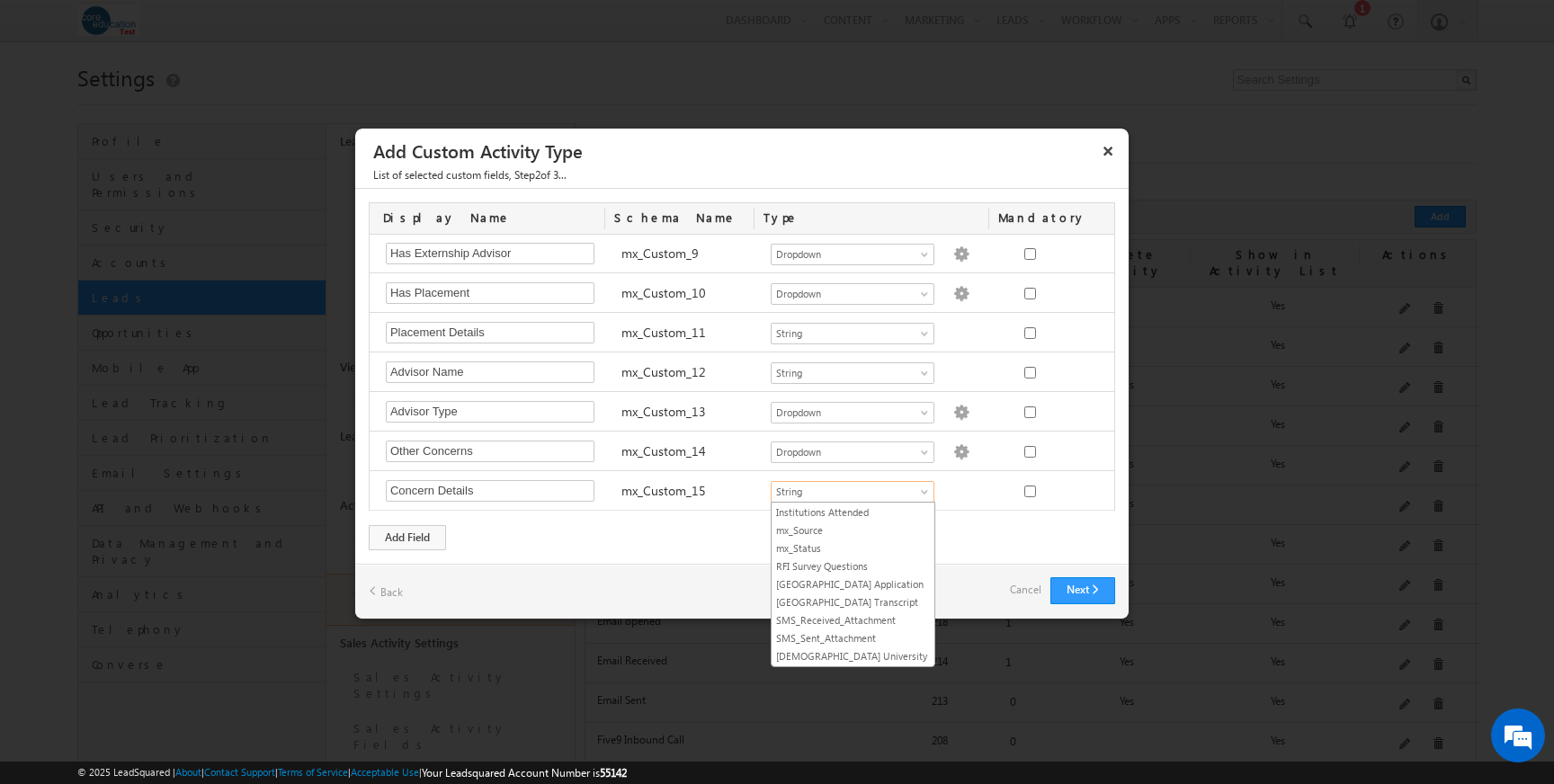
scroll to position [390, 0]
click at [948, 522] on div "Display Name Schema Name Type Mandatory Notes Required Field ActivityEvent_Note…" at bounding box center [741, 376] width 773 height 375
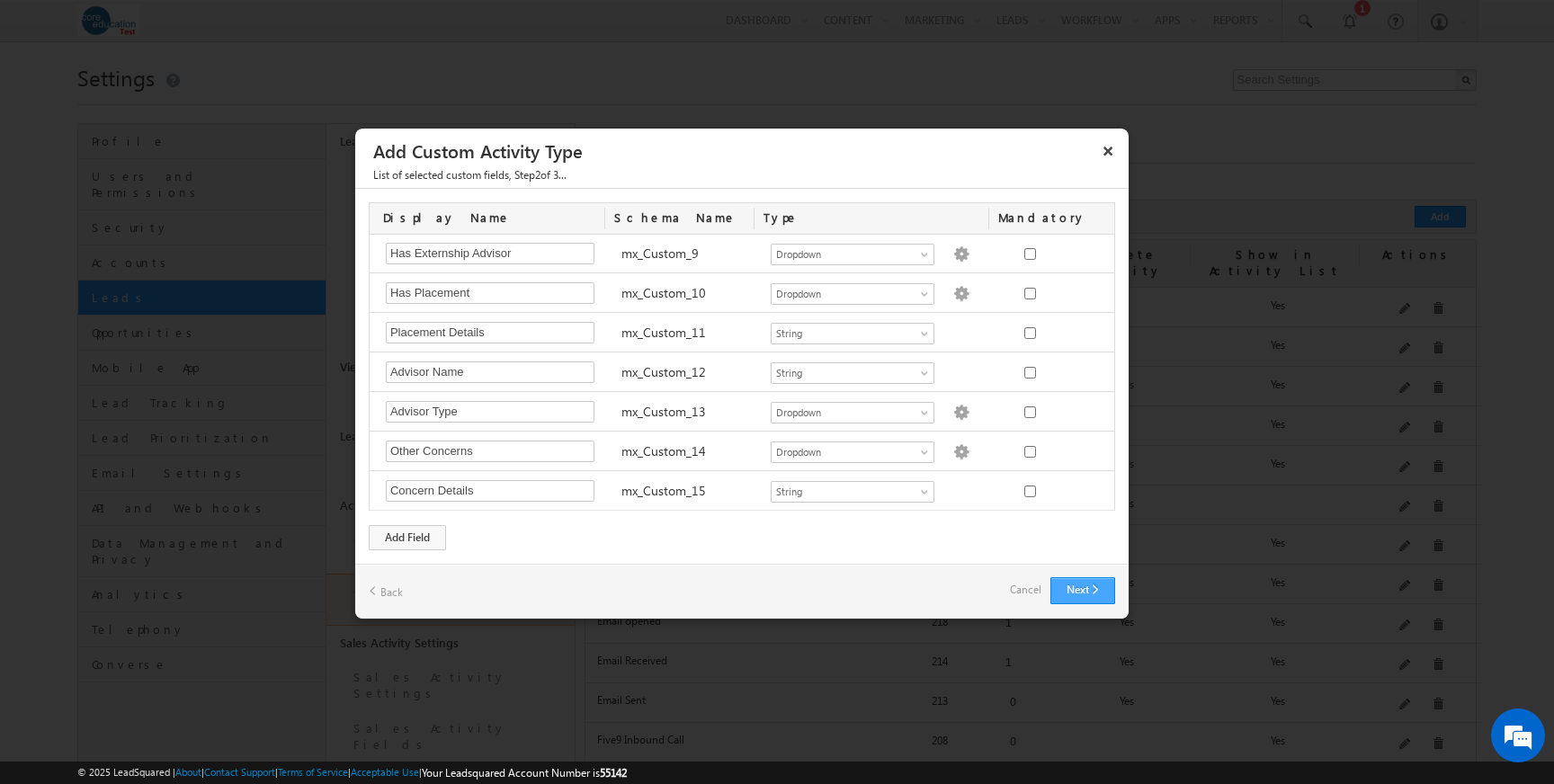
click at [1079, 589] on button "Next" at bounding box center [1082, 590] width 64 height 27
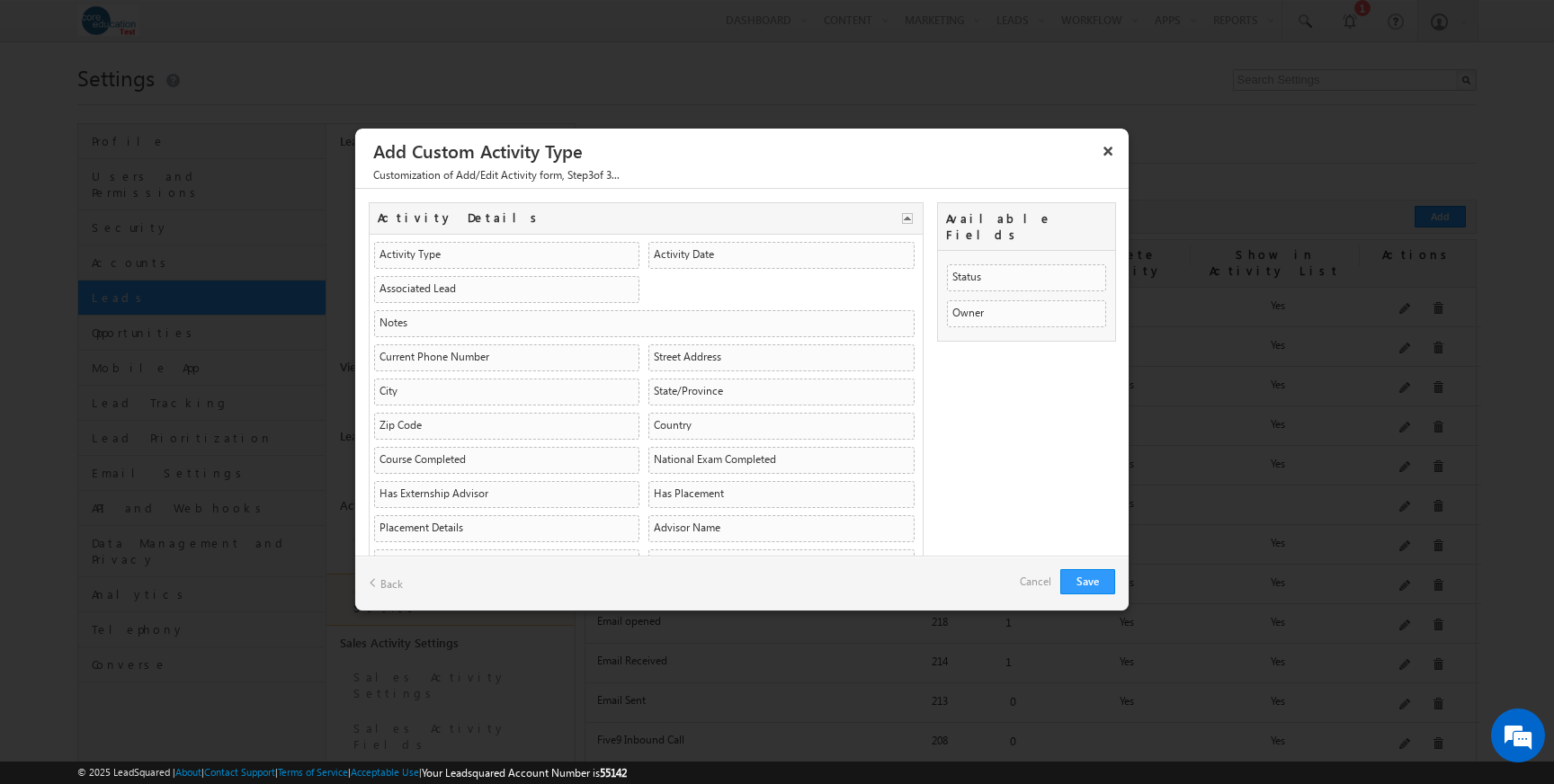
click at [388, 584] on link "Back" at bounding box center [385, 583] width 35 height 28
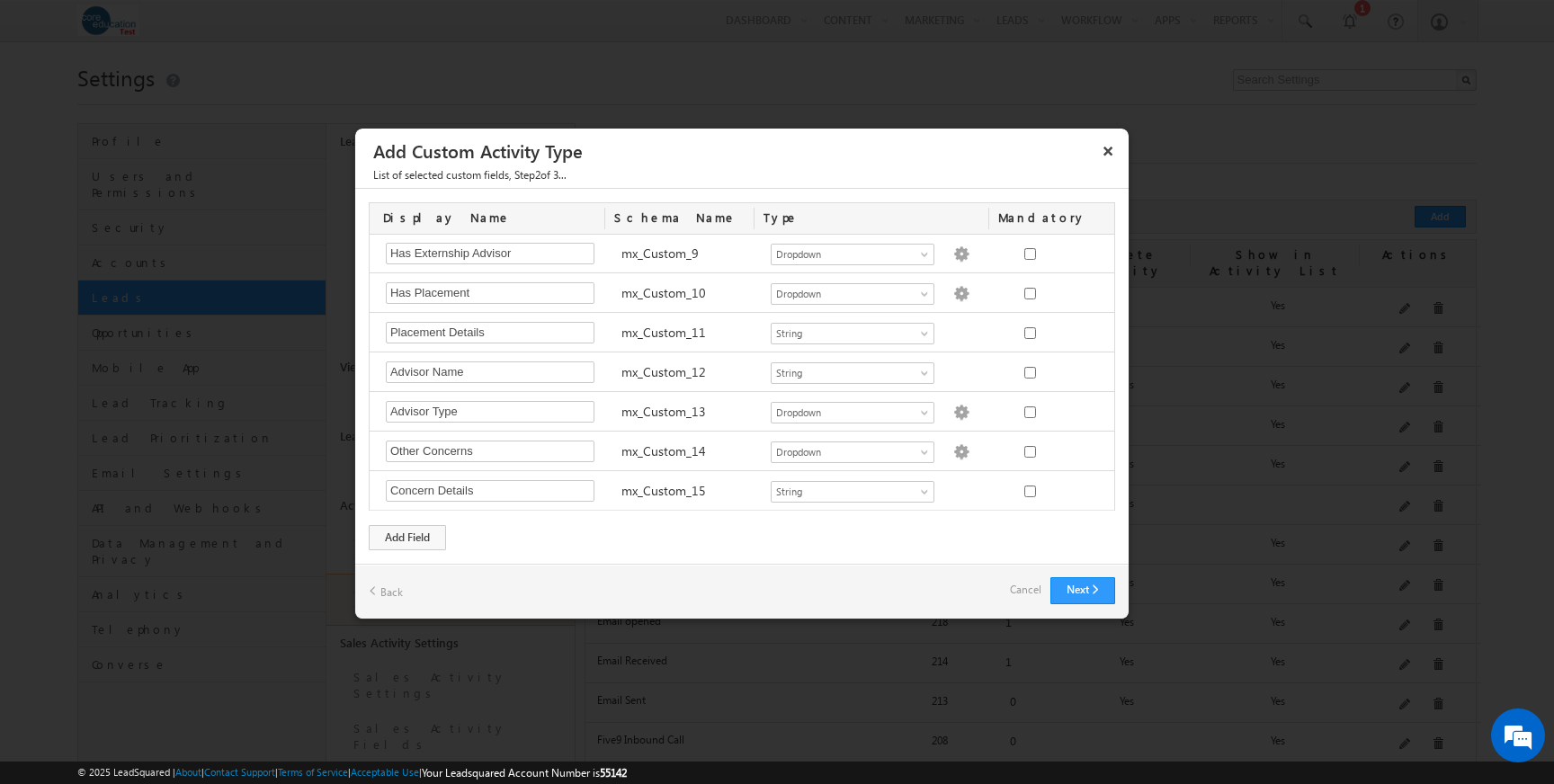
click at [388, 584] on link "Back" at bounding box center [385, 591] width 35 height 28
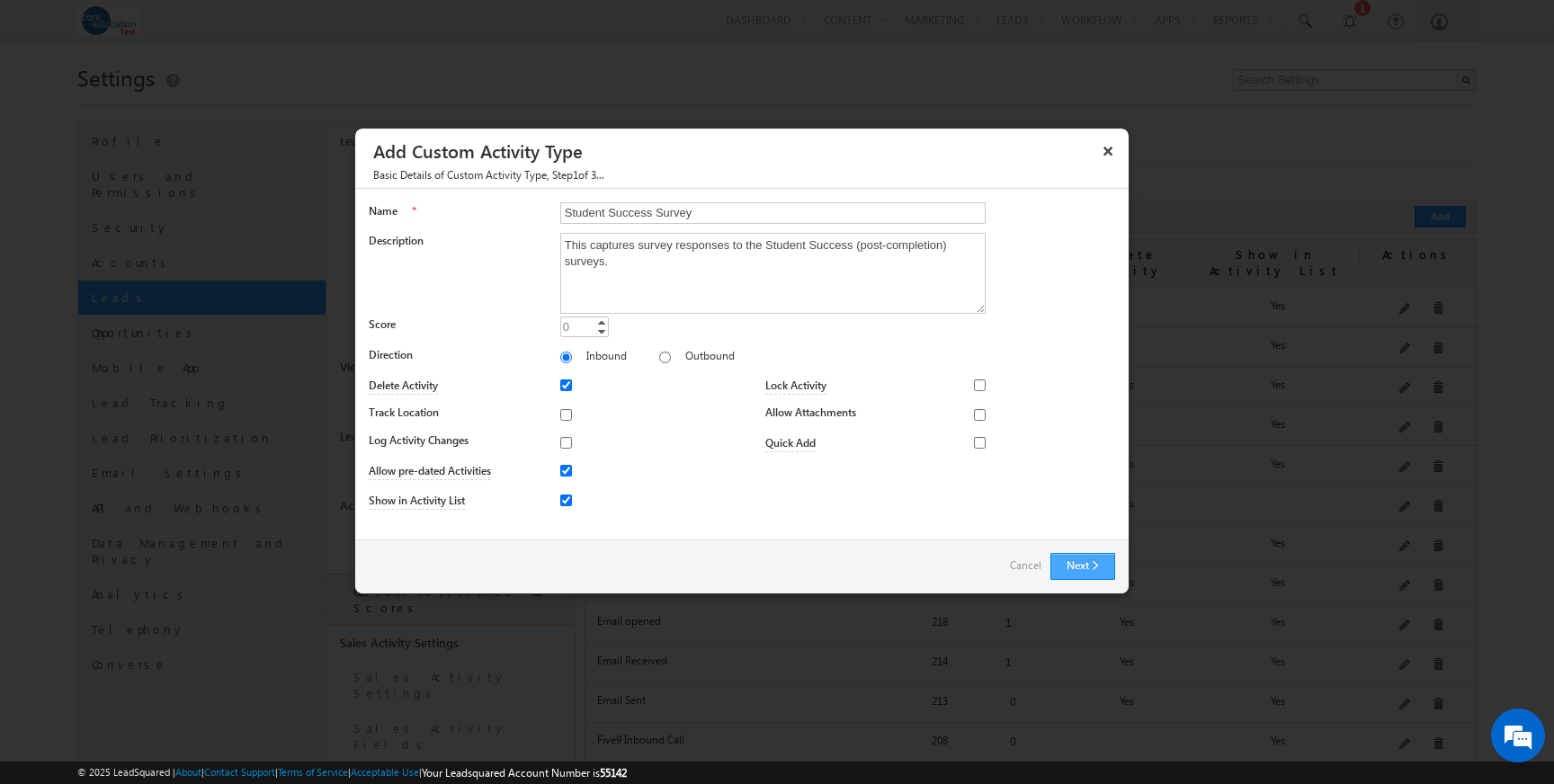
click at [1080, 567] on button "Next" at bounding box center [1082, 566] width 64 height 27
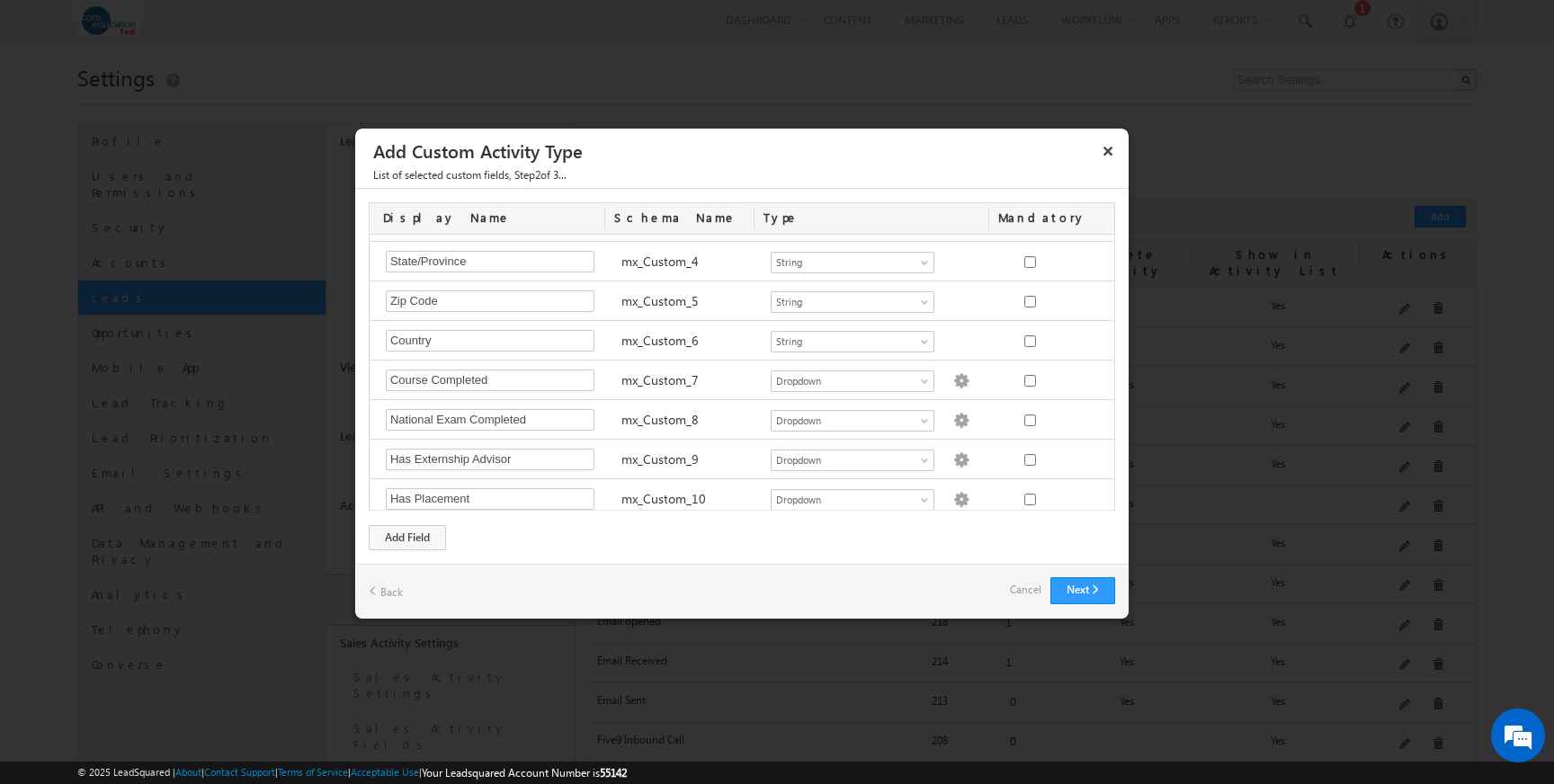
scroll to position [0, 0]
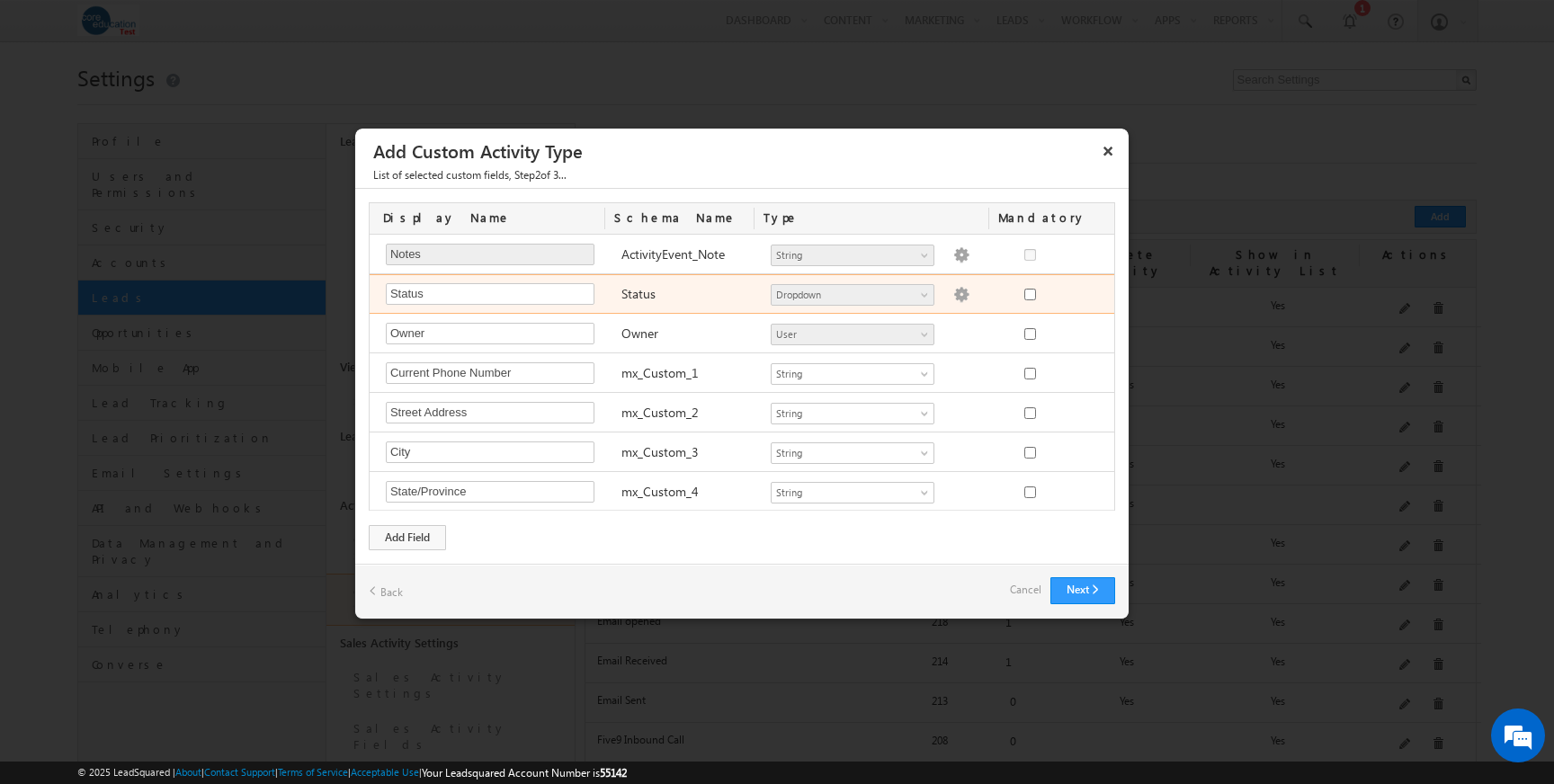
click at [954, 295] on img at bounding box center [960, 294] width 16 height 16
type textarea "Active Inactive"
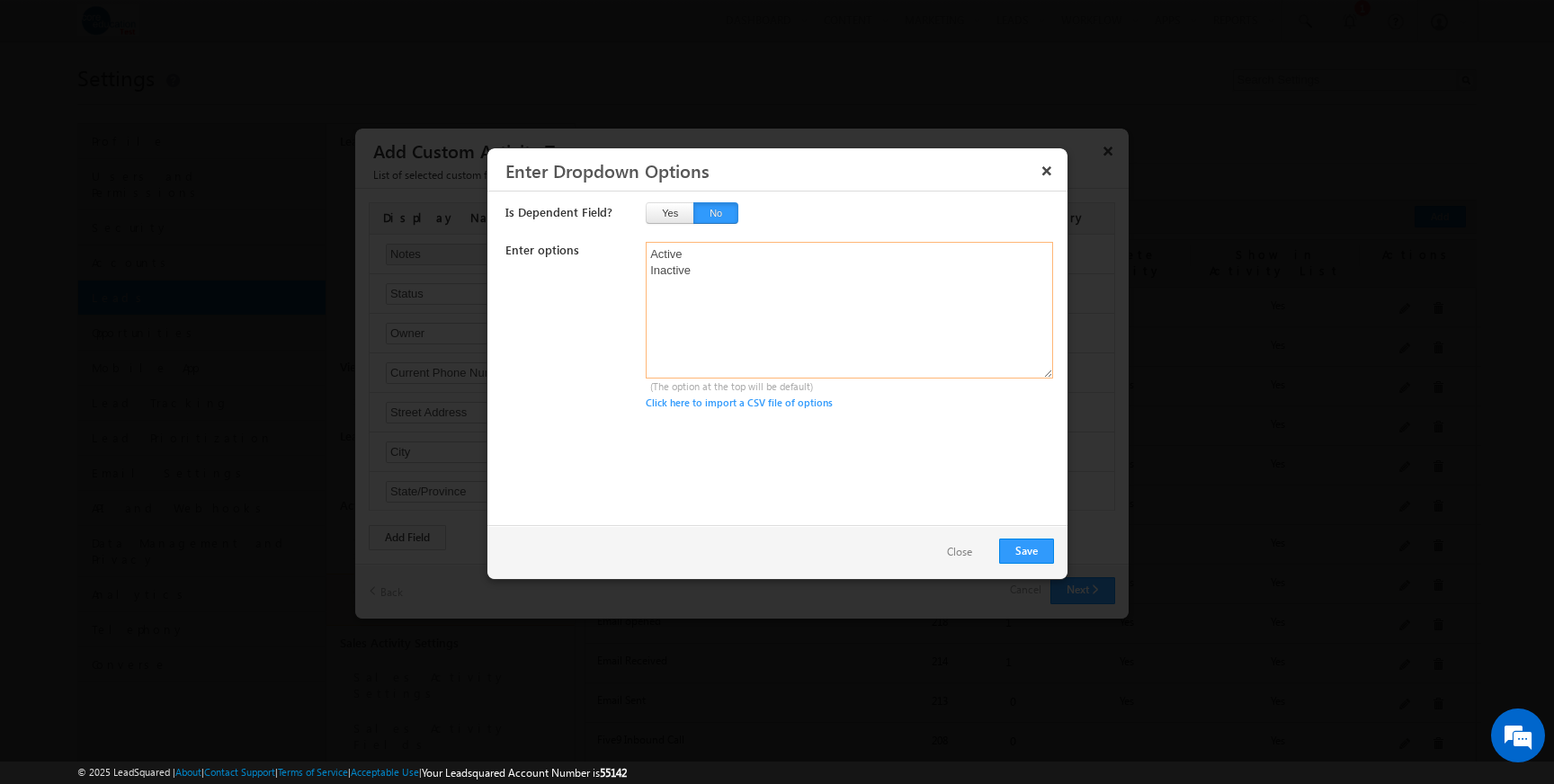
click at [651, 257] on textarea "Active Inactive" at bounding box center [849, 310] width 407 height 136
type textarea "Active Inactive"
click at [704, 250] on textarea "Active Inactive" at bounding box center [849, 310] width 407 height 136
click at [1022, 553] on button "Save" at bounding box center [1026, 551] width 55 height 25
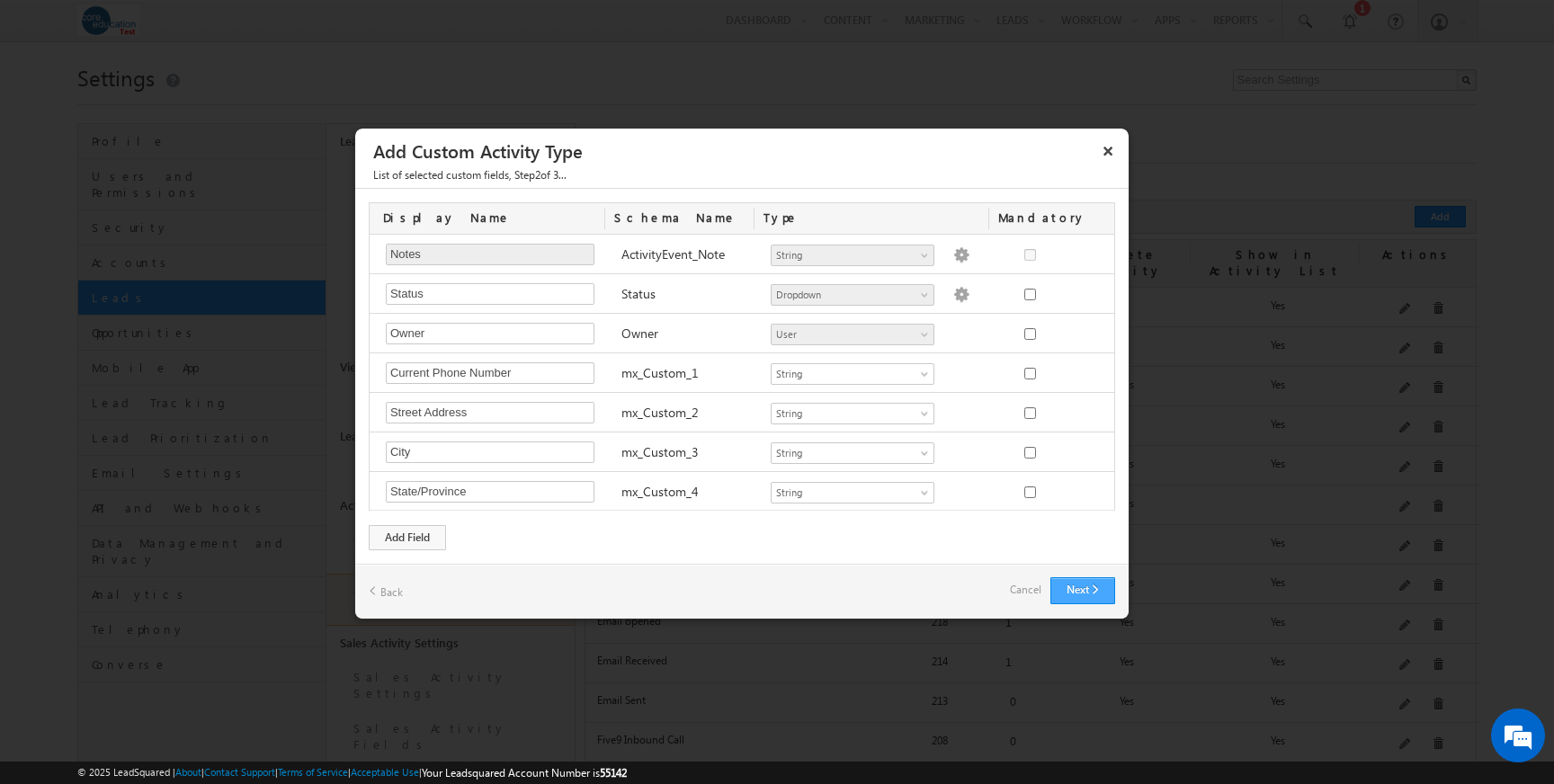
click at [1087, 595] on button "Next" at bounding box center [1082, 590] width 64 height 27
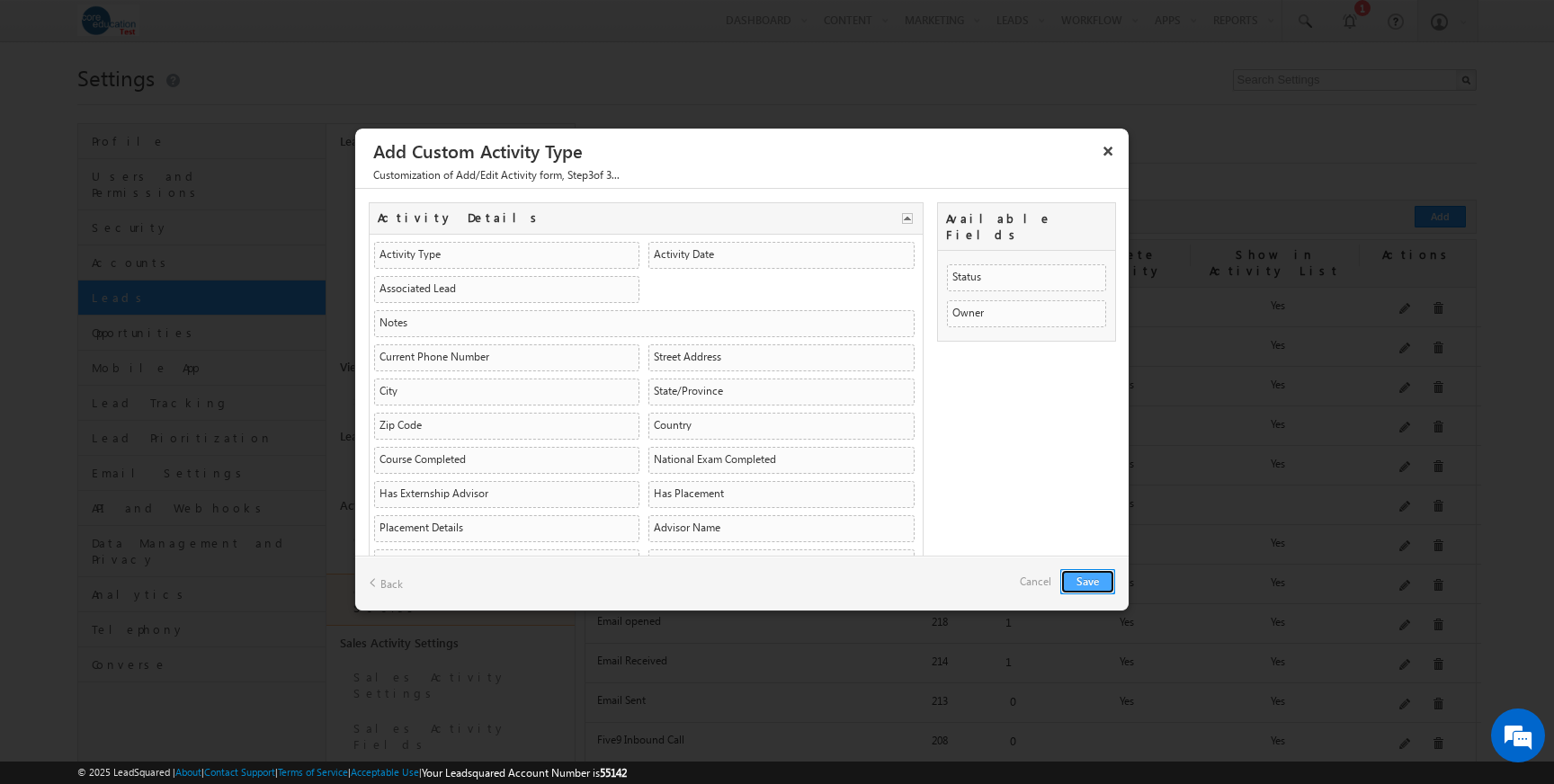
click at [1090, 582] on button "Save" at bounding box center [1087, 581] width 55 height 25
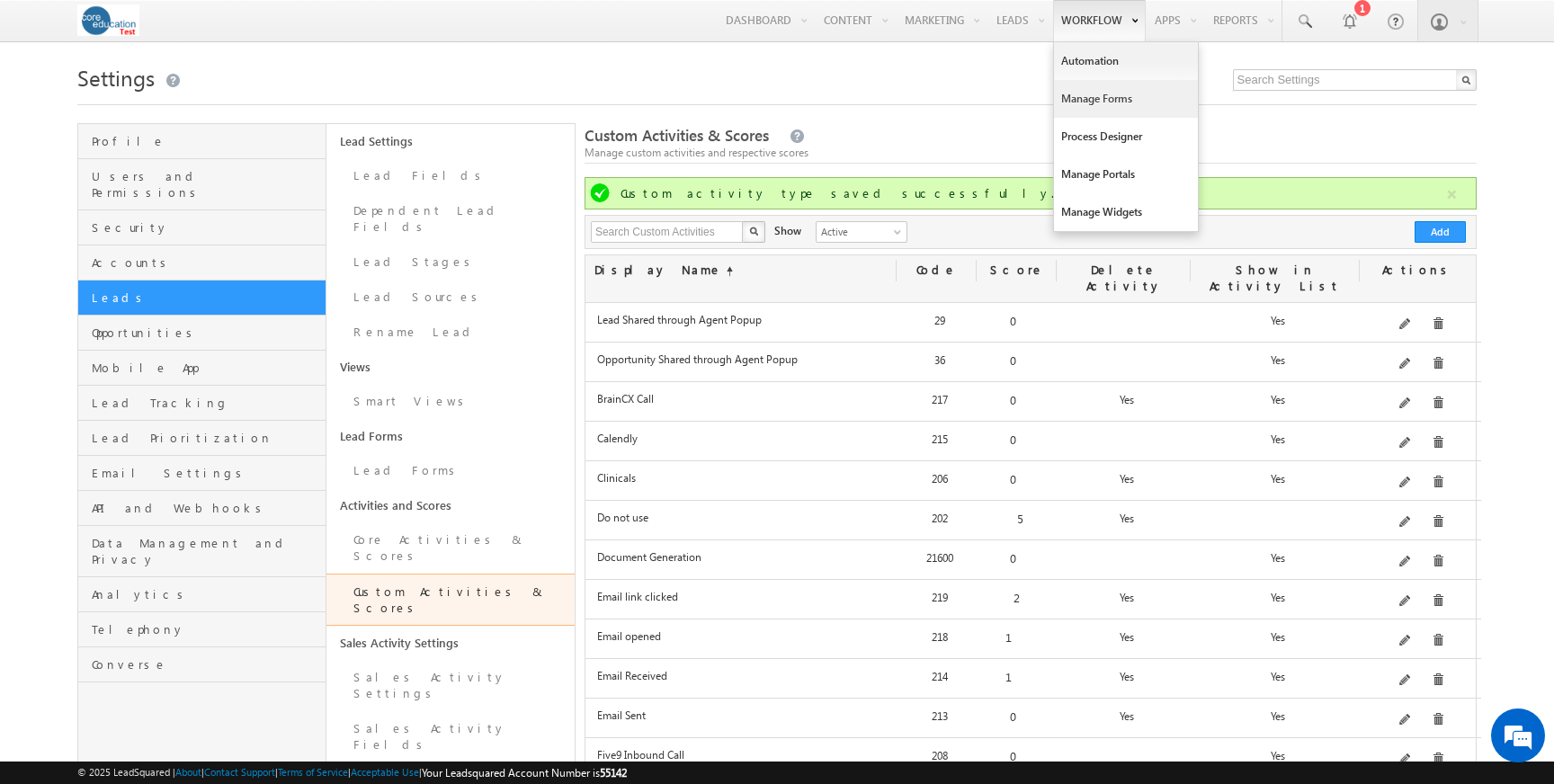
click at [1090, 105] on link "Manage Forms" at bounding box center [1126, 99] width 144 height 37
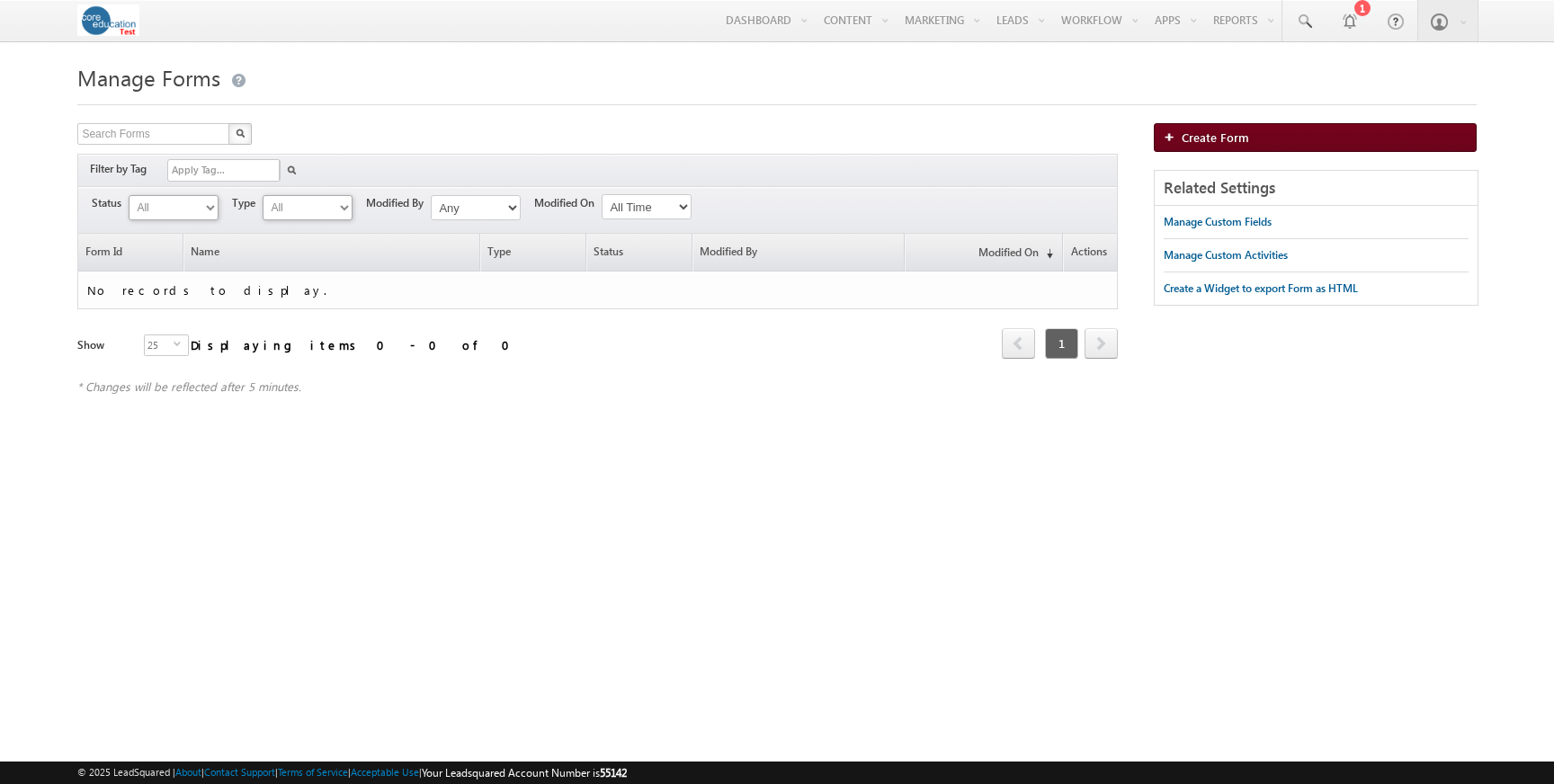
click at [1230, 135] on span "Create Form" at bounding box center [1215, 137] width 67 height 15
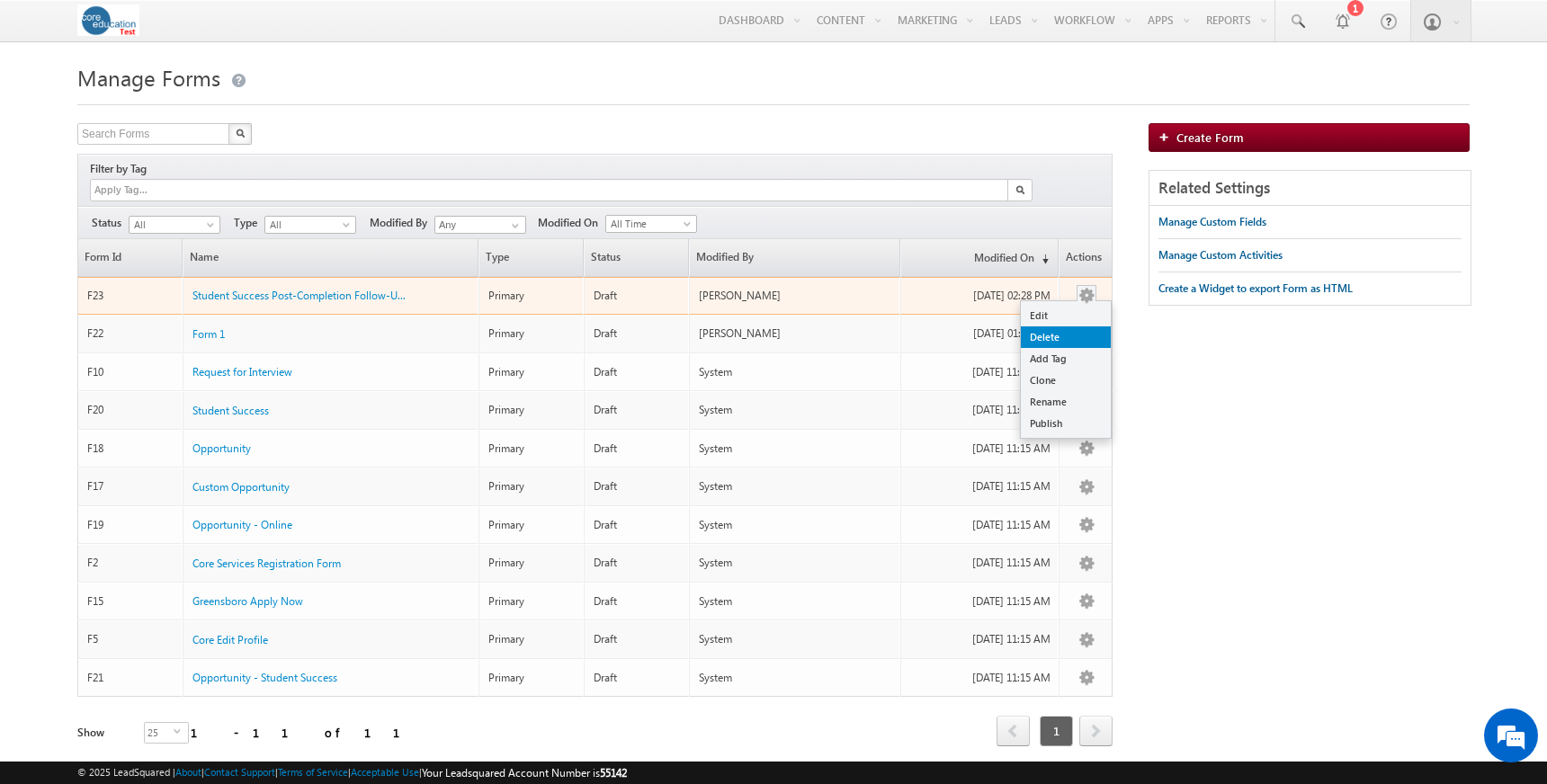
click at [1064, 327] on link "Delete" at bounding box center [1065, 337] width 90 height 21
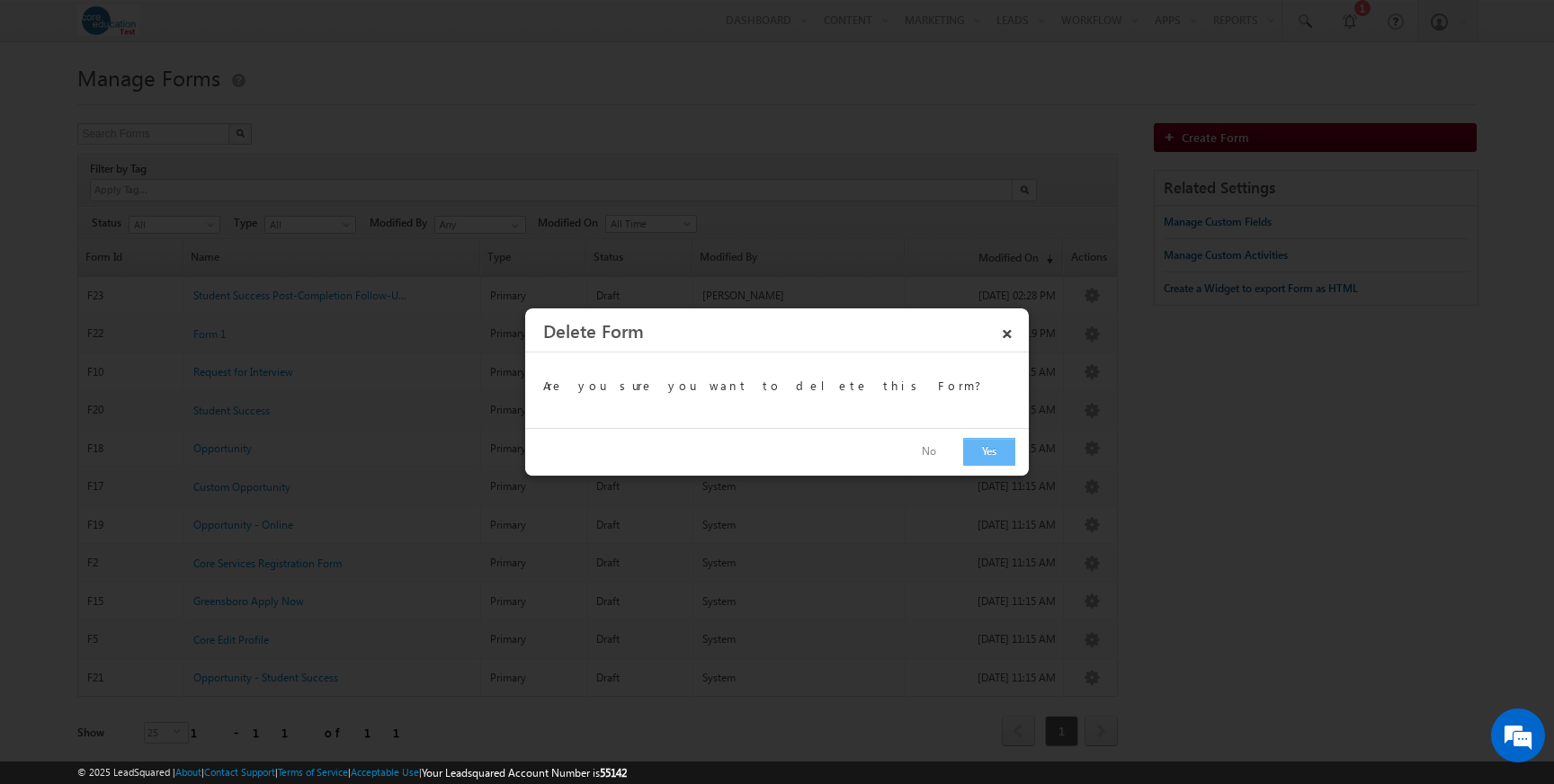
click at [990, 454] on button "Yes" at bounding box center [989, 452] width 52 height 28
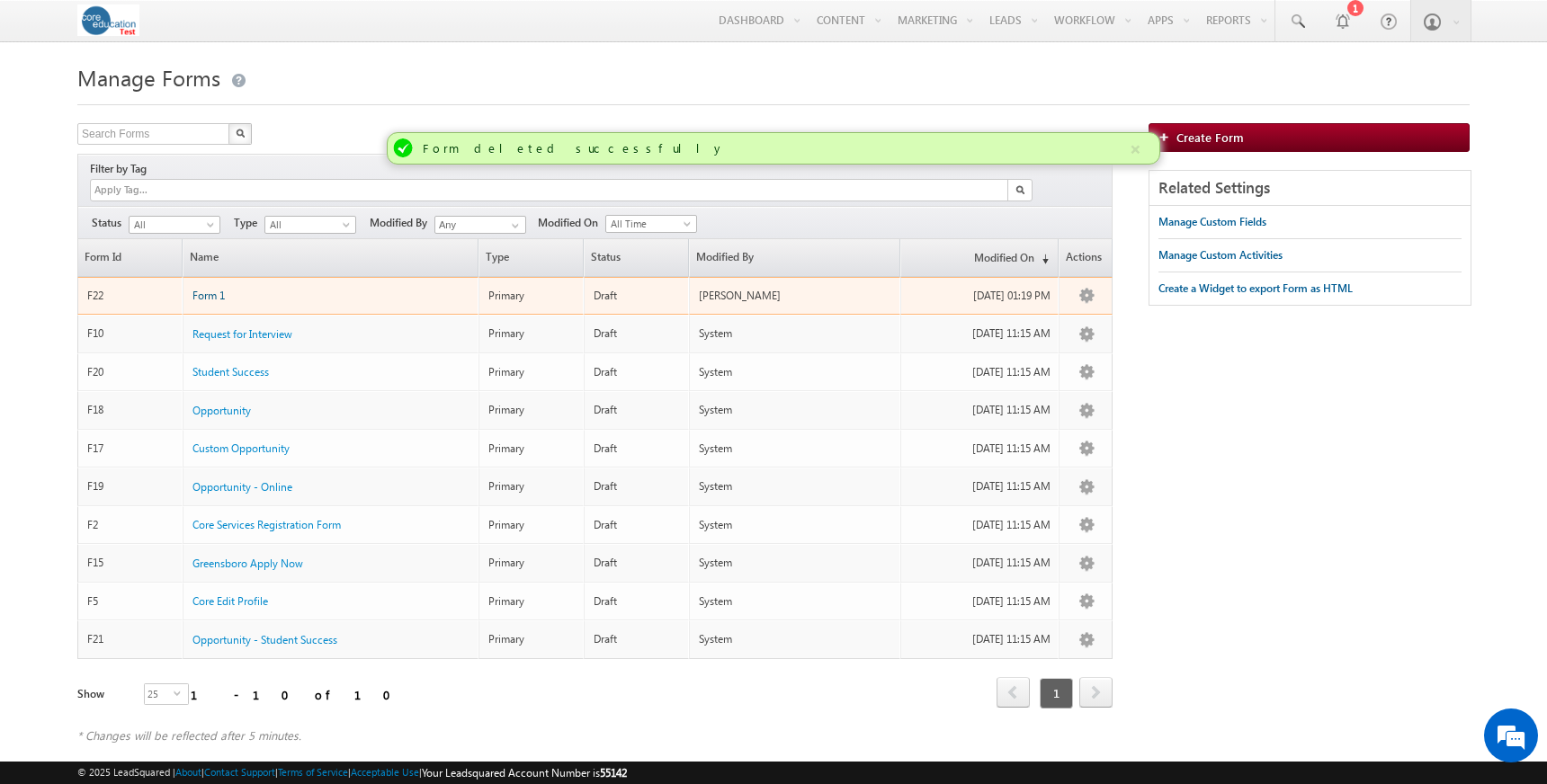
click at [206, 288] on span "Form 1" at bounding box center [208, 295] width 33 height 13
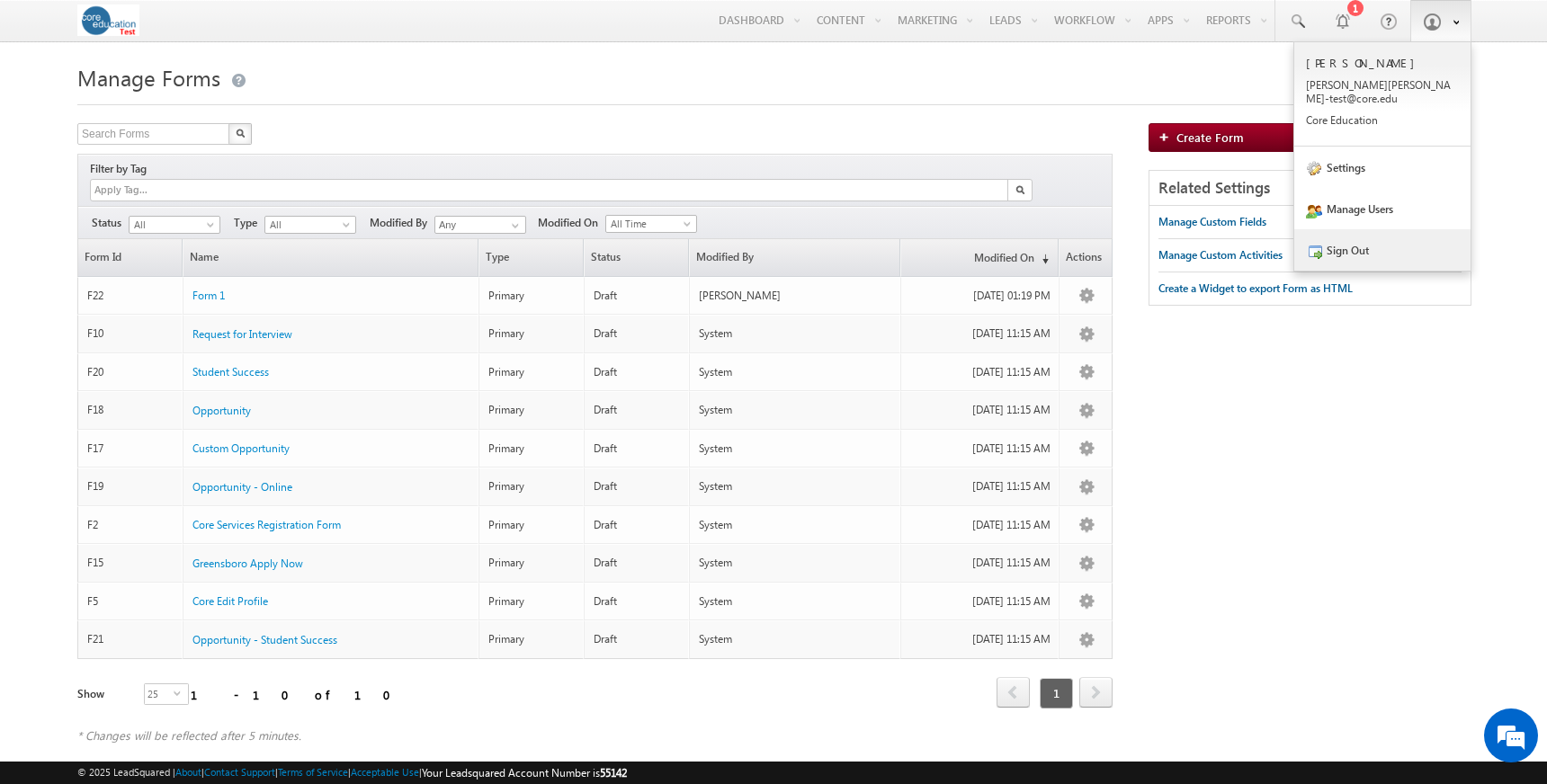
click at [1345, 238] on link "Sign Out" at bounding box center [1382, 250] width 176 height 41
